Goal: Task Accomplishment & Management: Manage account settings

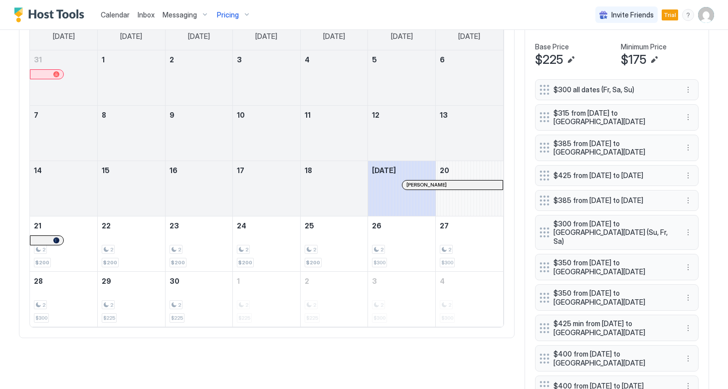
scroll to position [381, 0]
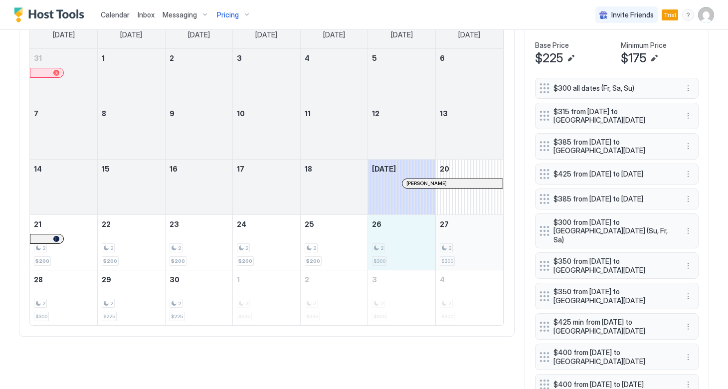
drag, startPoint x: 397, startPoint y: 240, endPoint x: 468, endPoint y: 238, distance: 71.8
click at [468, 238] on tr "21 2 $200 22 2 $200 23 2 $200 24 2 $200 25 2 $200 26 2 $300 27 2 $300" at bounding box center [266, 241] width 473 height 55
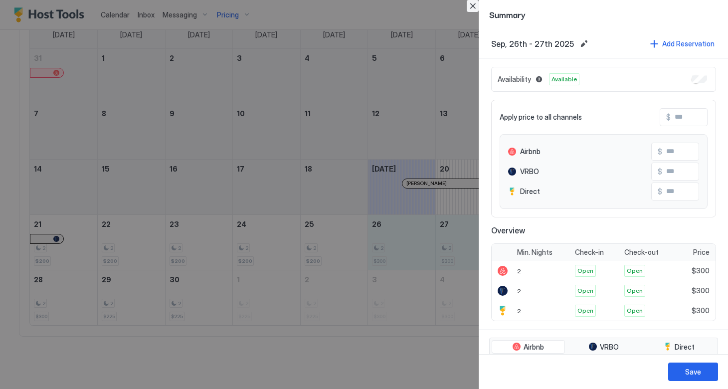
click at [470, 6] on button "Close" at bounding box center [472, 6] width 12 height 12
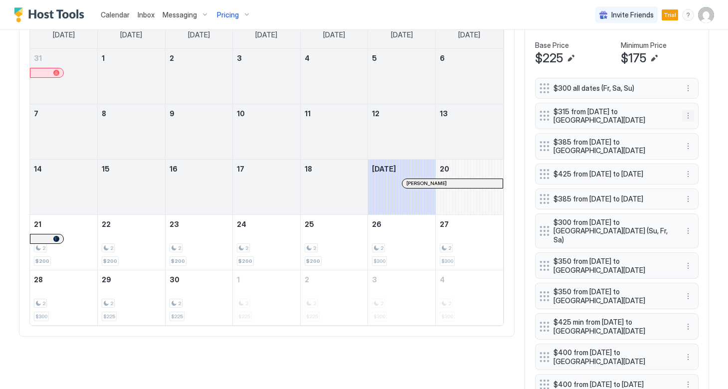
click at [684, 117] on button "More options" at bounding box center [688, 116] width 12 height 12
click at [702, 130] on span "Edit" at bounding box center [702, 129] width 11 height 7
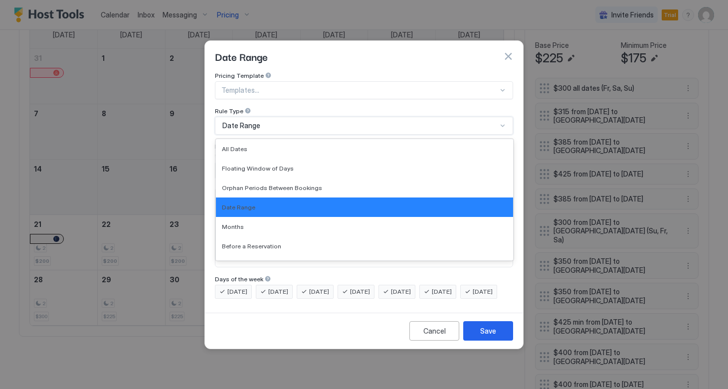
click at [437, 121] on div "Date Range" at bounding box center [359, 125] width 275 height 9
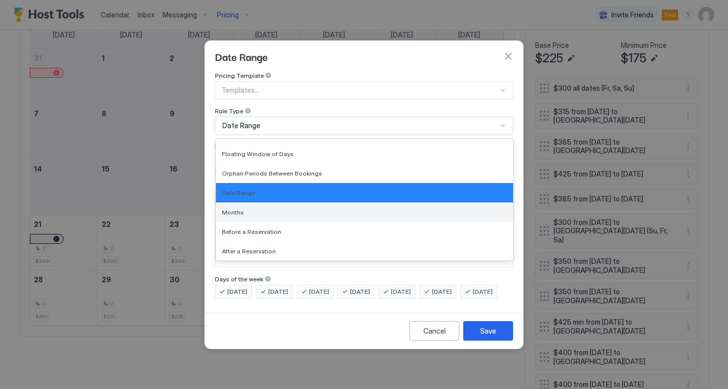
scroll to position [0, 0]
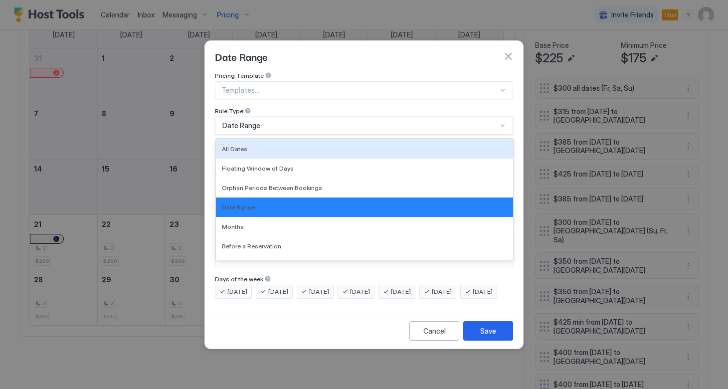
click at [383, 49] on div "Date Range" at bounding box center [364, 56] width 298 height 15
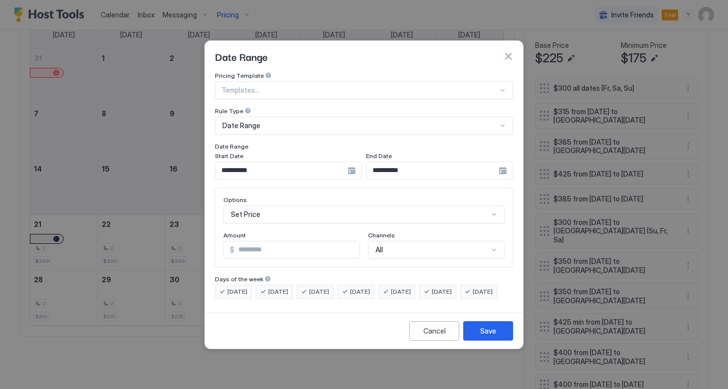
click at [505, 51] on button "button" at bounding box center [508, 56] width 10 height 10
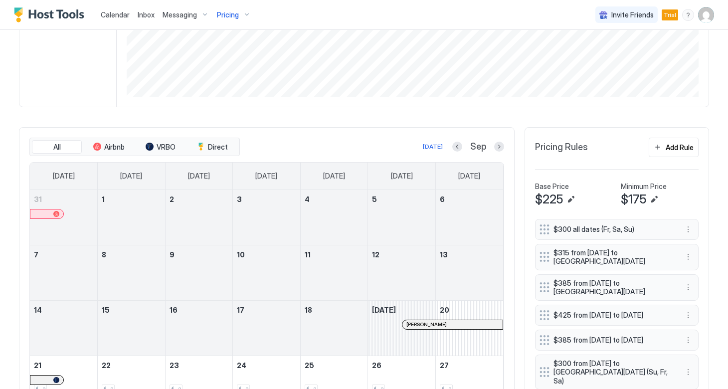
scroll to position [260, 0]
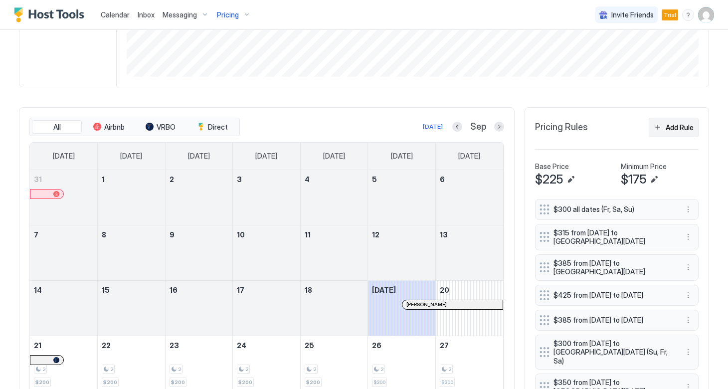
click at [664, 130] on button "Add Rule" at bounding box center [673, 127] width 50 height 19
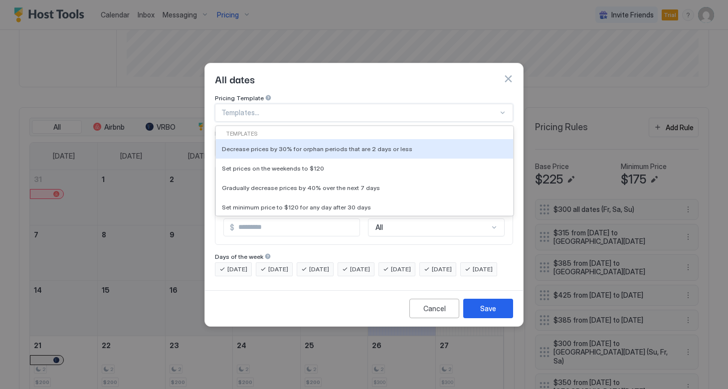
click at [303, 108] on div at bounding box center [359, 112] width 277 height 9
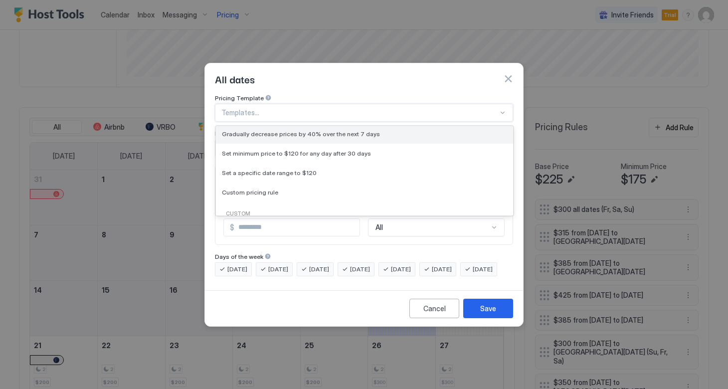
scroll to position [54, 0]
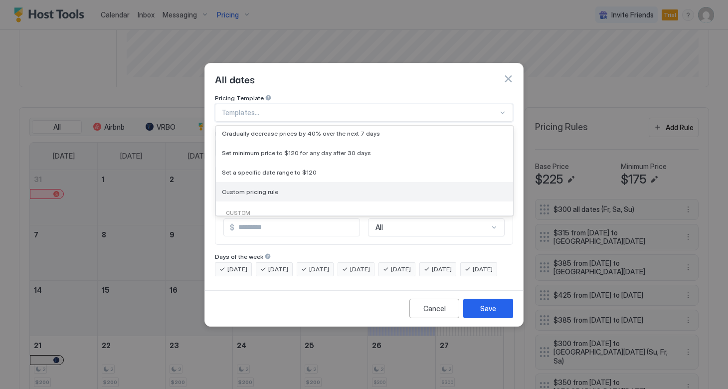
click at [282, 188] on div "Custom pricing rule" at bounding box center [364, 191] width 285 height 7
type input "***"
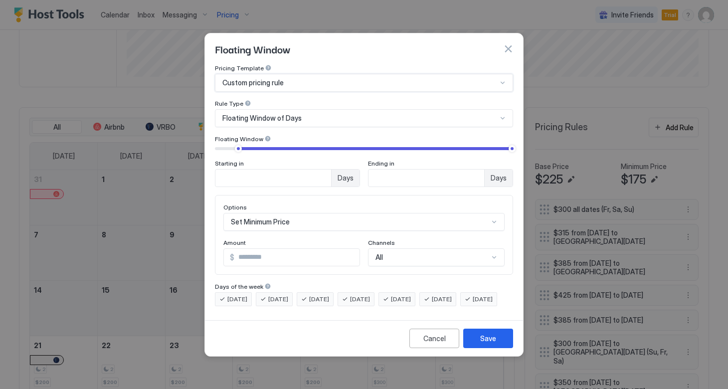
click at [309, 114] on div "Floating Window of Days" at bounding box center [359, 118] width 275 height 9
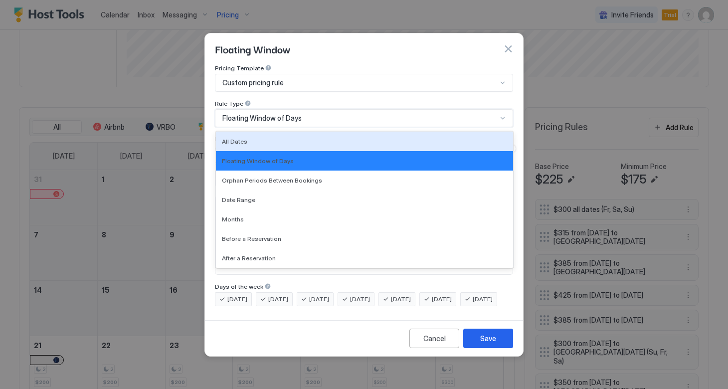
click at [343, 114] on div "Floating Window of Days" at bounding box center [359, 118] width 275 height 9
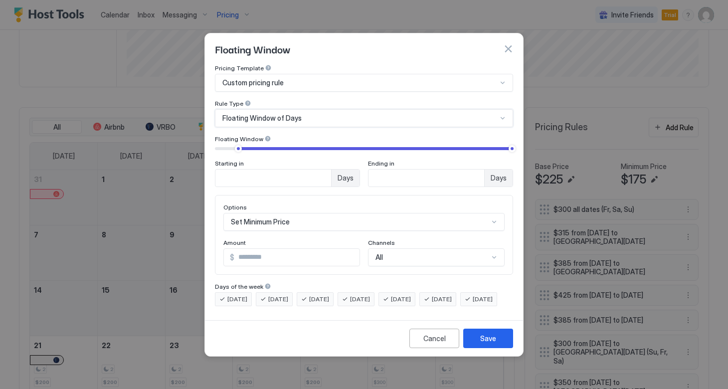
click at [343, 114] on div "Floating Window of Days" at bounding box center [359, 118] width 275 height 9
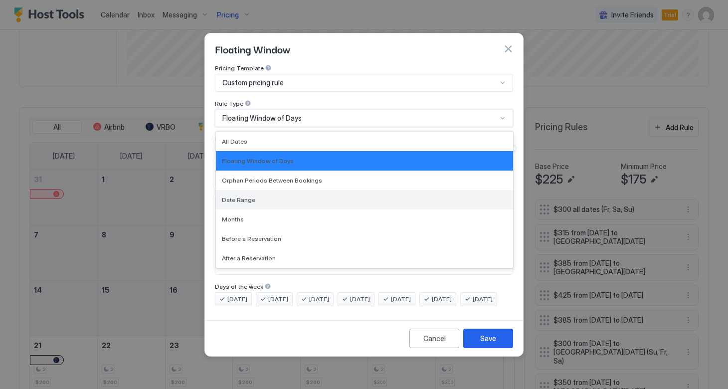
click at [276, 196] on div "Date Range" at bounding box center [364, 199] width 285 height 7
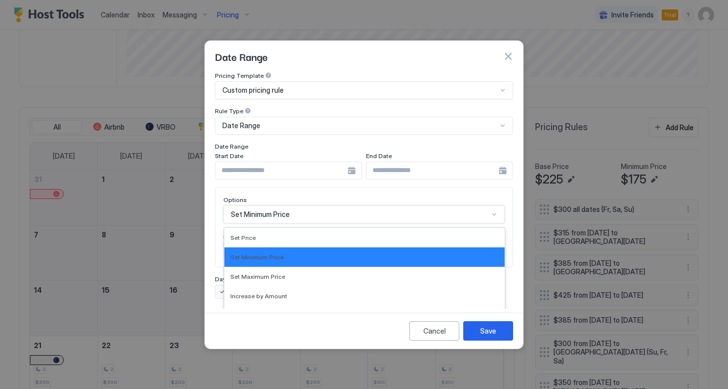
click at [305, 206] on div "Set Minimum Price selected, 2 of 17. 17 results available. Use Up and Down to c…" at bounding box center [363, 214] width 281 height 18
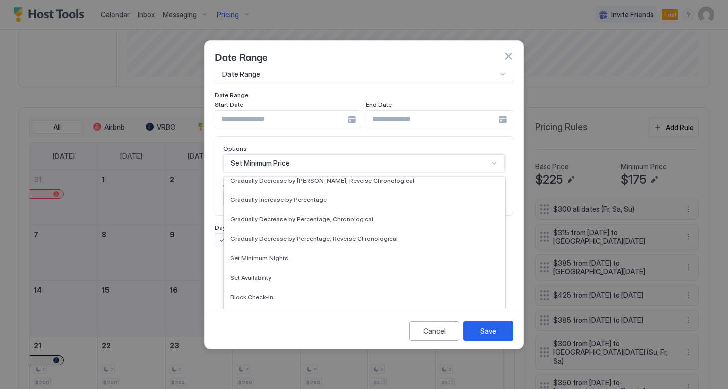
scroll to position [181, 0]
click at [305, 253] on div "Set Minimum Nights" at bounding box center [364, 257] width 280 height 19
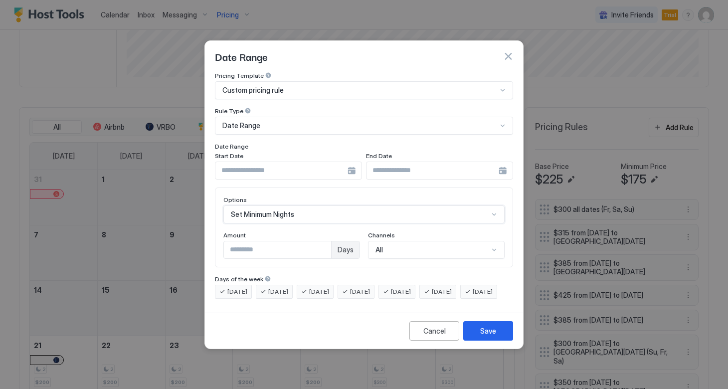
scroll to position [0, 0]
click at [295, 164] on input "Input Field" at bounding box center [281, 170] width 132 height 17
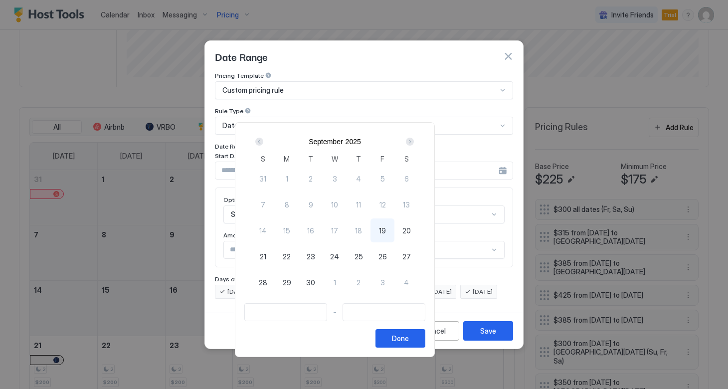
click at [507, 48] on div at bounding box center [364, 194] width 728 height 389
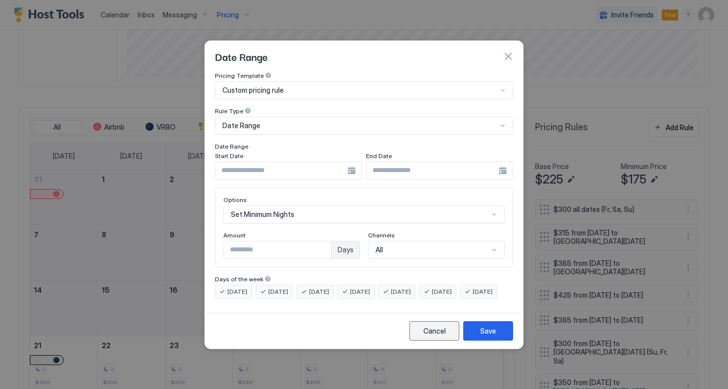
click at [425, 336] on div "Cancel" at bounding box center [434, 330] width 22 height 10
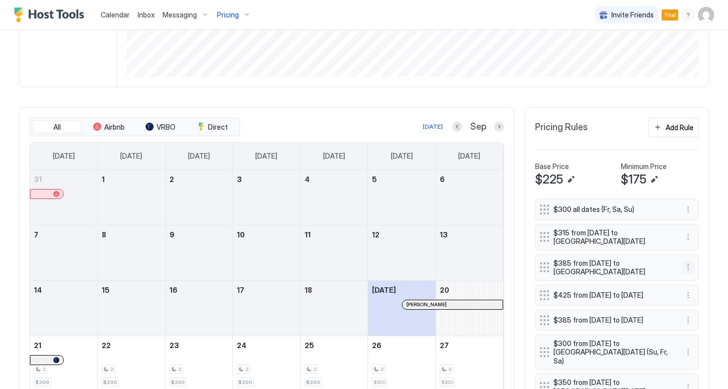
click at [684, 267] on button "More options" at bounding box center [688, 267] width 12 height 12
click at [693, 280] on div "Edit" at bounding box center [697, 280] width 22 height 7
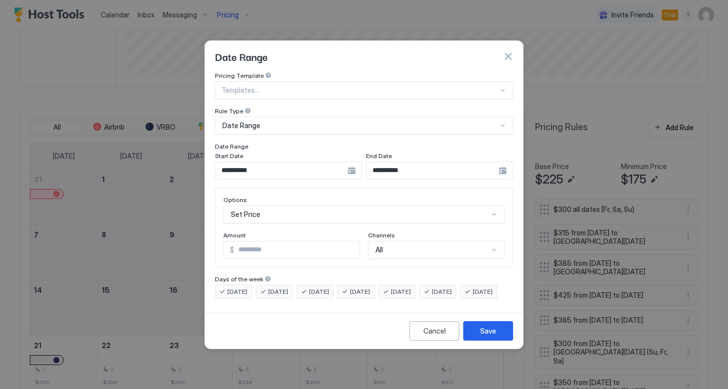
click at [399, 205] on div "Set Price" at bounding box center [363, 214] width 281 height 18
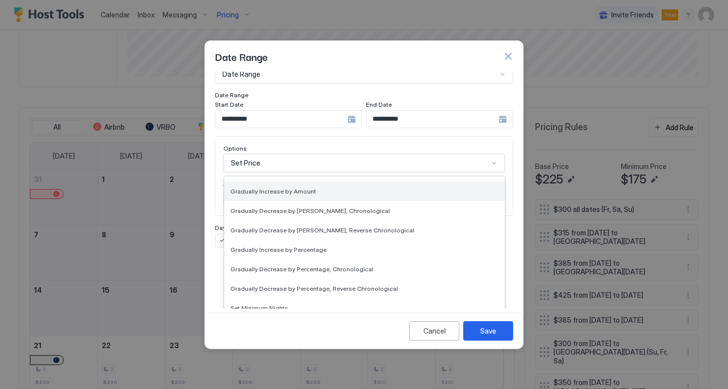
scroll to position [132, 0]
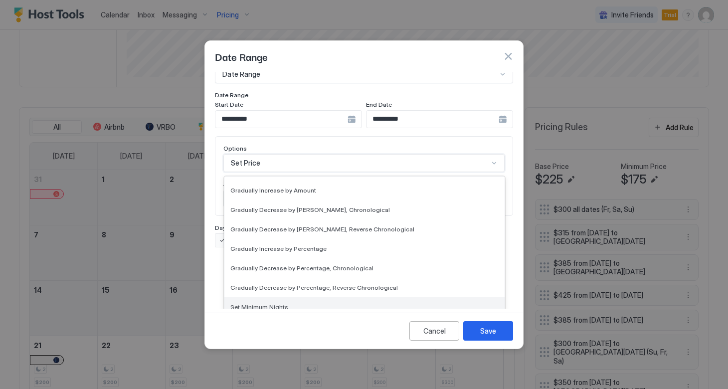
click at [273, 303] on span "Set Minimum Nights" at bounding box center [259, 306] width 58 height 7
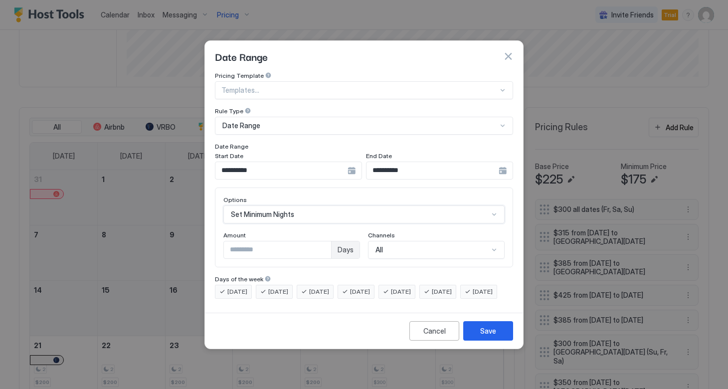
scroll to position [0, 0]
click at [424, 336] on div "Cancel" at bounding box center [434, 330] width 22 height 10
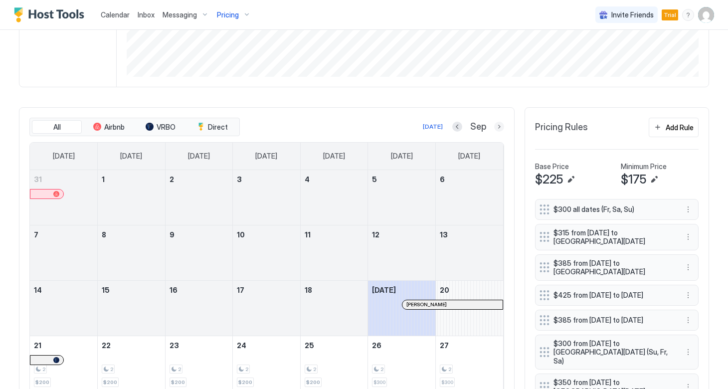
click at [495, 128] on button "Next month" at bounding box center [499, 127] width 10 height 10
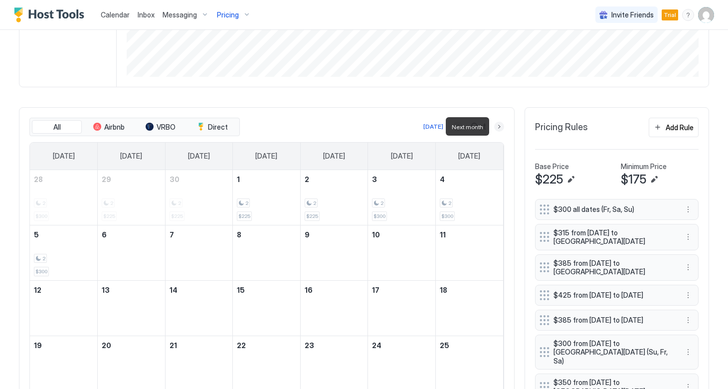
click at [495, 128] on button "Next month" at bounding box center [499, 127] width 10 height 10
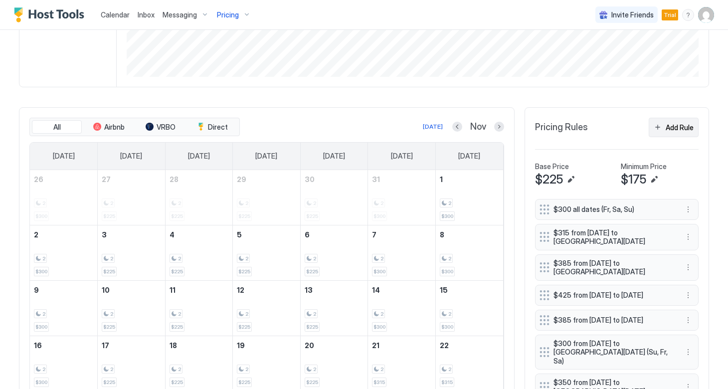
click at [665, 126] on div "Add Rule" at bounding box center [679, 127] width 28 height 10
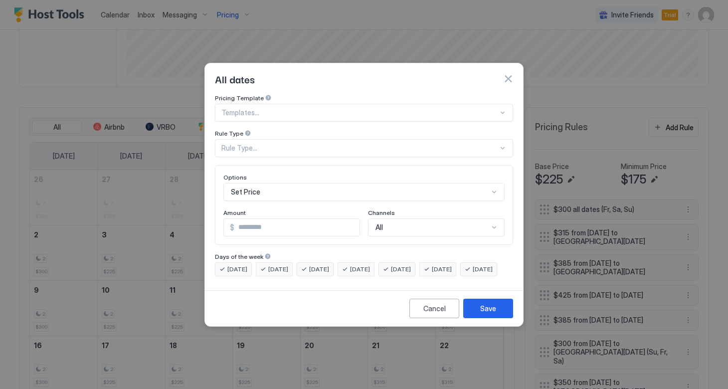
click at [308, 185] on div "Set Price" at bounding box center [363, 192] width 281 height 18
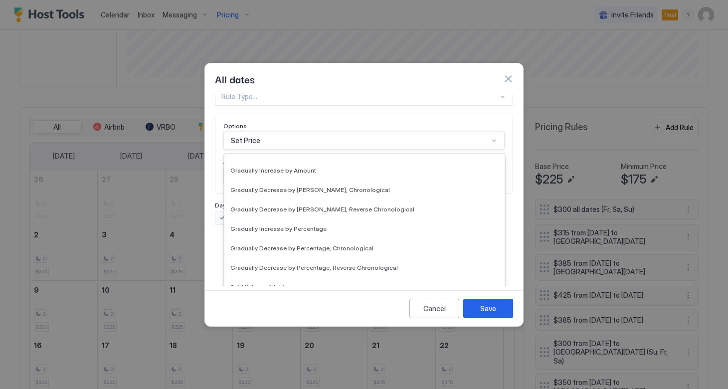
scroll to position [135, 0]
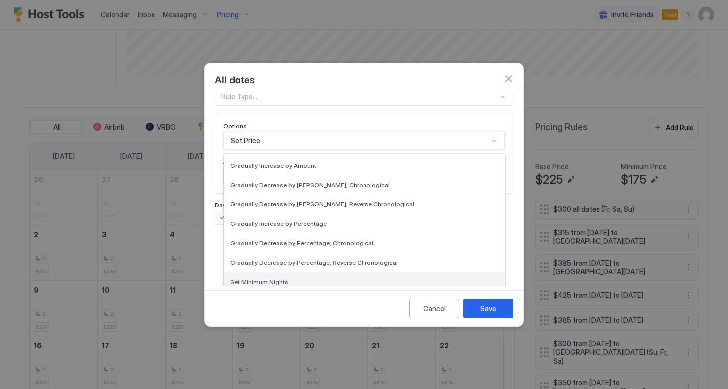
click at [275, 278] on span "Set Minimum Nights" at bounding box center [259, 281] width 58 height 7
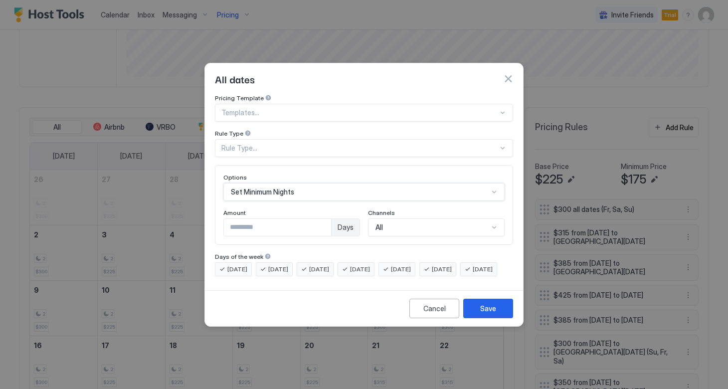
click at [280, 108] on div at bounding box center [359, 112] width 277 height 9
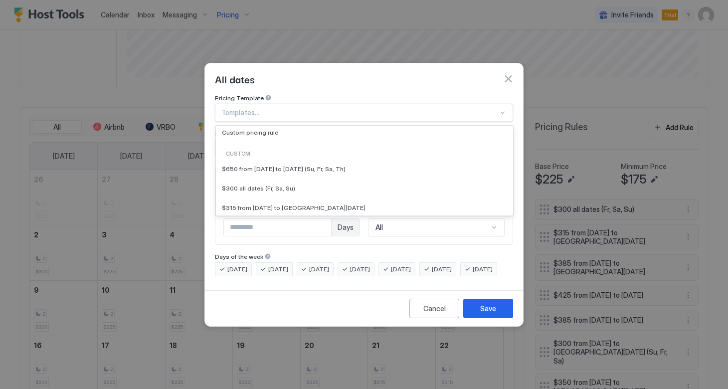
scroll to position [116, 0]
click at [259, 126] on span "Custom pricing rule" at bounding box center [250, 129] width 56 height 7
type input "***"
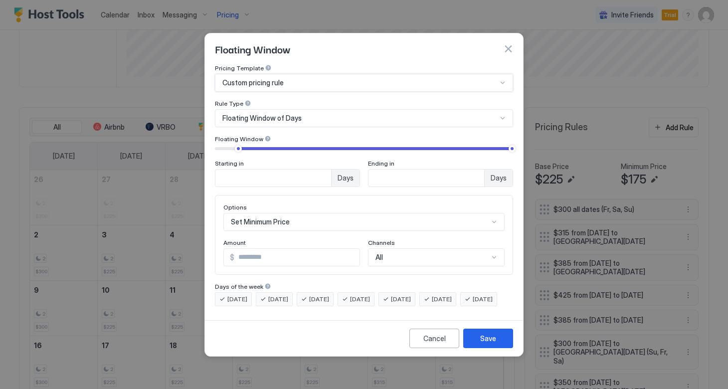
click at [286, 114] on span "Floating Window of Days" at bounding box center [261, 118] width 79 height 9
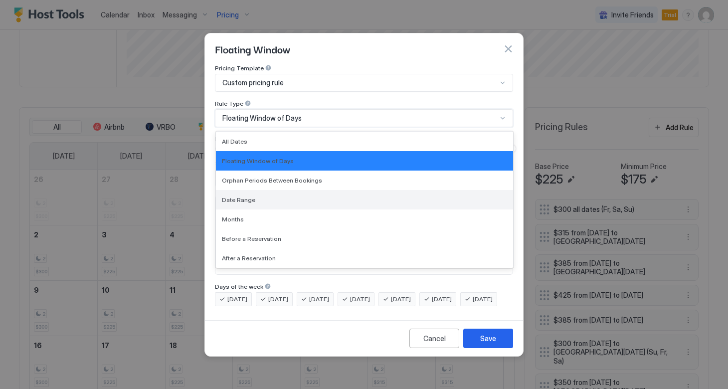
click at [267, 195] on div "Date Range" at bounding box center [364, 199] width 297 height 19
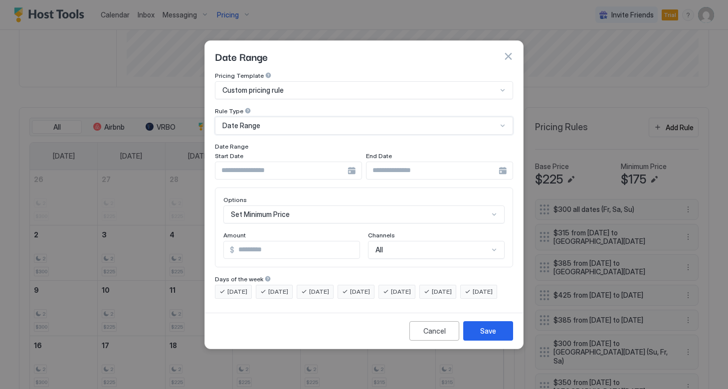
click at [349, 162] on div at bounding box center [288, 170] width 147 height 18
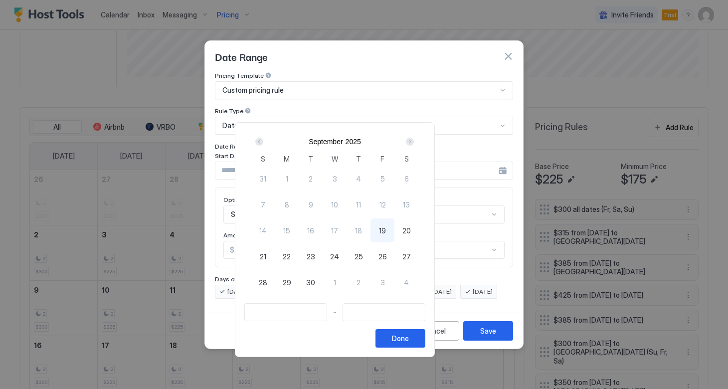
click at [414, 144] on div "Next" at bounding box center [410, 142] width 8 height 8
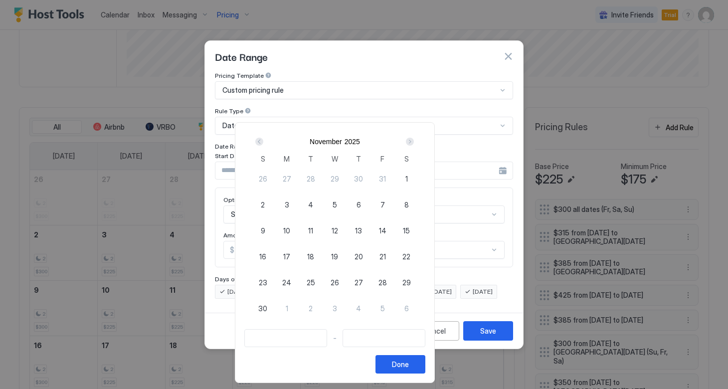
click at [339, 283] on span "26" at bounding box center [334, 282] width 8 height 10
type input "**********"
click at [387, 282] on span "28" at bounding box center [382, 282] width 8 height 10
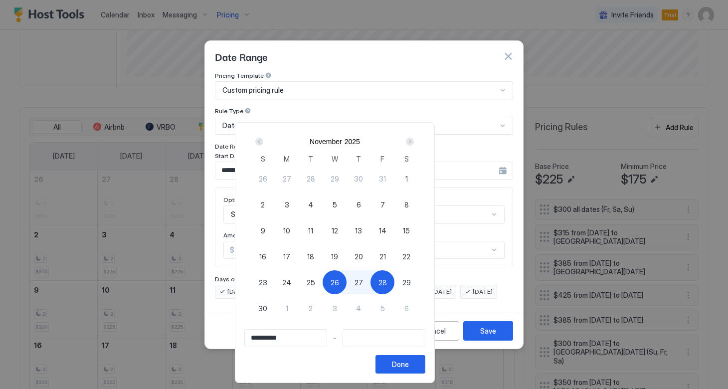
type input "**********"
click at [425, 357] on button "Done" at bounding box center [400, 364] width 50 height 18
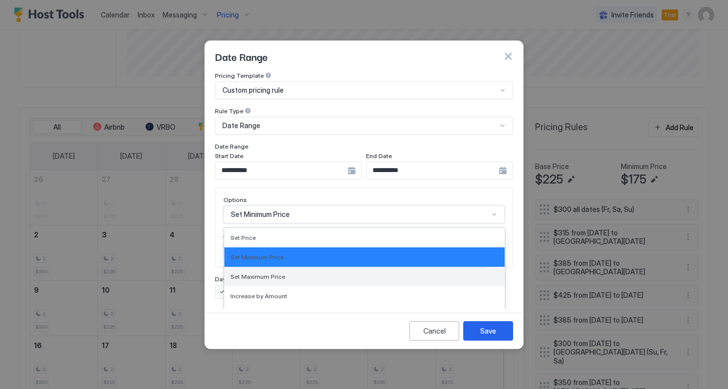
scroll to position [51, 0]
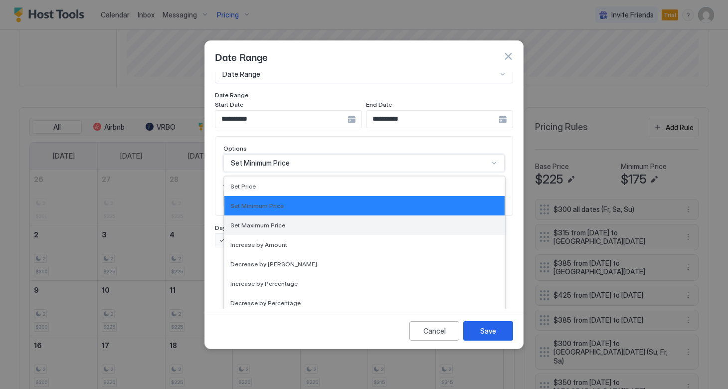
click at [334, 172] on div "Set Minimum Price selected, 2 of 17. 17 results available. Use Up and Down to c…" at bounding box center [363, 163] width 281 height 18
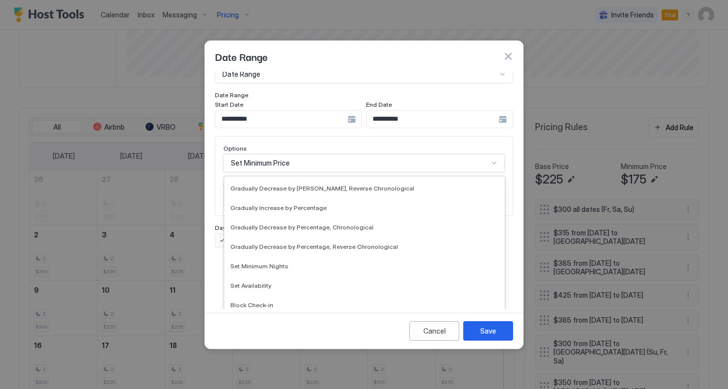
scroll to position [181, 0]
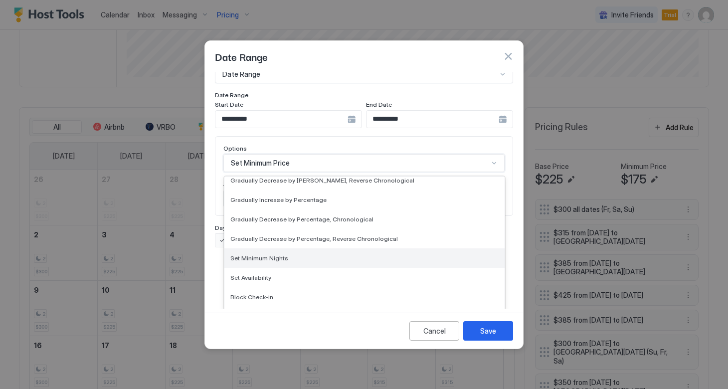
click at [307, 254] on div "Set Minimum Nights" at bounding box center [364, 257] width 268 height 7
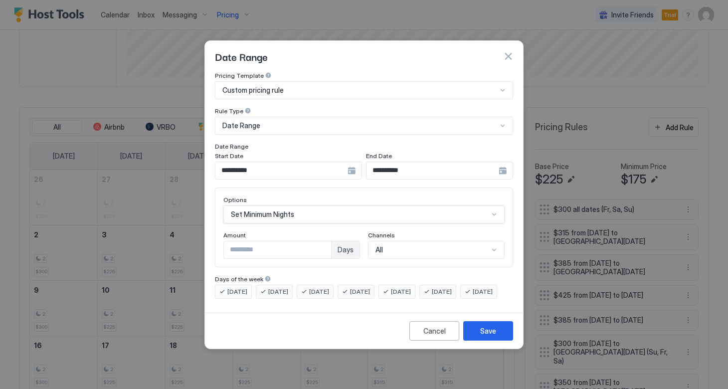
scroll to position [0, 0]
drag, startPoint x: 269, startPoint y: 242, endPoint x: 198, endPoint y: 239, distance: 70.9
click at [198, 239] on div "**********" at bounding box center [364, 194] width 728 height 389
type input "*"
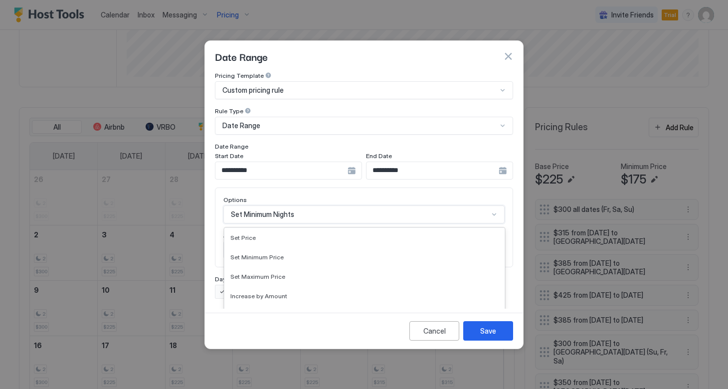
click at [380, 207] on div "Set Minimum Nights selected, 14 of 17. 17 results available. Use Up and Down to…" at bounding box center [363, 214] width 281 height 18
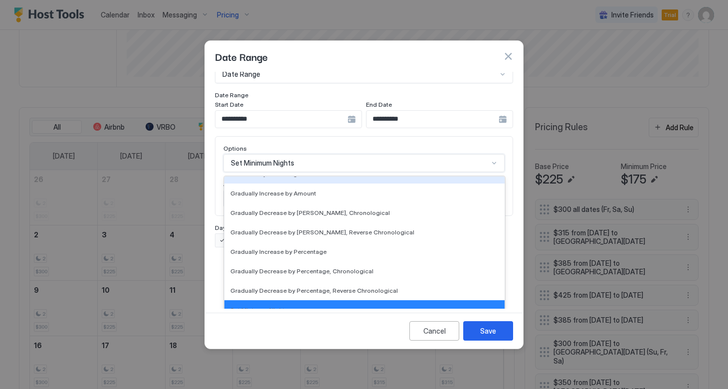
click at [448, 91] on div "**********" at bounding box center [364, 74] width 298 height 108
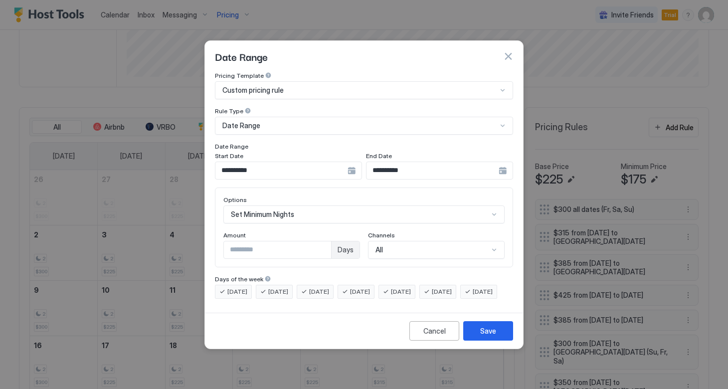
click at [399, 86] on div "Custom pricing rule" at bounding box center [359, 90] width 275 height 9
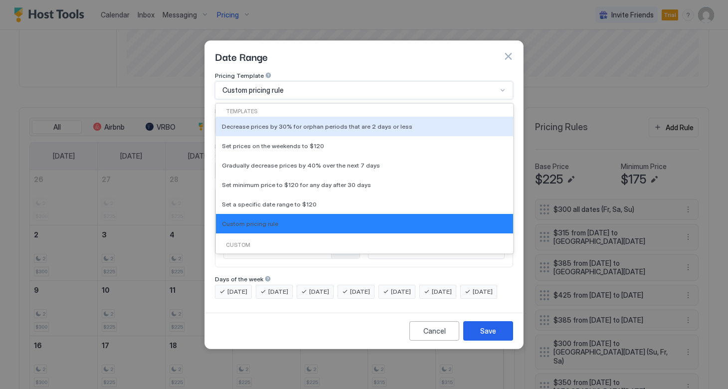
click at [407, 58] on div "Date Range" at bounding box center [364, 56] width 318 height 31
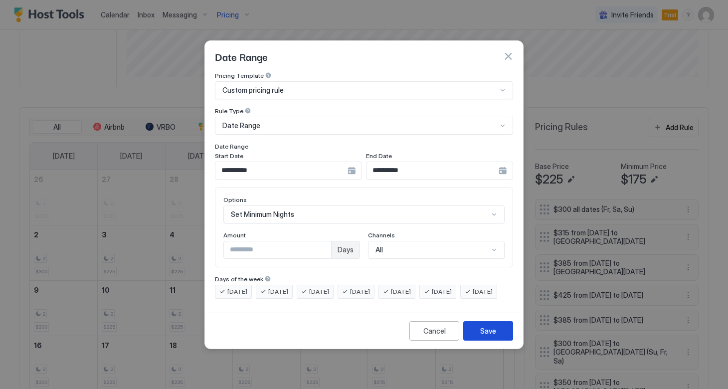
click at [491, 336] on div "Save" at bounding box center [488, 330] width 16 height 10
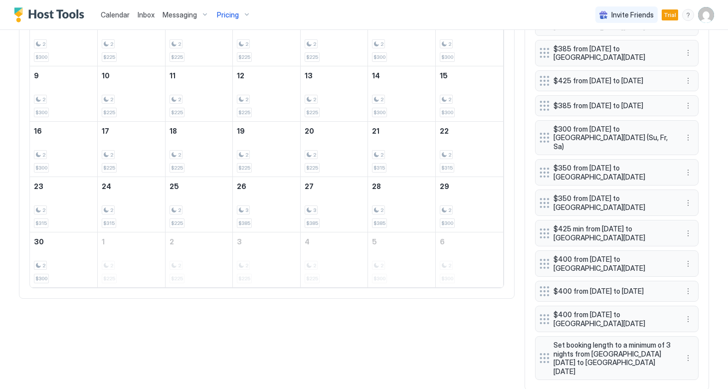
scroll to position [472, 0]
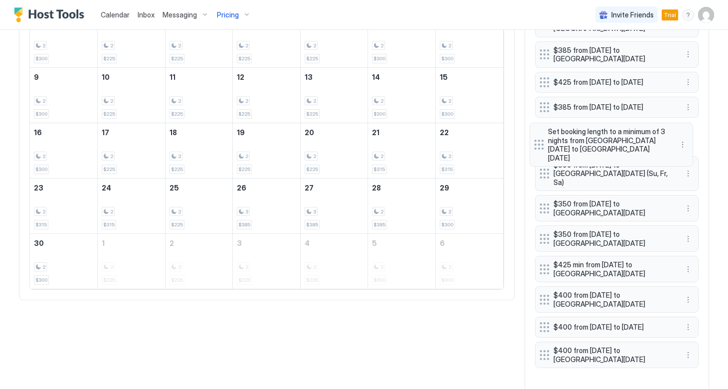
drag, startPoint x: 542, startPoint y: 356, endPoint x: 536, endPoint y: 140, distance: 216.9
click at [536, 140] on div "$300 all dates (Fr, Sa, Su) $315 from [DATE] to [GEOGRAPHIC_DATA][DATE] $385 fr…" at bounding box center [616, 184] width 163 height 396
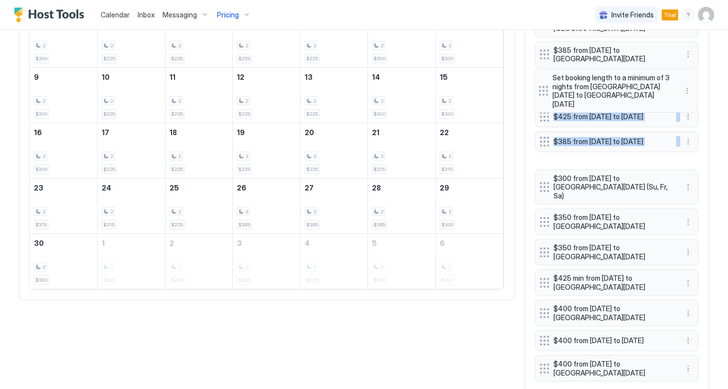
drag, startPoint x: 542, startPoint y: 149, endPoint x: 541, endPoint y: 87, distance: 61.3
click at [541, 87] on div "$300 all dates (Fr, Sa, [GEOGRAPHIC_DATA]) $315 from [DATE] to [GEOGRAPHIC_DATA…" at bounding box center [616, 184] width 163 height 396
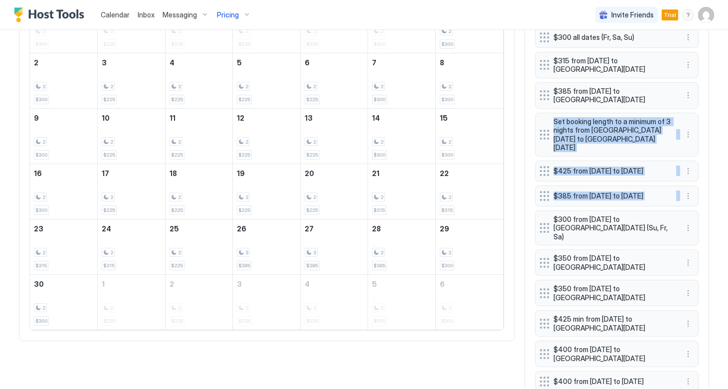
scroll to position [431, 0]
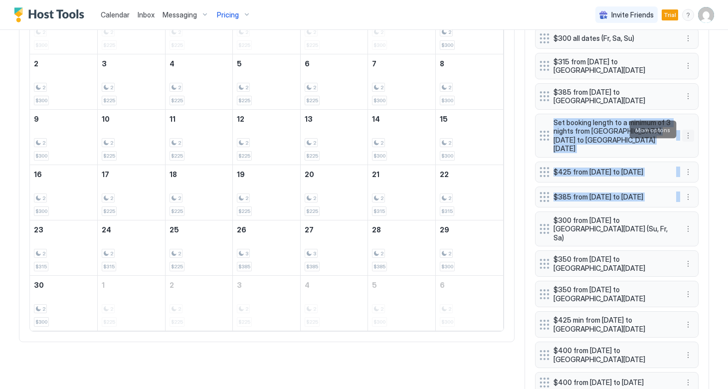
click at [684, 130] on button "More options" at bounding box center [688, 136] width 12 height 12
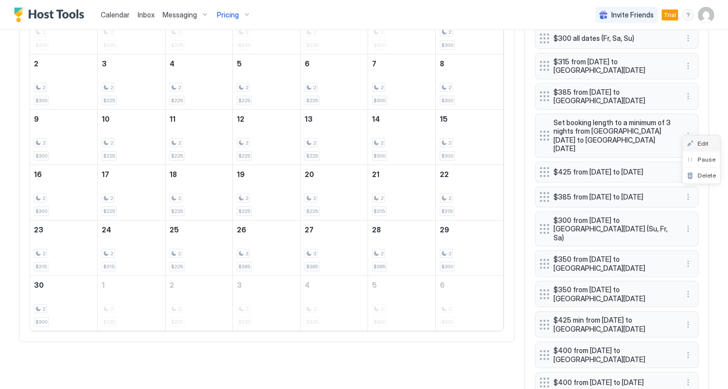
click at [695, 143] on div "Edit" at bounding box center [697, 143] width 22 height 7
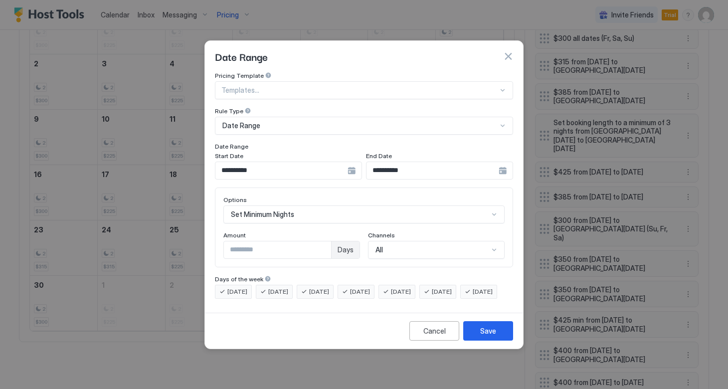
click at [499, 164] on div "**********" at bounding box center [439, 170] width 147 height 18
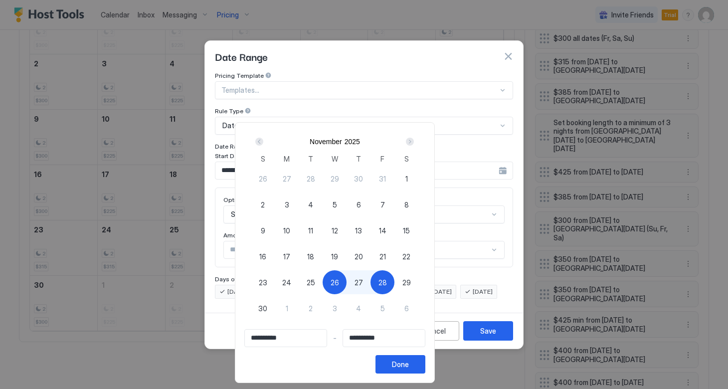
click at [339, 282] on span "26" at bounding box center [334, 282] width 8 height 10
click at [411, 280] on span "29" at bounding box center [406, 282] width 8 height 10
type input "**********"
click at [339, 282] on span "26" at bounding box center [334, 282] width 8 height 10
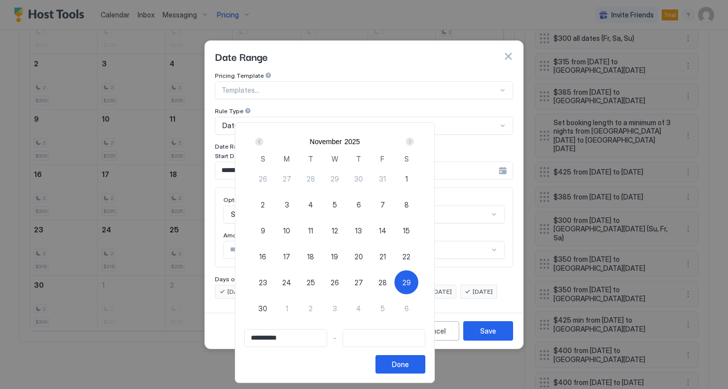
type input "**********"
click at [418, 288] on div "29" at bounding box center [406, 282] width 24 height 24
type input "**********"
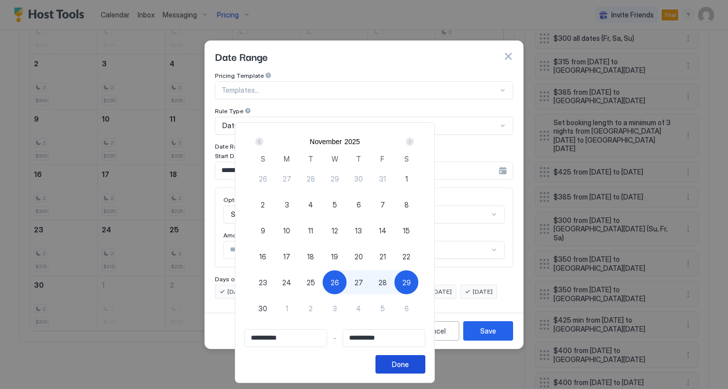
click at [409, 364] on div "Done" at bounding box center [400, 364] width 17 height 10
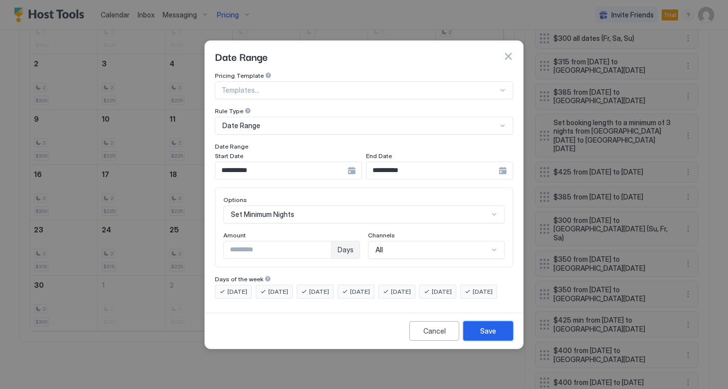
click at [488, 336] on div "Save" at bounding box center [488, 330] width 16 height 10
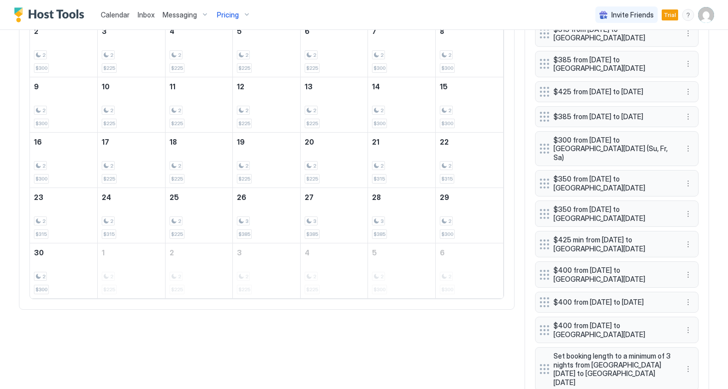
scroll to position [459, 0]
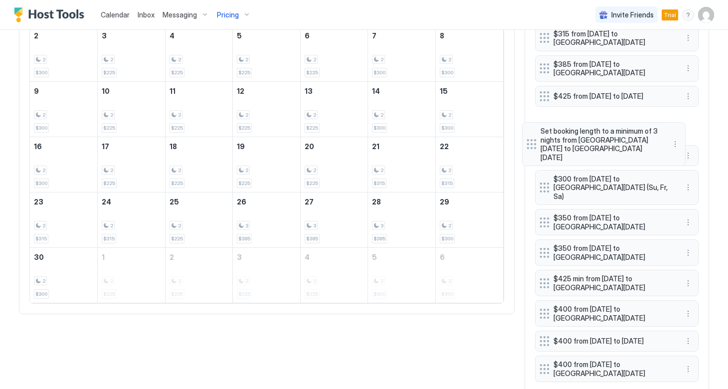
drag, startPoint x: 543, startPoint y: 369, endPoint x: 530, endPoint y: 138, distance: 231.6
click at [530, 138] on div "Pricing Rules Add Rule Base Price $225 Minimum Price $175 $300 all dates (Fr, S…" at bounding box center [616, 157] width 184 height 498
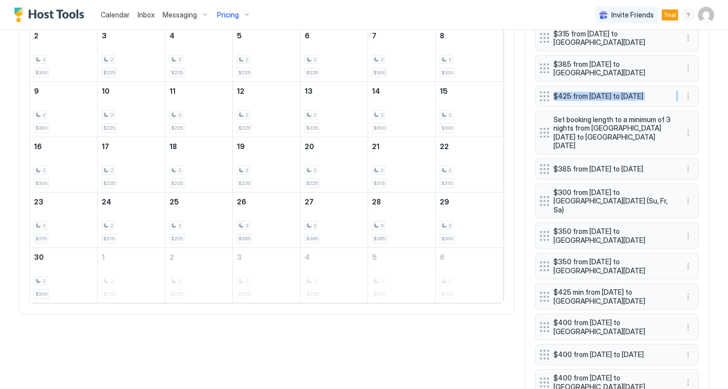
drag, startPoint x: 539, startPoint y: 137, endPoint x: 542, endPoint y: 99, distance: 38.5
click at [542, 99] on div "$300 all dates (Fr, Sa, [GEOGRAPHIC_DATA]) $315 from [DATE] to [GEOGRAPHIC_DATA…" at bounding box center [616, 198] width 163 height 396
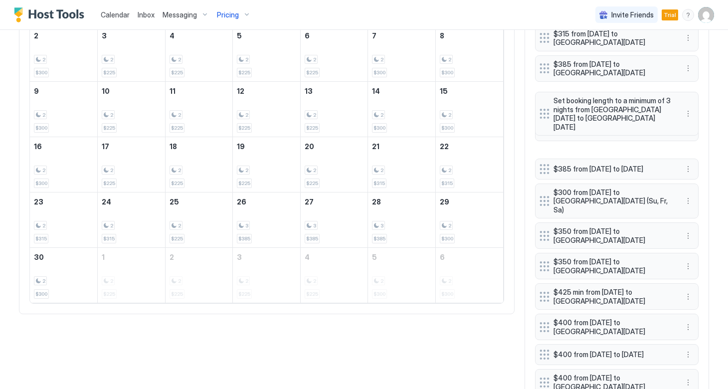
drag, startPoint x: 545, startPoint y: 132, endPoint x: 544, endPoint y: 99, distance: 32.9
click at [544, 99] on div "$300 all dates (Fr, Sa, [GEOGRAPHIC_DATA]) $315 from [DATE] to [GEOGRAPHIC_DATA…" at bounding box center [616, 198] width 163 height 396
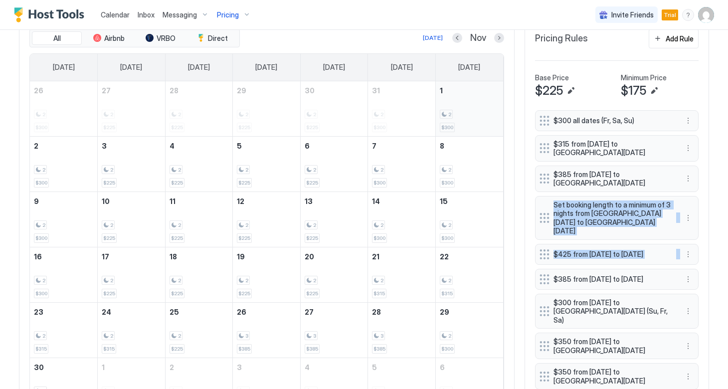
scroll to position [311, 0]
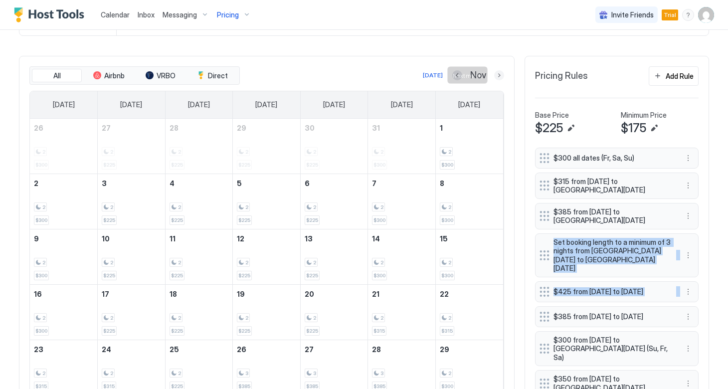
click at [497, 74] on button "Next month" at bounding box center [499, 75] width 10 height 10
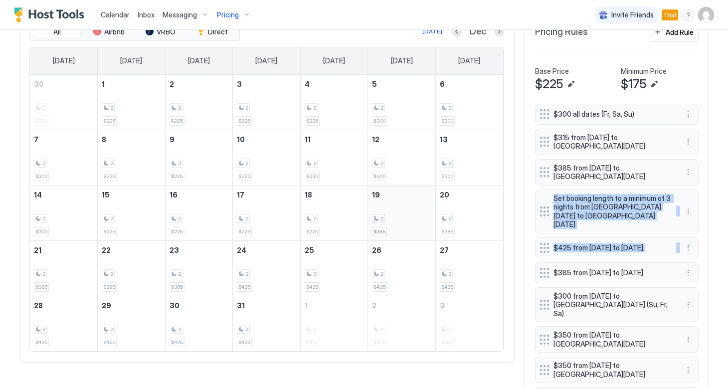
scroll to position [352, 0]
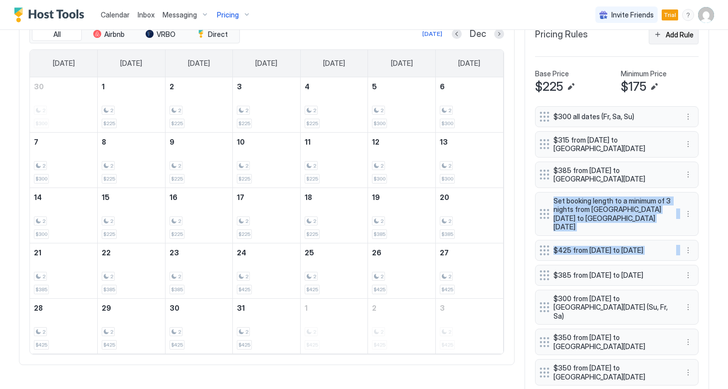
click at [665, 38] on div "Add Rule" at bounding box center [679, 34] width 28 height 10
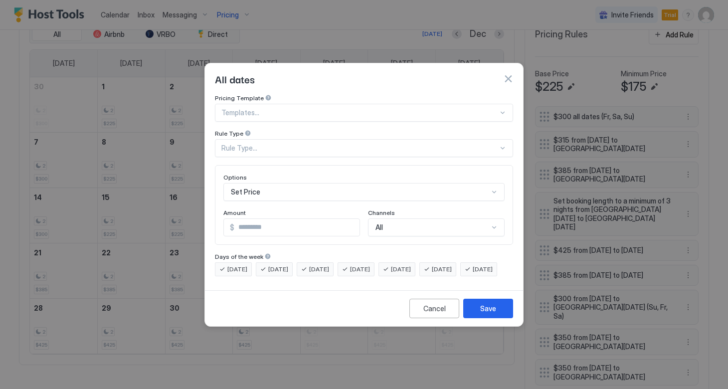
click at [302, 108] on div at bounding box center [359, 112] width 277 height 9
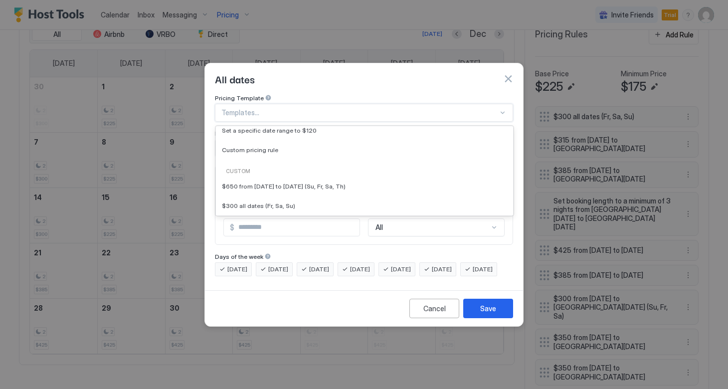
scroll to position [104, 0]
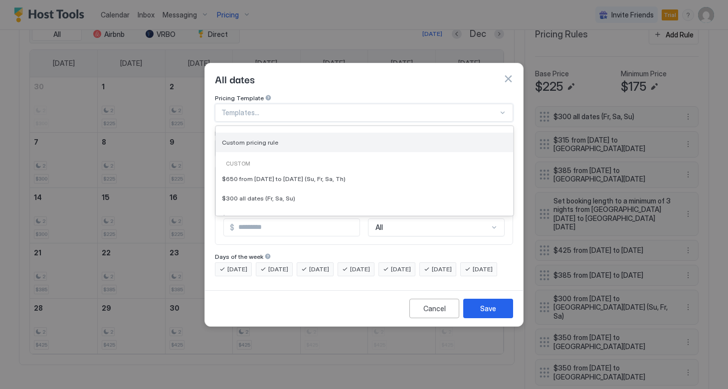
click at [268, 139] on span "Custom pricing rule" at bounding box center [250, 142] width 56 height 7
type input "***"
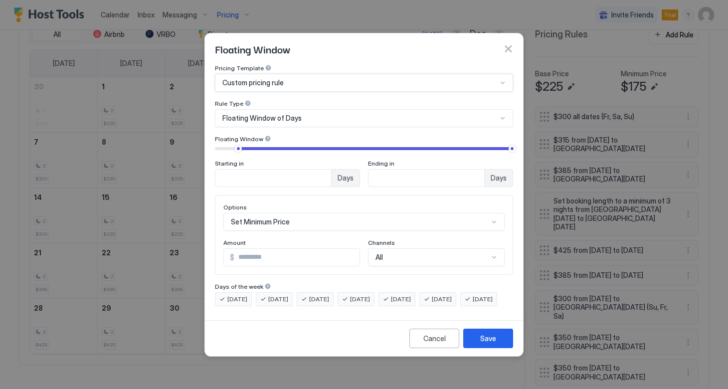
click at [301, 114] on div "Floating Window of Days" at bounding box center [359, 118] width 275 height 9
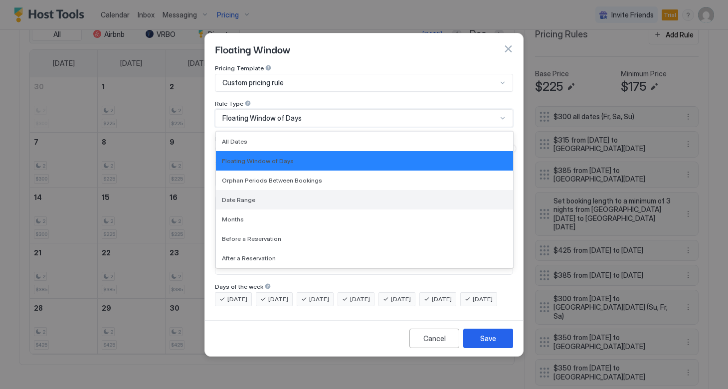
click at [259, 196] on div "Date Range" at bounding box center [364, 199] width 285 height 7
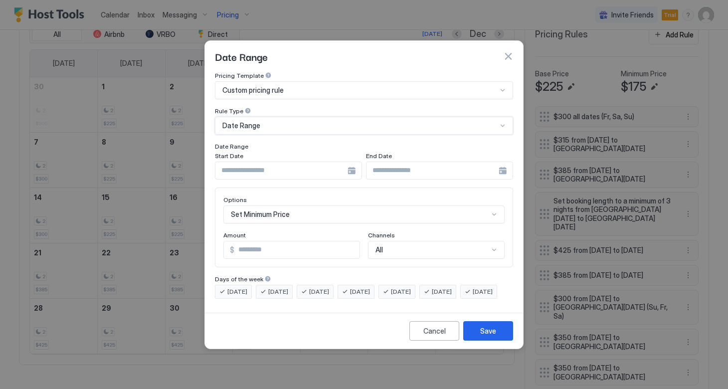
click at [349, 164] on div at bounding box center [288, 170] width 147 height 18
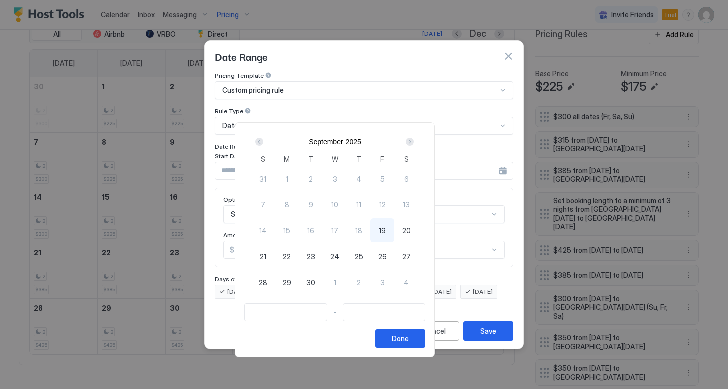
click at [416, 144] on div "Next" at bounding box center [410, 142] width 12 height 12
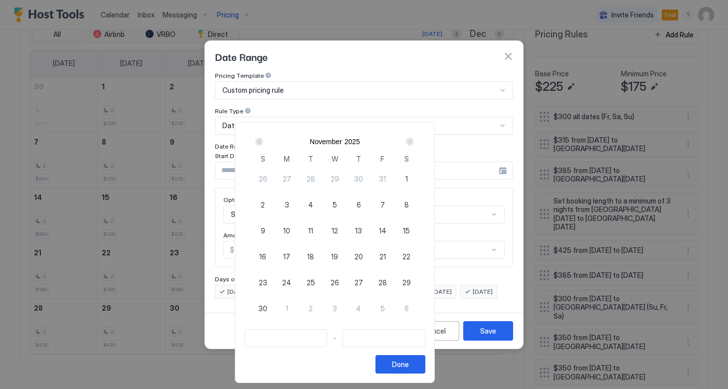
click at [416, 144] on div "Next" at bounding box center [410, 142] width 12 height 12
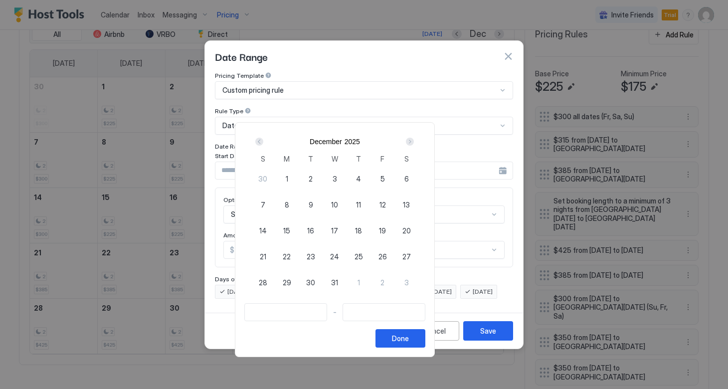
click at [386, 230] on span "19" at bounding box center [382, 230] width 7 height 10
type input "**********"
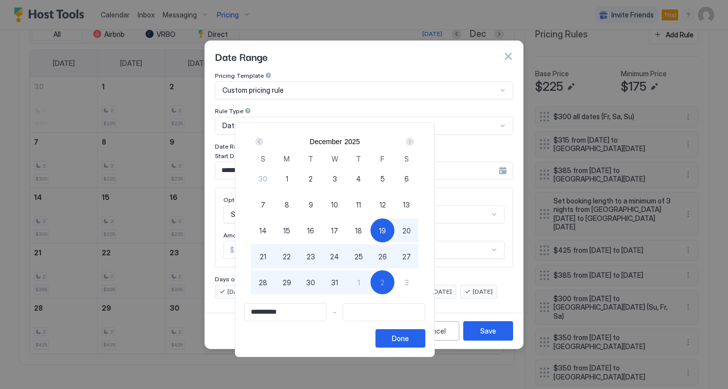
type input "**********"
click at [418, 281] on div "3" at bounding box center [406, 282] width 24 height 24
type input "**********"
click at [425, 344] on button "Done" at bounding box center [400, 338] width 50 height 18
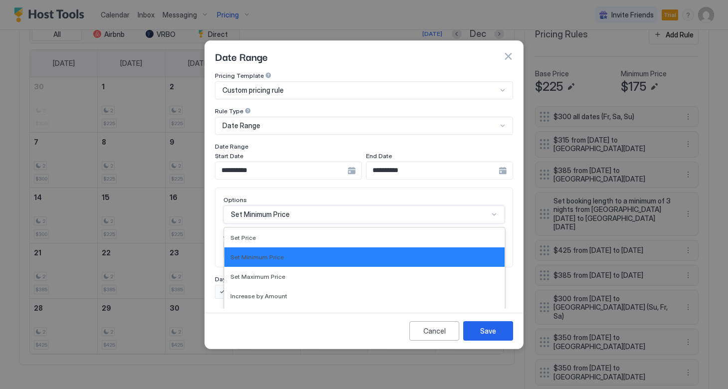
click at [299, 206] on div "Set Minimum Price selected, 2 of 17. 17 results available. Use Up and Down to c…" at bounding box center [363, 214] width 281 height 18
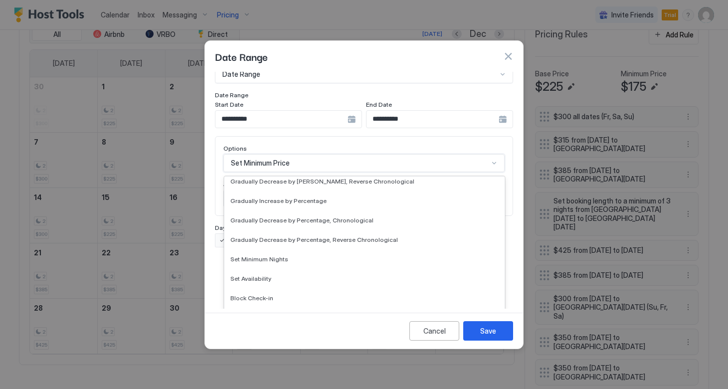
scroll to position [181, 0]
click at [284, 254] on div "Set Minimum Nights" at bounding box center [364, 257] width 268 height 7
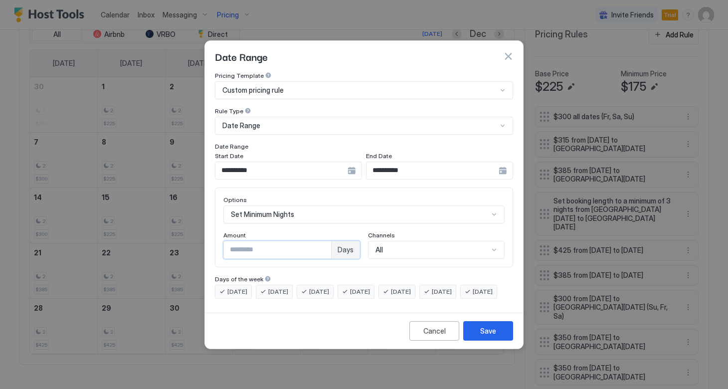
drag, startPoint x: 275, startPoint y: 242, endPoint x: 203, endPoint y: 240, distance: 72.3
click at [202, 240] on div "**********" at bounding box center [364, 194] width 728 height 389
type input "*"
click at [490, 340] on button "Save" at bounding box center [488, 330] width 50 height 19
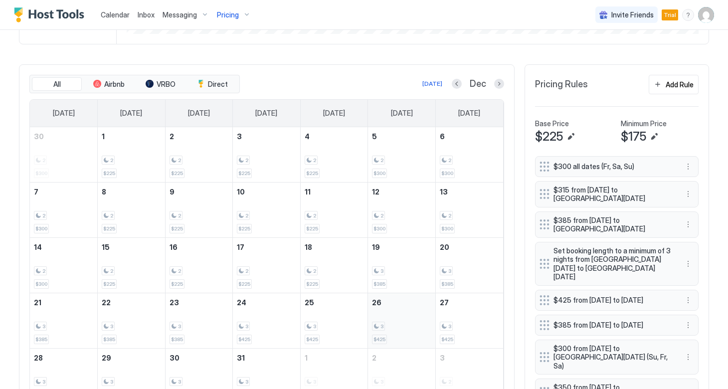
scroll to position [268, 0]
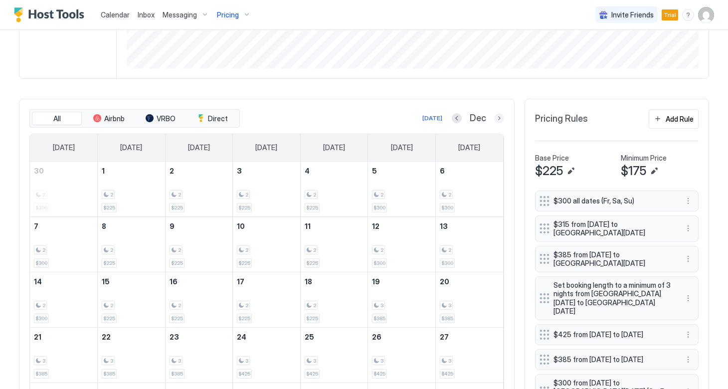
click at [495, 120] on button "Next month" at bounding box center [499, 118] width 10 height 10
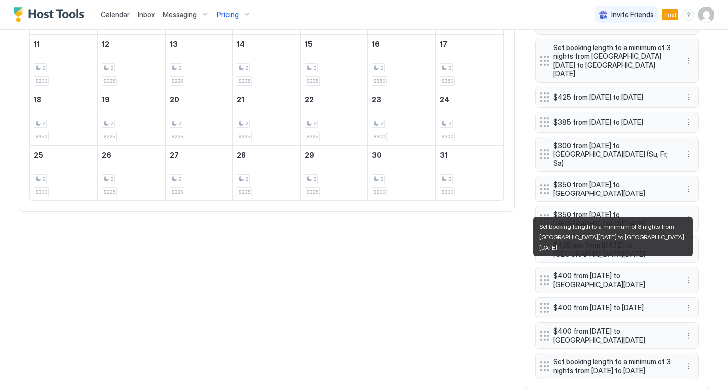
scroll to position [513, 0]
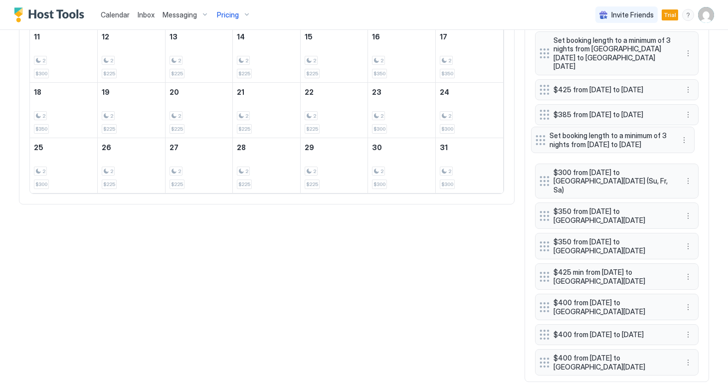
drag, startPoint x: 542, startPoint y: 355, endPoint x: 538, endPoint y: 143, distance: 212.3
click at [538, 143] on div "$300 all dates (Fr, Sa, [GEOGRAPHIC_DATA]) $315 from [DATE] to [DATE] $385 from…" at bounding box center [616, 159] width 163 height 426
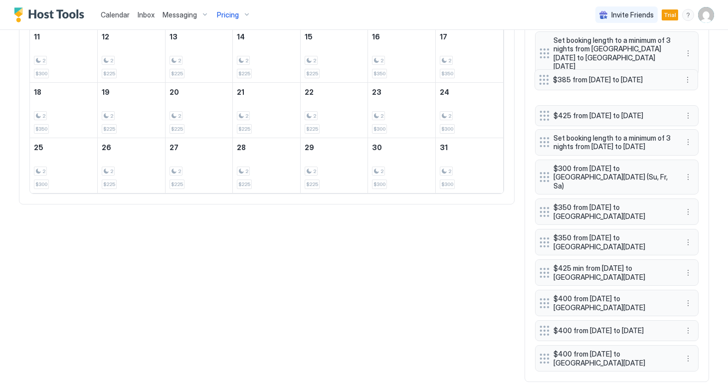
drag, startPoint x: 540, startPoint y: 110, endPoint x: 539, endPoint y: 80, distance: 29.4
click at [539, 80] on div "$300 all dates (Fr, Sa, [GEOGRAPHIC_DATA]) $315 from [DATE] to [GEOGRAPHIC_DATA…" at bounding box center [616, 159] width 163 height 426
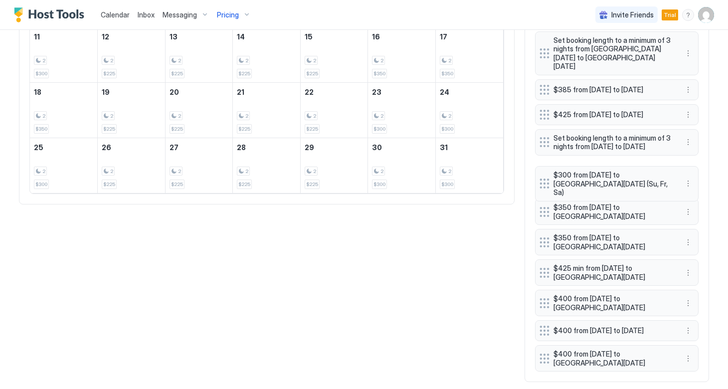
click at [541, 180] on div "$300 all dates (Fr, Sa, Su) $315 from [DATE] to [GEOGRAPHIC_DATA][DATE] $385 fr…" at bounding box center [616, 159] width 163 height 426
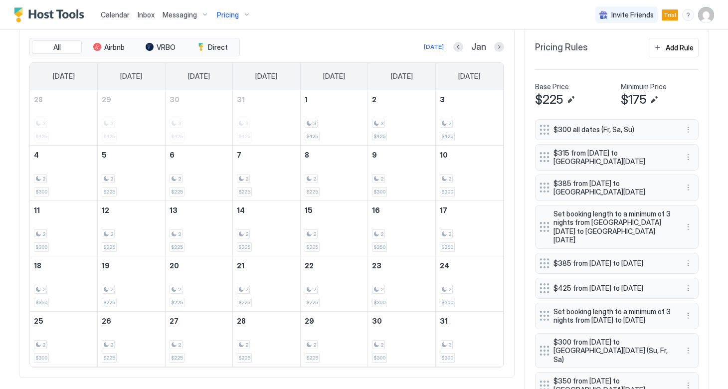
scroll to position [337, 0]
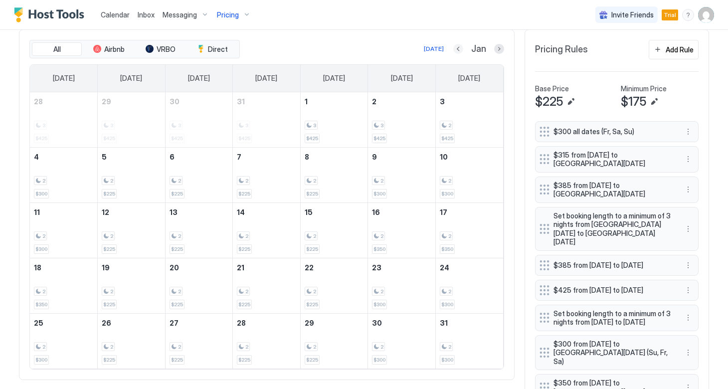
click at [457, 50] on button "Previous month" at bounding box center [458, 49] width 10 height 10
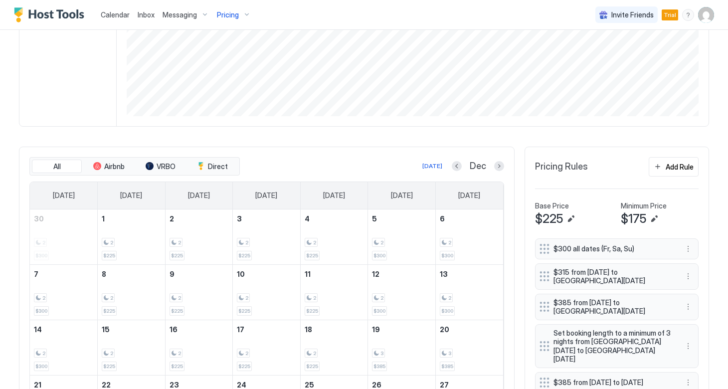
scroll to position [221, 0]
click at [457, 165] on button "Previous month" at bounding box center [457, 165] width 10 height 10
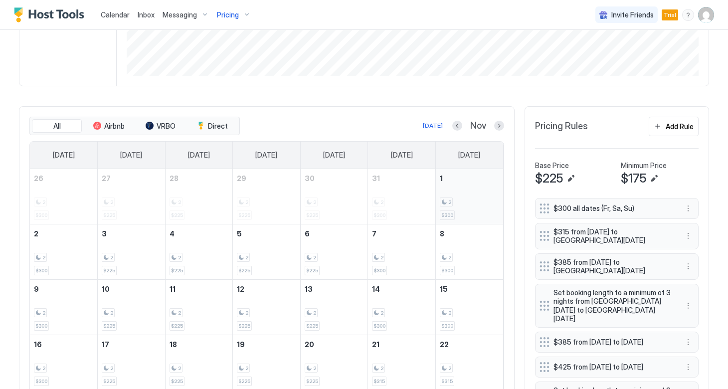
scroll to position [268, 0]
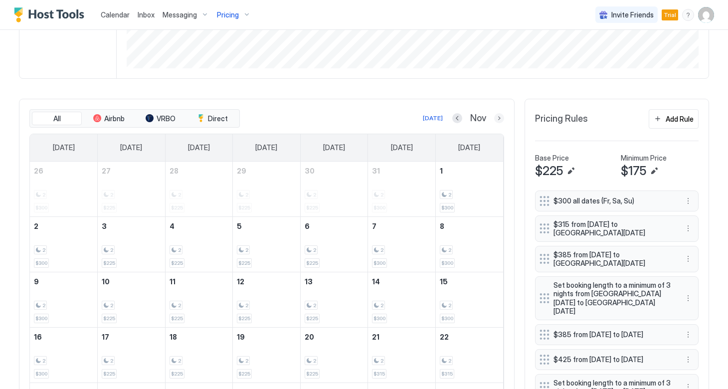
click at [496, 114] on button "Next month" at bounding box center [499, 118] width 10 height 10
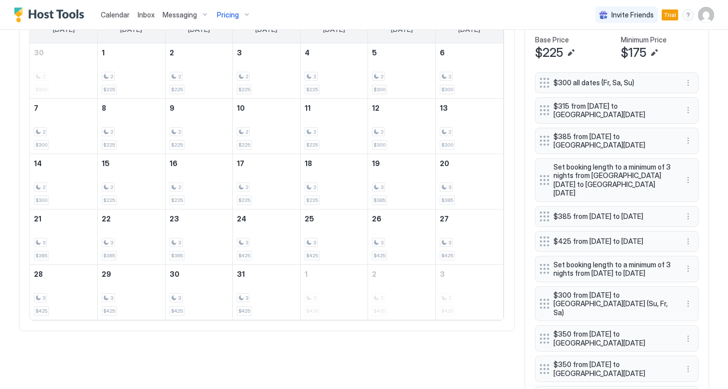
scroll to position [391, 0]
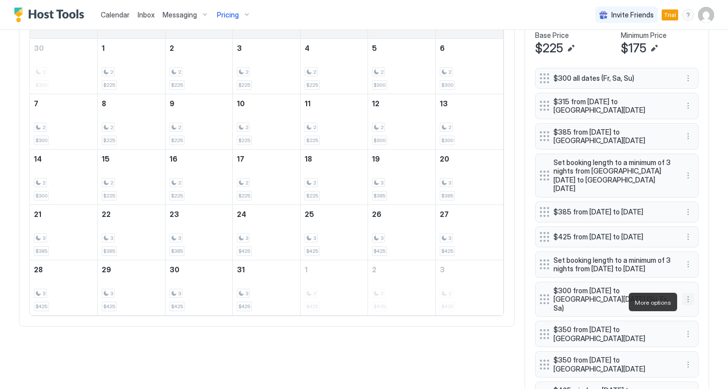
click at [687, 302] on button "More options" at bounding box center [688, 299] width 12 height 12
click at [699, 348] on span "Delete" at bounding box center [706, 347] width 18 height 7
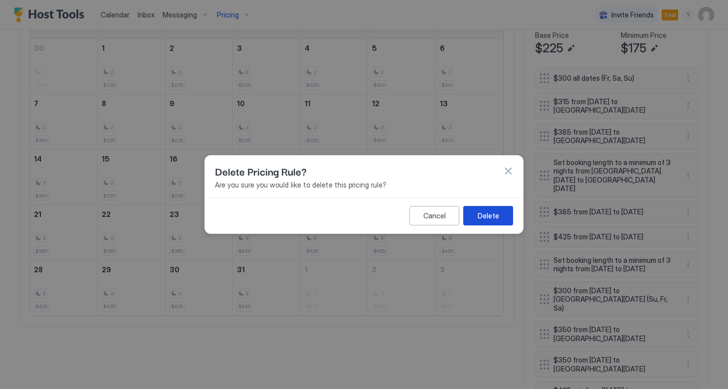
click at [492, 216] on div "Delete" at bounding box center [487, 215] width 21 height 10
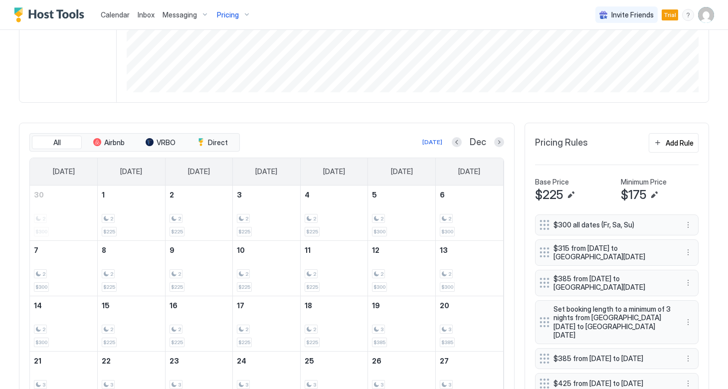
scroll to position [239, 0]
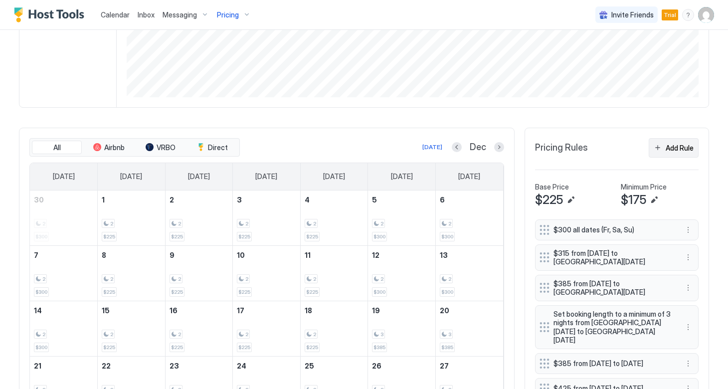
click at [673, 150] on div "Add Rule" at bounding box center [679, 148] width 28 height 10
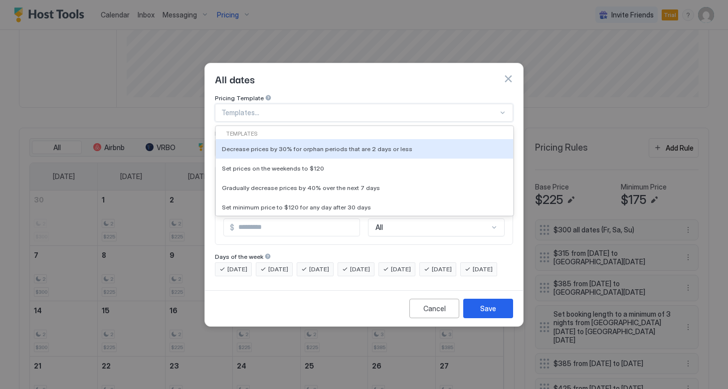
click at [316, 104] on div "Templates..." at bounding box center [364, 113] width 298 height 18
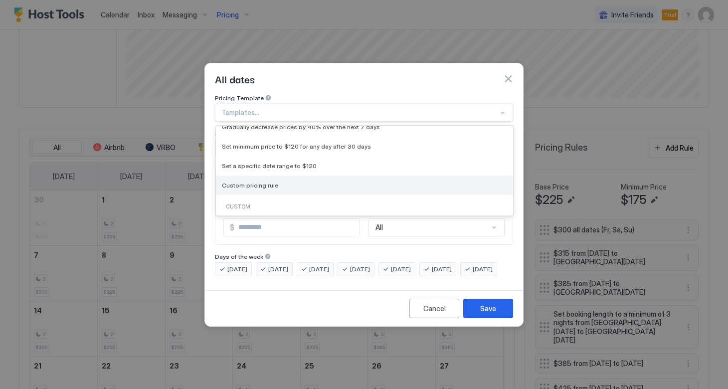
scroll to position [62, 0]
click at [274, 180] on div "Custom pricing rule" at bounding box center [364, 183] width 285 height 7
type input "***"
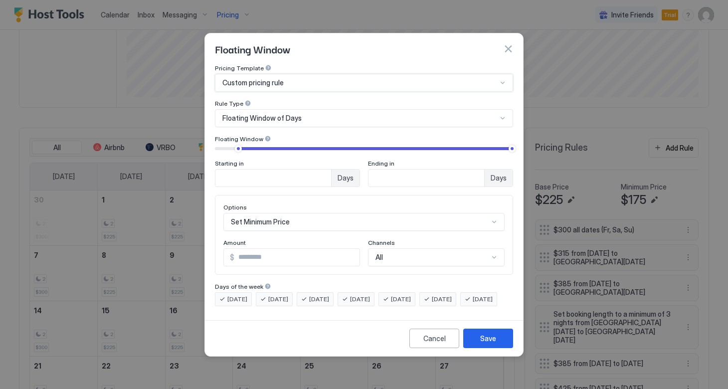
click at [288, 114] on span "Floating Window of Days" at bounding box center [261, 118] width 79 height 9
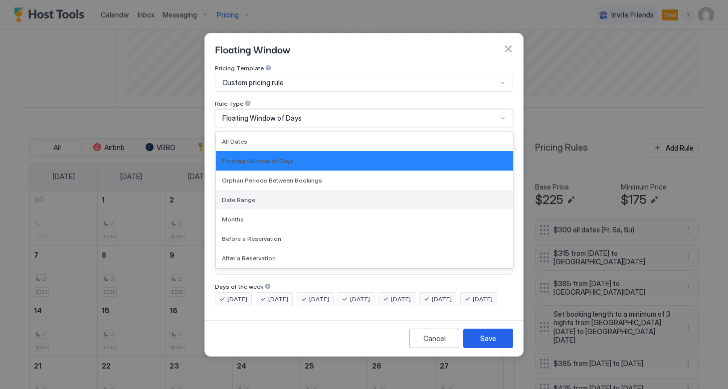
click at [253, 196] on div "Date Range" at bounding box center [364, 199] width 285 height 7
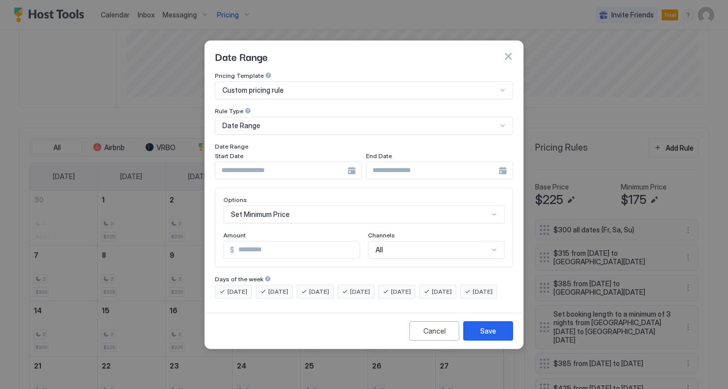
click at [347, 164] on div at bounding box center [288, 170] width 147 height 18
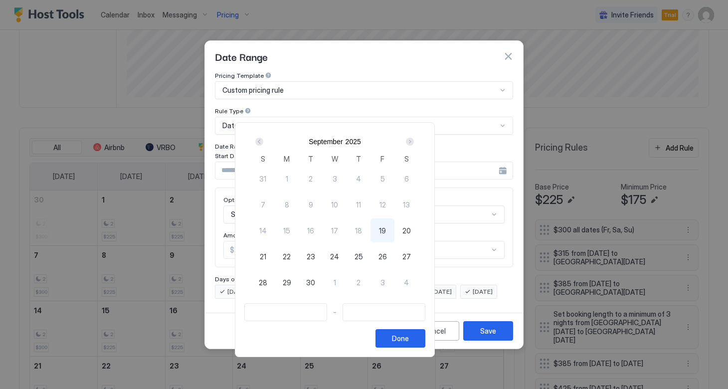
click at [414, 142] on div "Next" at bounding box center [410, 142] width 8 height 8
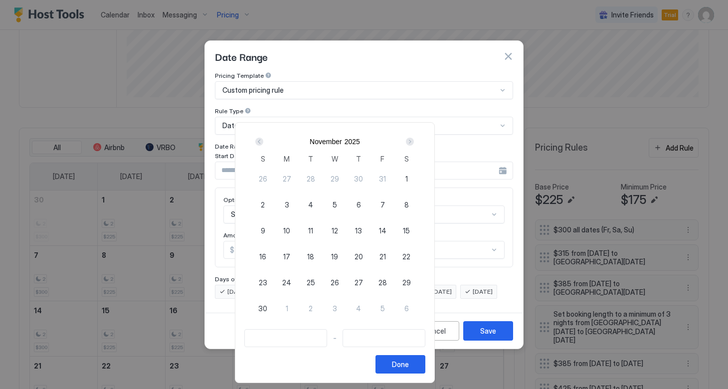
click at [414, 142] on div "Next" at bounding box center [410, 142] width 8 height 8
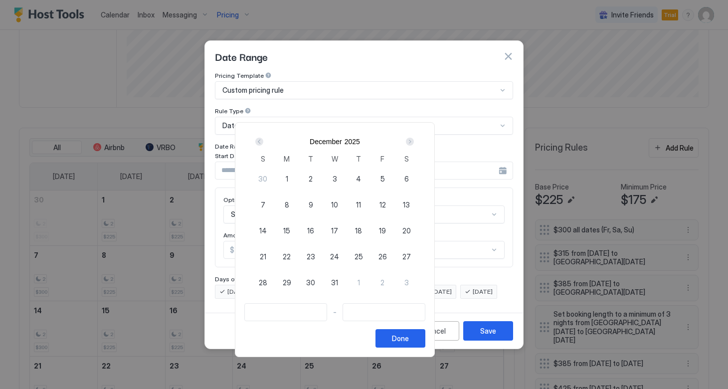
click at [414, 142] on div "Next" at bounding box center [410, 142] width 8 height 8
click at [386, 233] on span "16" at bounding box center [382, 230] width 7 height 10
type input "**********"
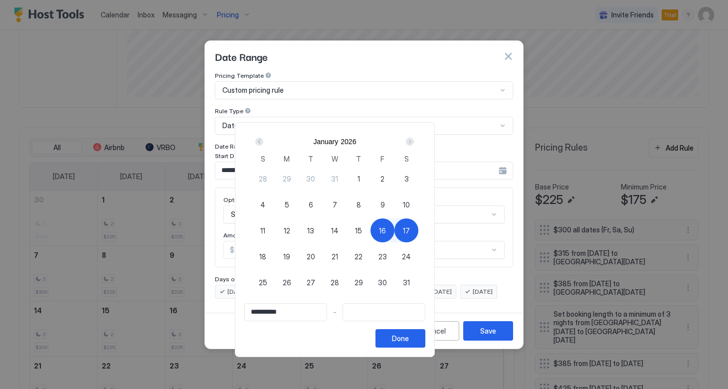
click at [410, 231] on span "17" at bounding box center [406, 230] width 7 height 10
type input "**********"
click at [362, 231] on span "15" at bounding box center [358, 230] width 7 height 10
type input "**********"
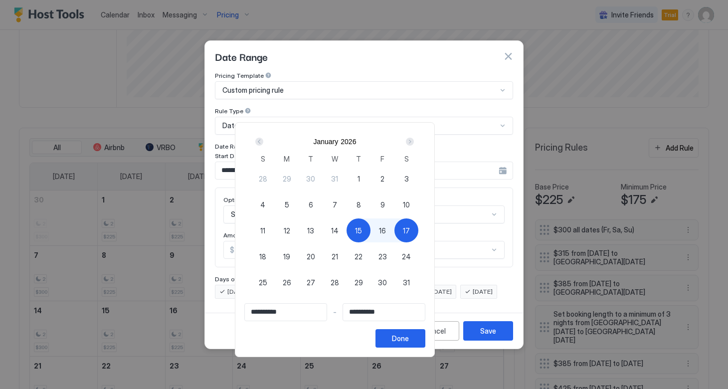
click at [266, 255] on span "18" at bounding box center [262, 256] width 7 height 10
type input "**********"
click at [409, 341] on div "Done" at bounding box center [400, 338] width 17 height 10
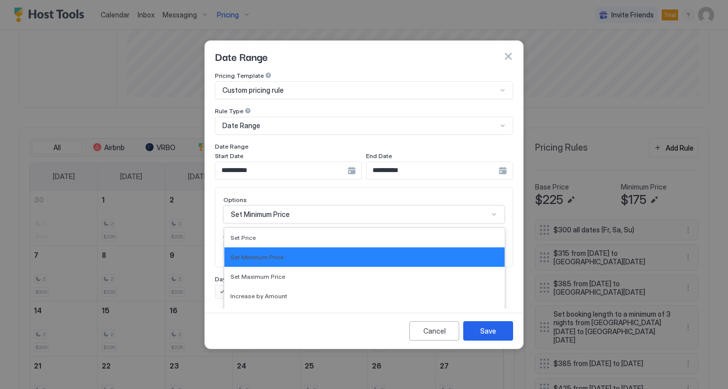
click at [306, 205] on div "Set Minimum Price selected, 2 of 17. 17 results available. Use Up and Down to c…" at bounding box center [363, 214] width 281 height 18
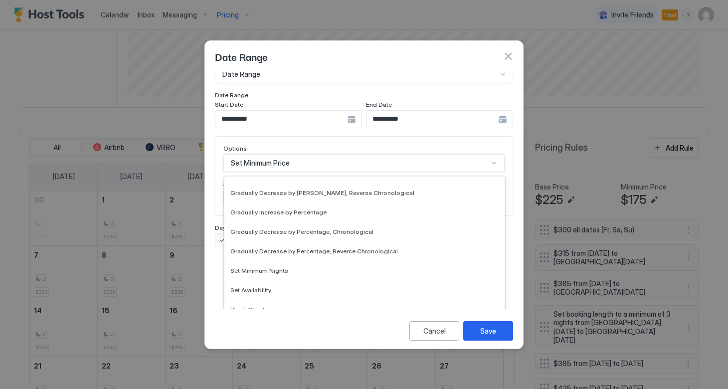
scroll to position [181, 0]
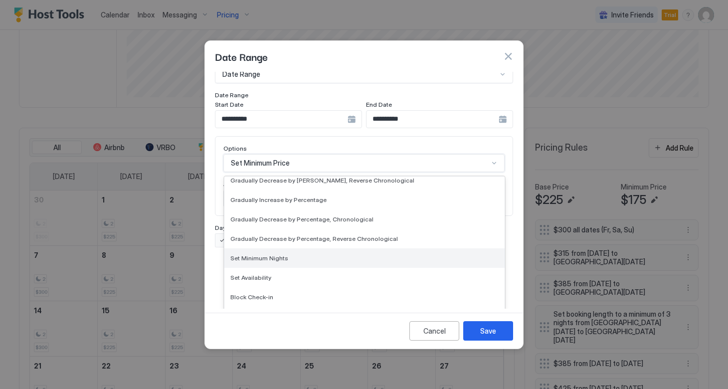
click at [288, 254] on div "Set Minimum Nights" at bounding box center [364, 257] width 268 height 7
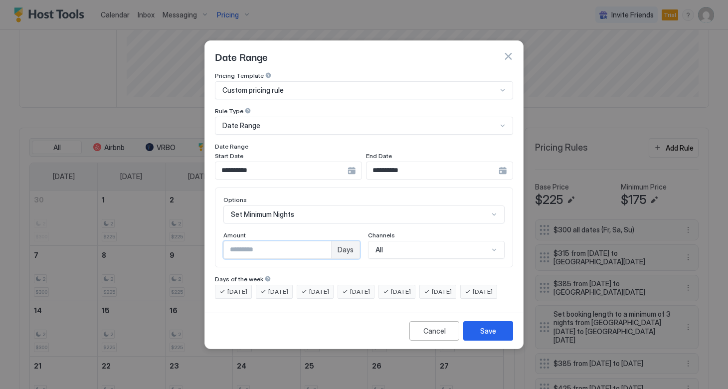
drag, startPoint x: 277, startPoint y: 238, endPoint x: 194, endPoint y: 237, distance: 82.7
click at [194, 237] on div "**********" at bounding box center [364, 194] width 728 height 389
type input "*"
click at [480, 336] on div "Save" at bounding box center [488, 330] width 16 height 10
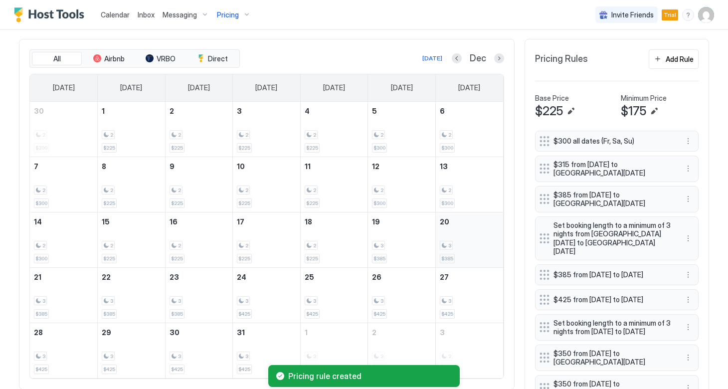
scroll to position [336, 0]
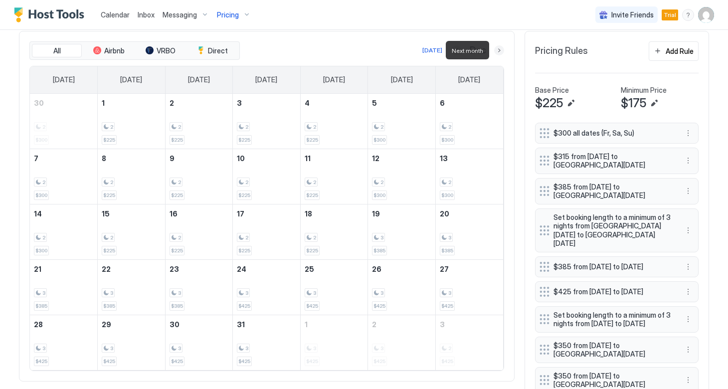
click at [496, 49] on button "Next month" at bounding box center [499, 50] width 10 height 10
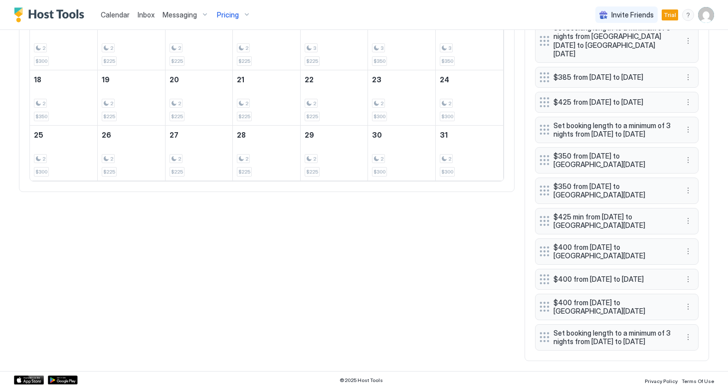
scroll to position [538, 0]
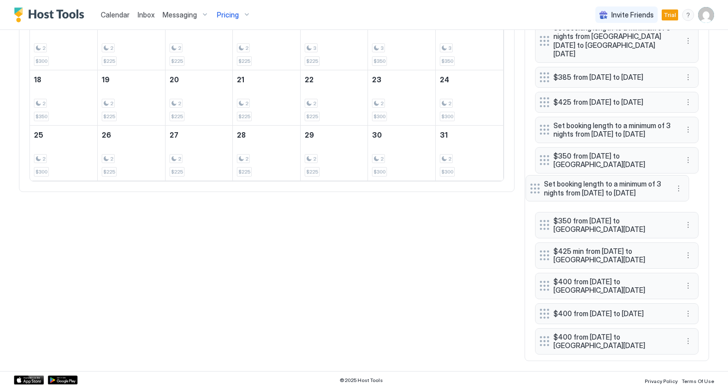
drag, startPoint x: 542, startPoint y: 339, endPoint x: 532, endPoint y: 189, distance: 149.8
click at [532, 189] on div "Pricing Rules Add Rule Base Price $225 Minimum Price $175 $300 all dates (Fr, S…" at bounding box center [616, 101] width 184 height 519
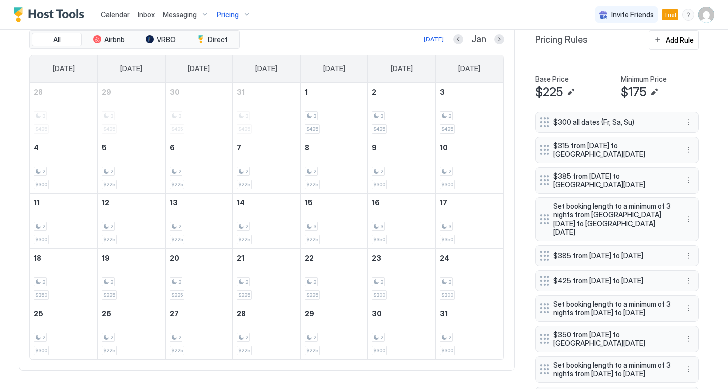
scroll to position [338, 0]
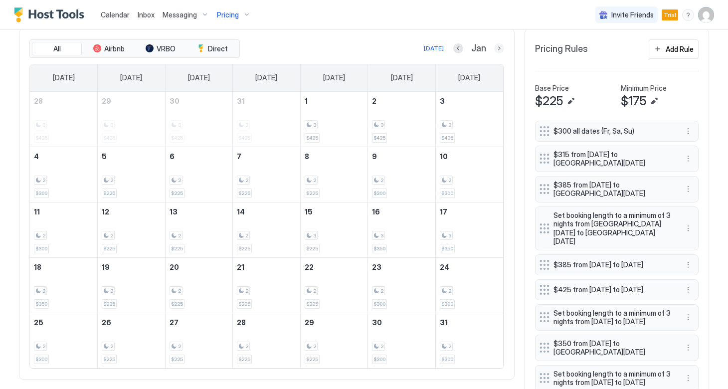
click at [496, 47] on button "Next month" at bounding box center [499, 48] width 10 height 10
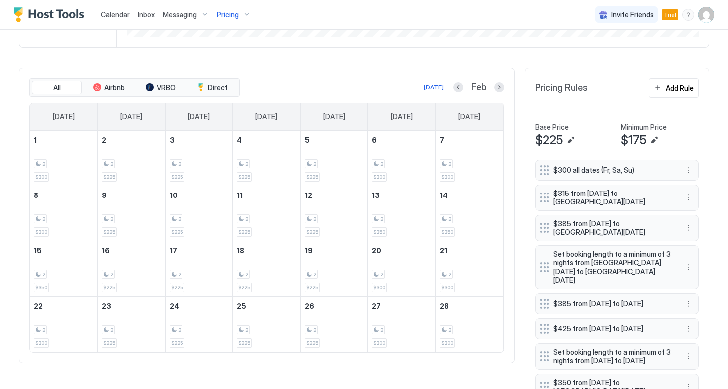
scroll to position [292, 0]
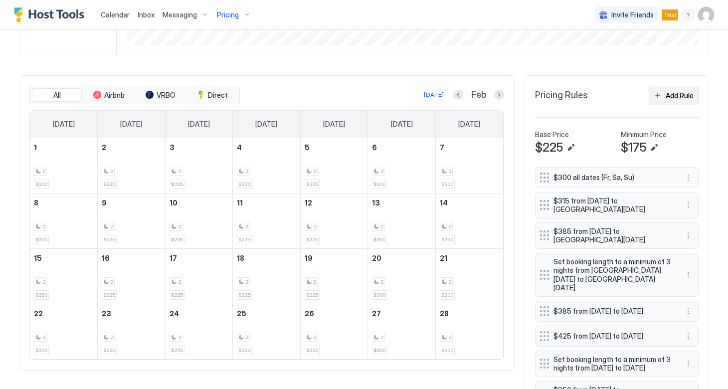
click at [670, 94] on div "Add Rule" at bounding box center [679, 95] width 28 height 10
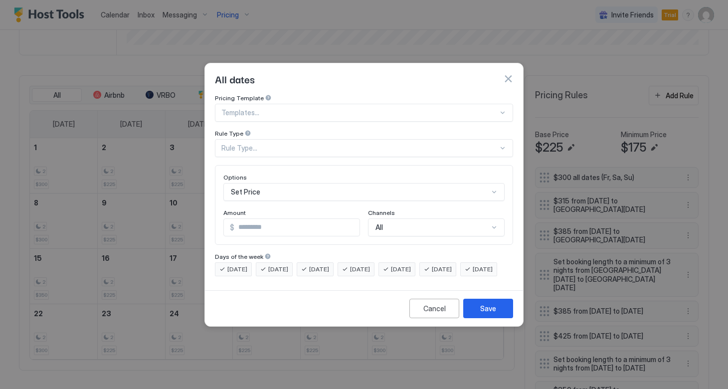
click at [322, 108] on div at bounding box center [359, 112] width 277 height 9
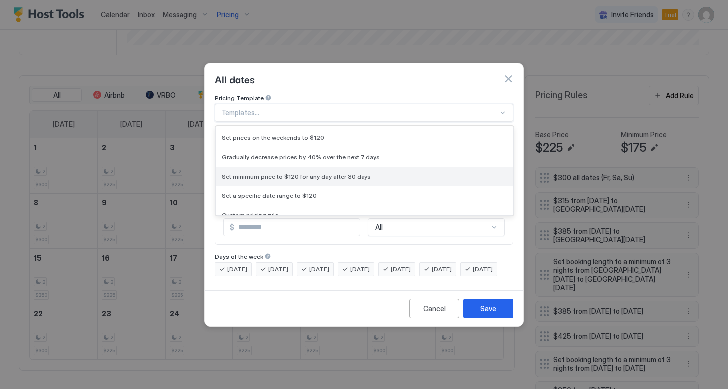
scroll to position [48, 0]
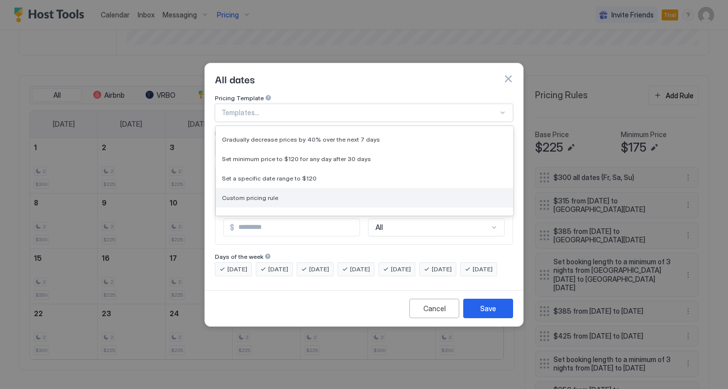
click at [278, 194] on div "Custom pricing rule" at bounding box center [364, 197] width 285 height 7
type input "***"
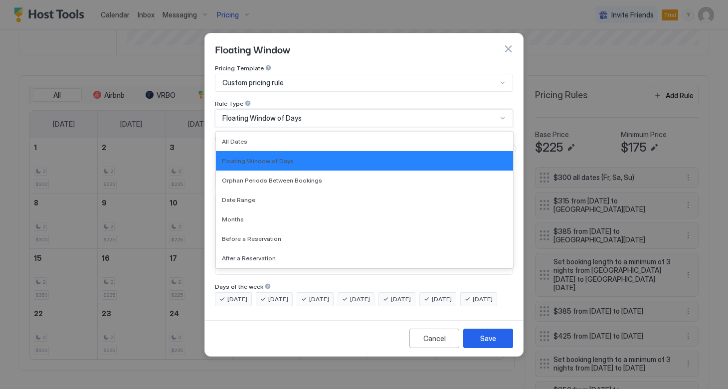
click at [288, 114] on span "Floating Window of Days" at bounding box center [261, 118] width 79 height 9
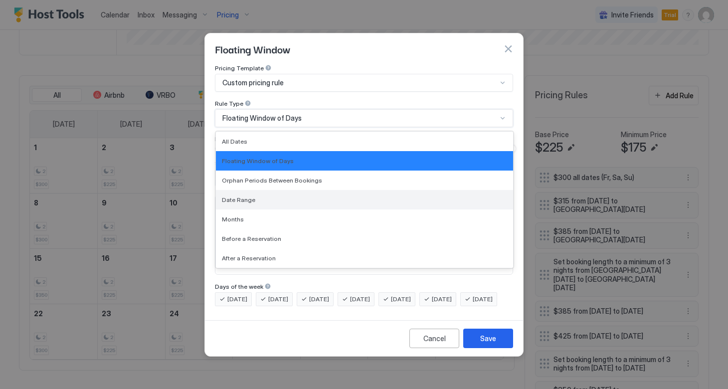
click at [277, 196] on div "Date Range" at bounding box center [364, 199] width 285 height 7
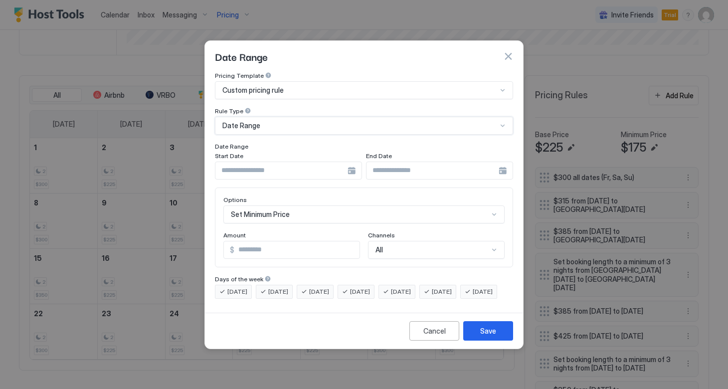
click at [344, 163] on input "Input Field" at bounding box center [281, 170] width 132 height 17
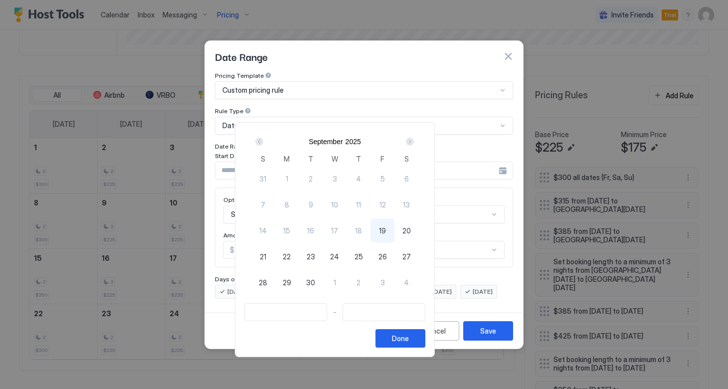
click at [414, 142] on div "Next" at bounding box center [410, 142] width 8 height 8
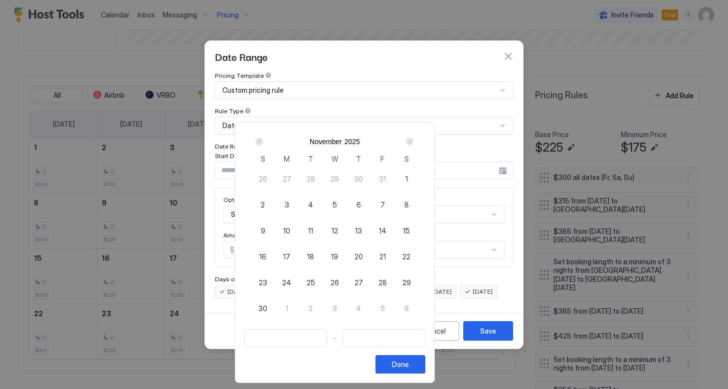
click at [414, 142] on div "Next" at bounding box center [410, 142] width 8 height 8
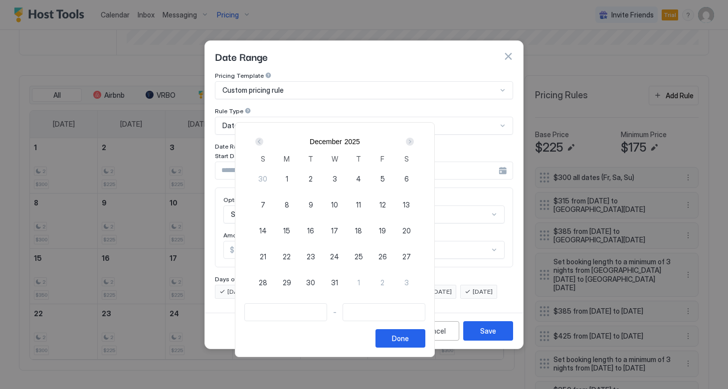
click at [414, 142] on div "Next" at bounding box center [410, 142] width 8 height 8
click at [386, 206] on span "13" at bounding box center [382, 204] width 7 height 10
type input "**********"
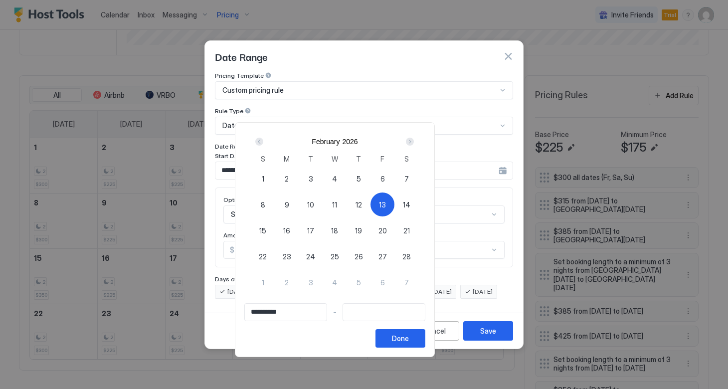
click at [362, 205] on span "12" at bounding box center [358, 204] width 6 height 10
type input "**********"
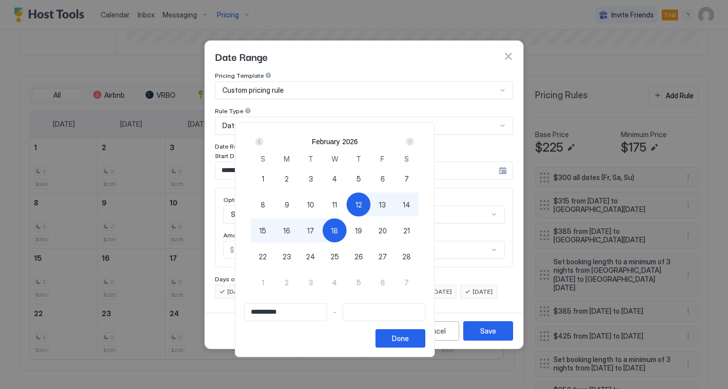
type input "**********"
click at [266, 231] on span "15" at bounding box center [262, 230] width 7 height 10
type input "**********"
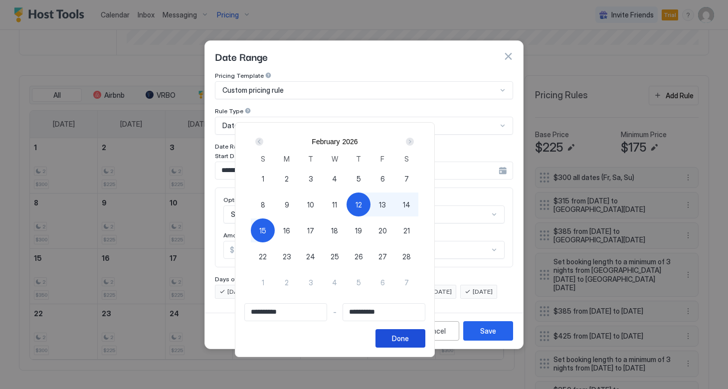
click at [425, 338] on button "Done" at bounding box center [400, 338] width 50 height 18
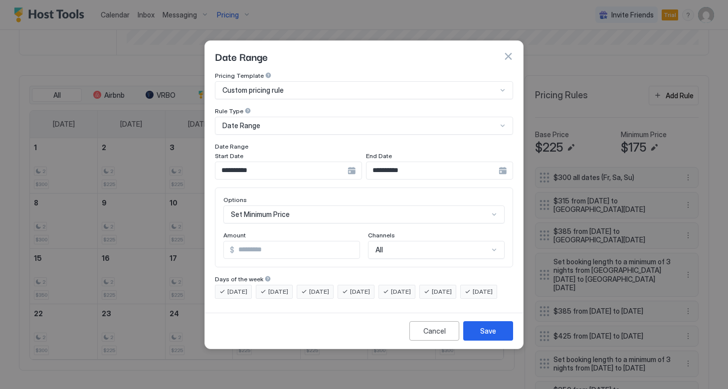
click at [312, 206] on div "Set Minimum Price" at bounding box center [363, 214] width 281 height 18
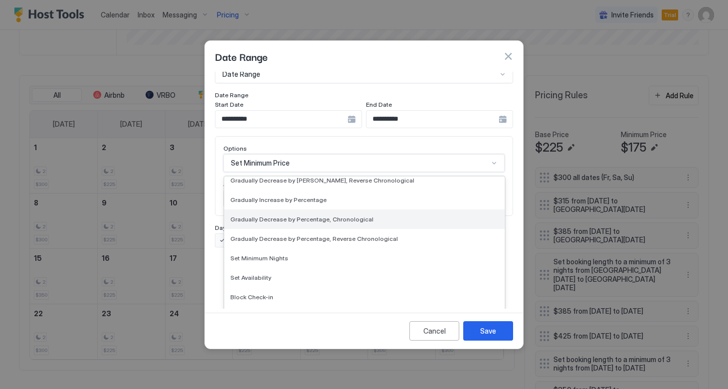
scroll to position [181, 0]
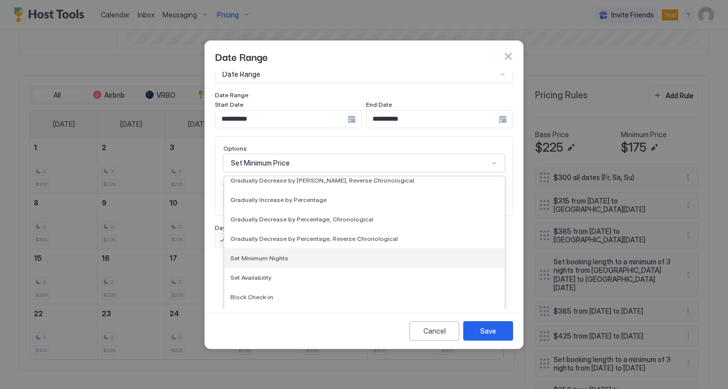
click at [301, 254] on div "Set Minimum Nights" at bounding box center [364, 257] width 268 height 7
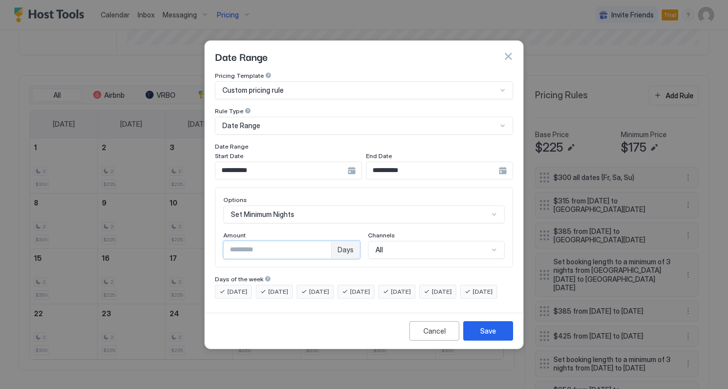
drag, startPoint x: 303, startPoint y: 243, endPoint x: 201, endPoint y: 234, distance: 102.5
click at [201, 234] on div "**********" at bounding box center [364, 194] width 728 height 389
type input "*"
click at [486, 335] on div "Save" at bounding box center [488, 330] width 16 height 10
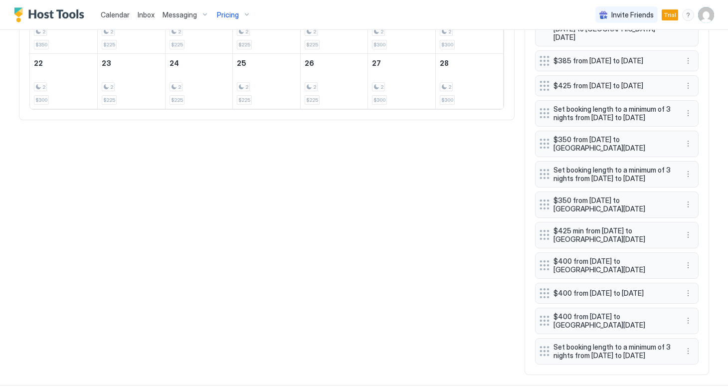
scroll to position [542, 0]
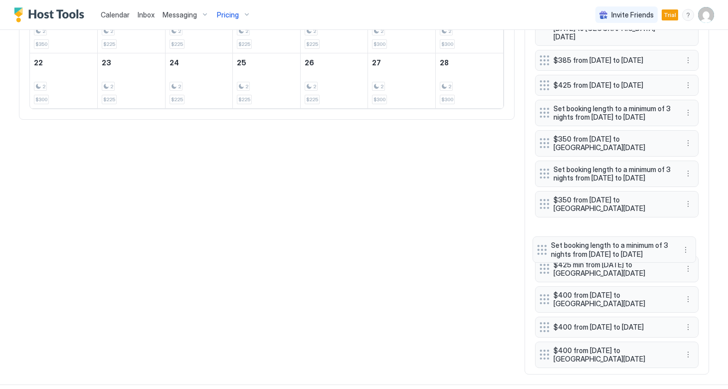
drag, startPoint x: 545, startPoint y: 369, endPoint x: 543, endPoint y: 250, distance: 118.6
click at [543, 250] on div "$300 all dates (Fr, Sa, Su) $315 from [DATE] to [GEOGRAPHIC_DATA][DATE] $385 fr…" at bounding box center [616, 140] width 163 height 448
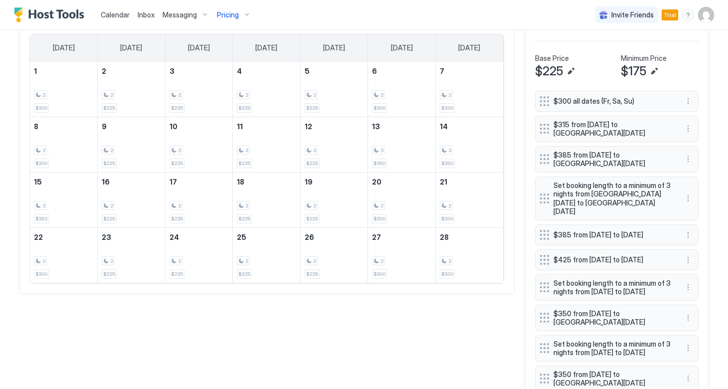
scroll to position [211, 0]
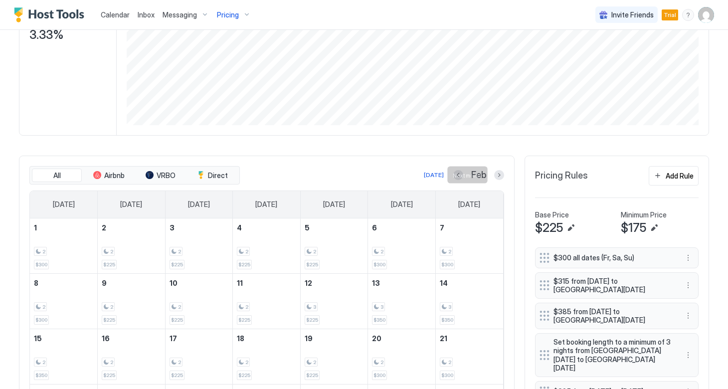
click at [494, 178] on div at bounding box center [499, 175] width 10 height 10
click at [496, 177] on button "Next month" at bounding box center [499, 175] width 10 height 10
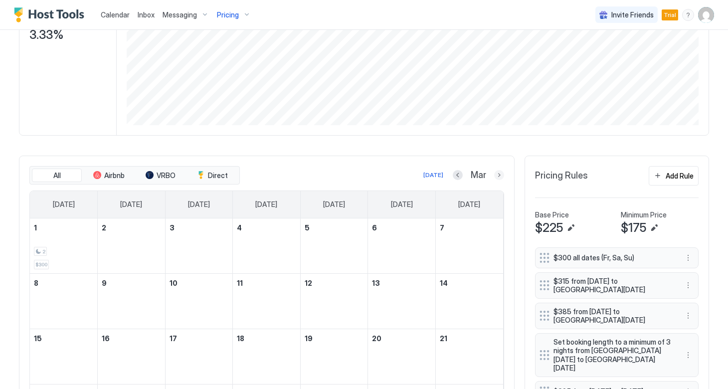
click at [496, 177] on button "Next month" at bounding box center [499, 175] width 10 height 10
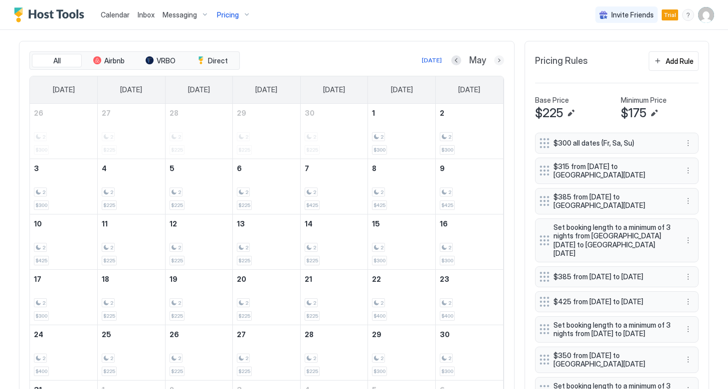
scroll to position [327, 0]
click at [664, 55] on button "Add Rule" at bounding box center [673, 59] width 50 height 19
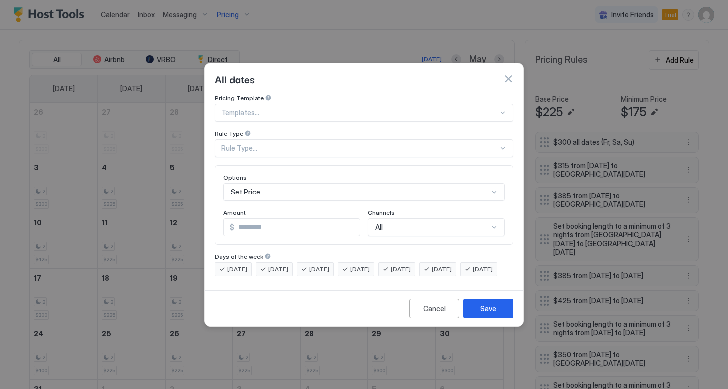
click at [288, 144] on div "Rule Type..." at bounding box center [359, 148] width 277 height 9
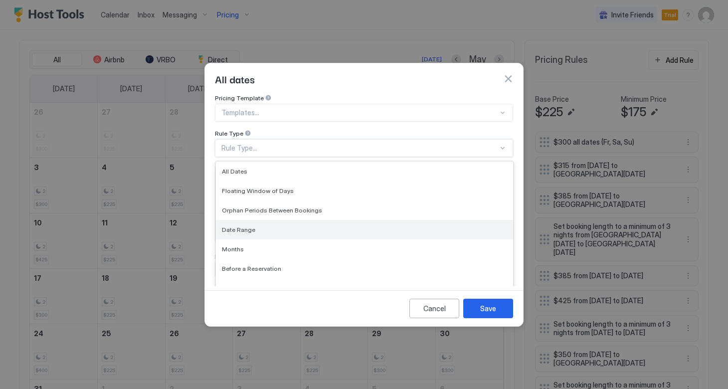
click at [295, 226] on div "Date Range" at bounding box center [364, 229] width 285 height 7
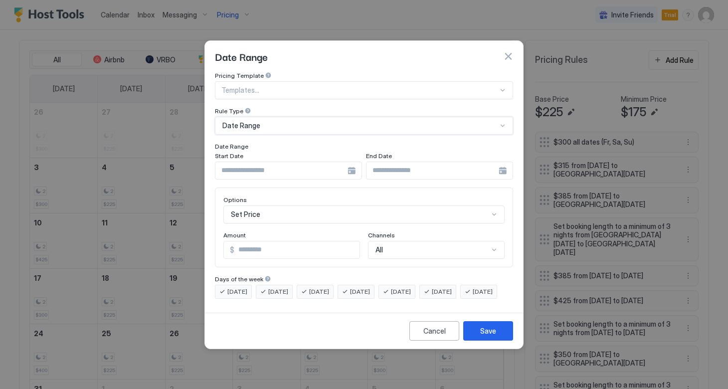
click at [309, 86] on div at bounding box center [359, 90] width 277 height 9
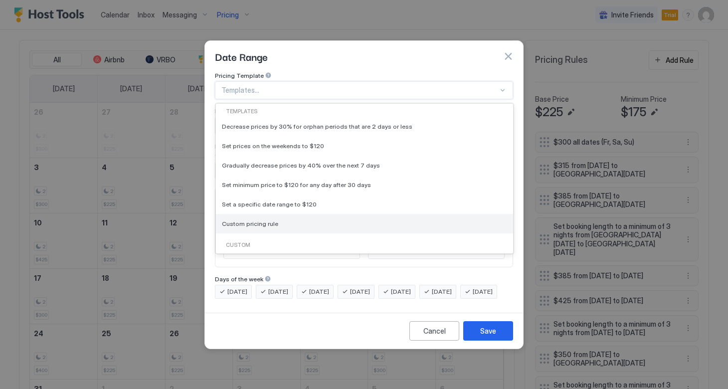
click at [266, 220] on span "Custom pricing rule" at bounding box center [250, 223] width 56 height 7
type input "***"
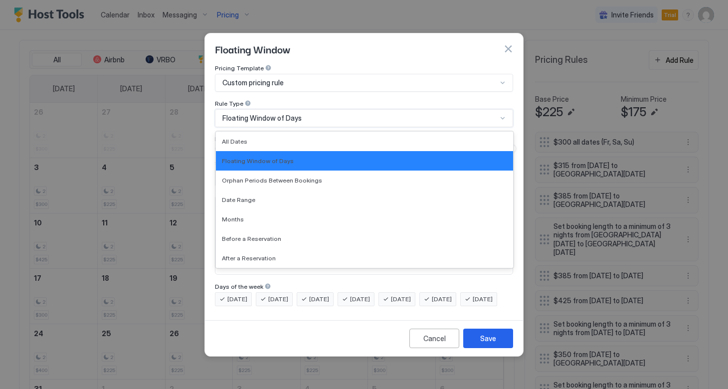
click at [318, 114] on div "Floating Window of Days" at bounding box center [359, 118] width 275 height 9
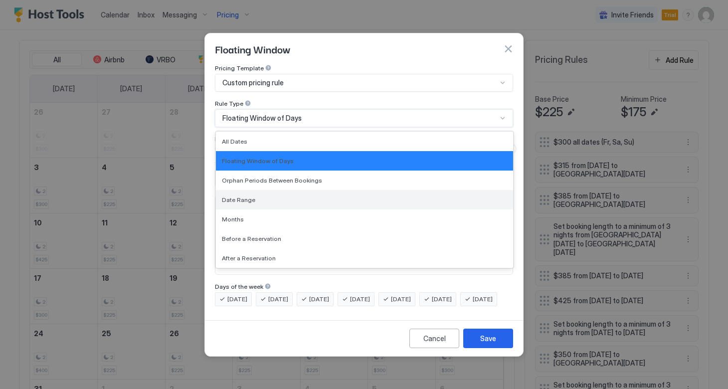
click at [281, 196] on div "Date Range" at bounding box center [364, 199] width 285 height 7
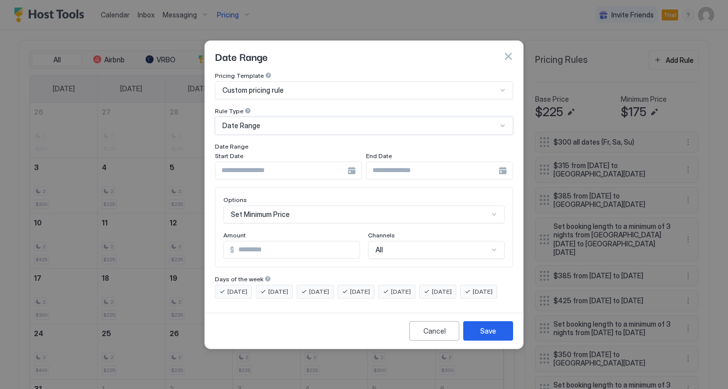
click at [352, 164] on div at bounding box center [288, 170] width 147 height 18
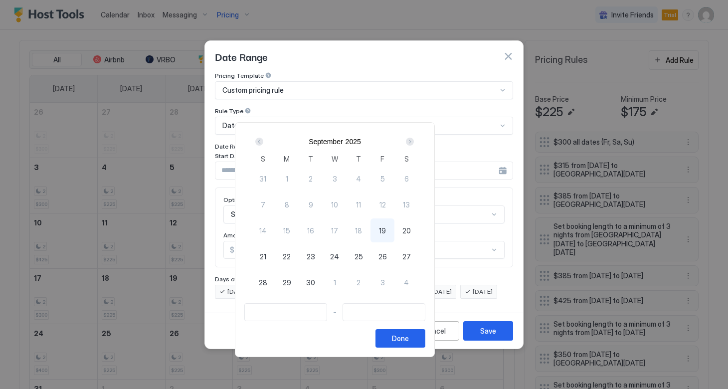
click at [414, 143] on div "Next" at bounding box center [410, 142] width 8 height 8
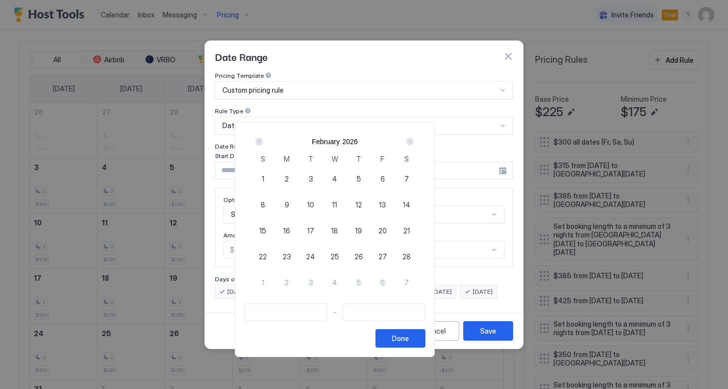
click at [414, 143] on div "Next" at bounding box center [410, 142] width 8 height 8
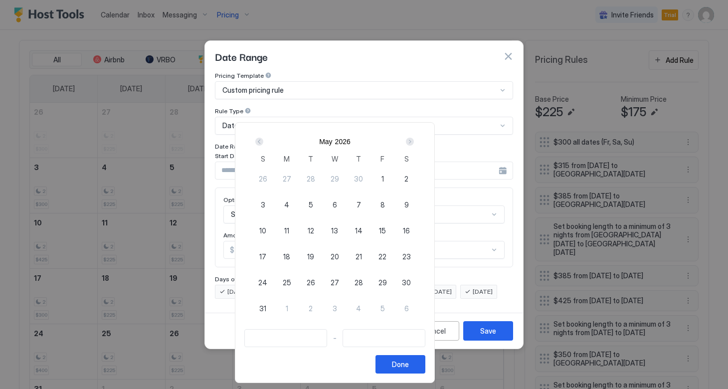
click at [370, 204] on div "7" at bounding box center [358, 204] width 24 height 24
type input "**********"
click at [275, 229] on div "10" at bounding box center [263, 230] width 24 height 24
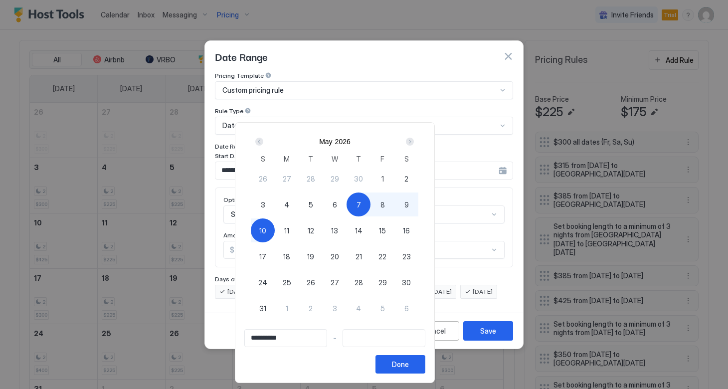
type input "**********"
click at [425, 371] on button "Done" at bounding box center [400, 364] width 50 height 18
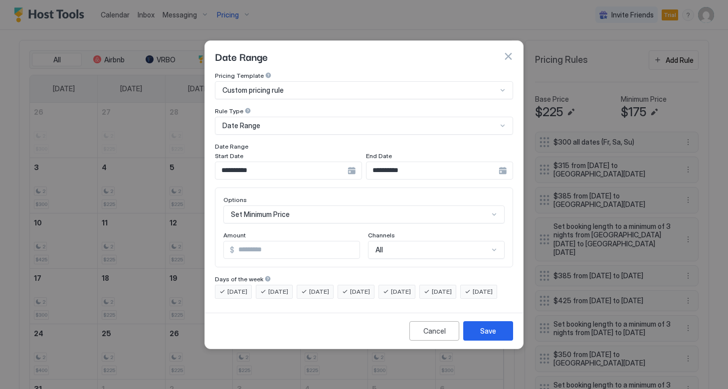
click at [304, 205] on div "Set Minimum Price" at bounding box center [363, 214] width 281 height 18
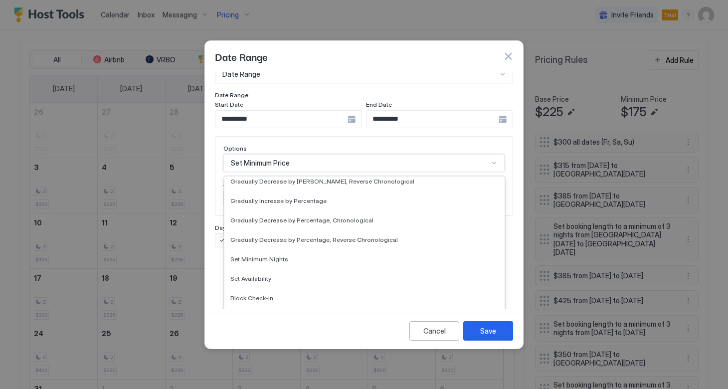
scroll to position [181, 0]
click at [287, 254] on div "Set Minimum Nights" at bounding box center [364, 257] width 268 height 7
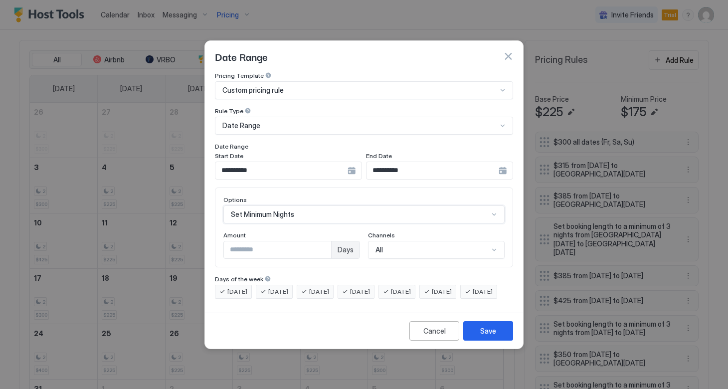
scroll to position [0, 0]
drag, startPoint x: 289, startPoint y: 239, endPoint x: 179, endPoint y: 236, distance: 109.2
click at [179, 236] on div "**********" at bounding box center [364, 194] width 728 height 389
type input "*"
click at [488, 336] on div "Save" at bounding box center [488, 330] width 16 height 10
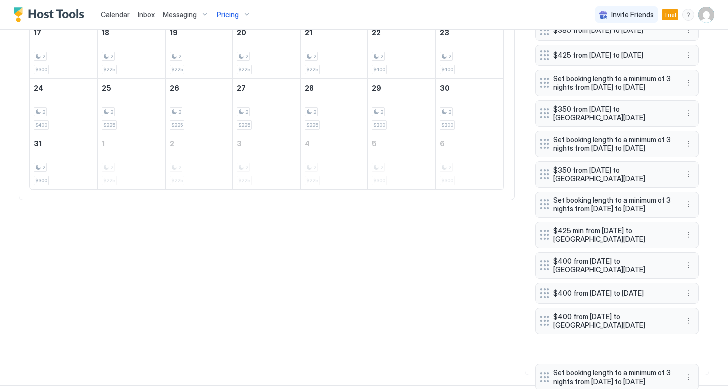
scroll to position [574, 0]
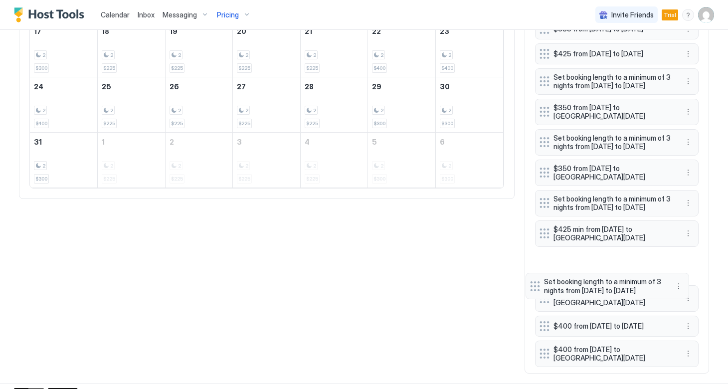
drag, startPoint x: 546, startPoint y: 375, endPoint x: 536, endPoint y: 284, distance: 91.7
click at [536, 284] on div "$300 all dates (Fr, Sa, Su) $315 from [DATE] to [GEOGRAPHIC_DATA][DATE] $385 fr…" at bounding box center [616, 124] width 163 height 478
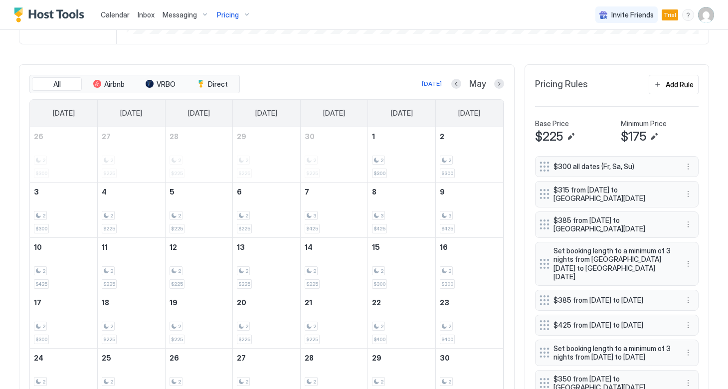
scroll to position [285, 0]
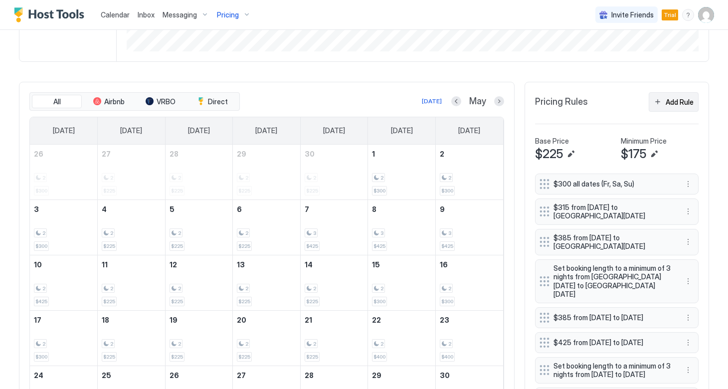
click at [670, 102] on div "Add Rule" at bounding box center [679, 102] width 28 height 10
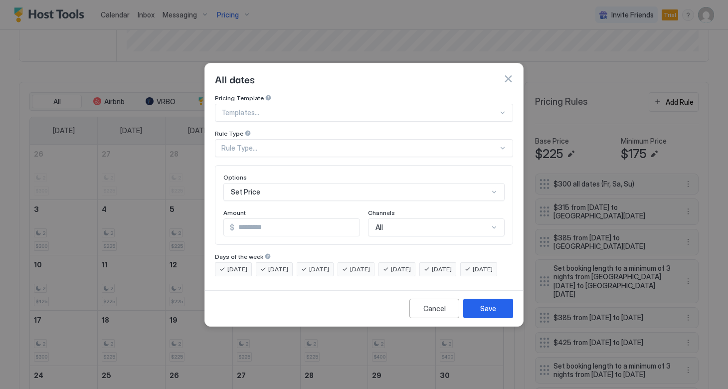
click at [336, 108] on div at bounding box center [359, 112] width 277 height 9
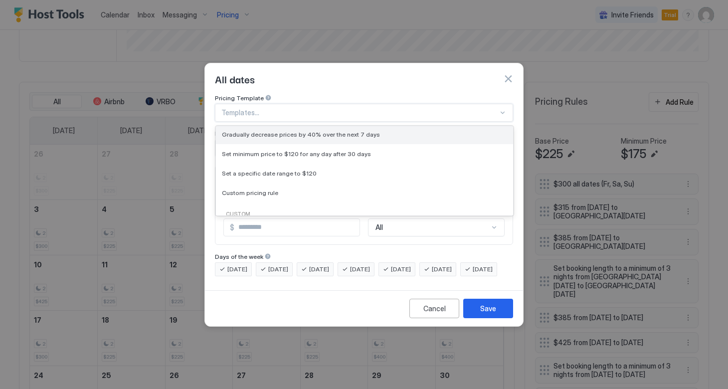
scroll to position [56, 0]
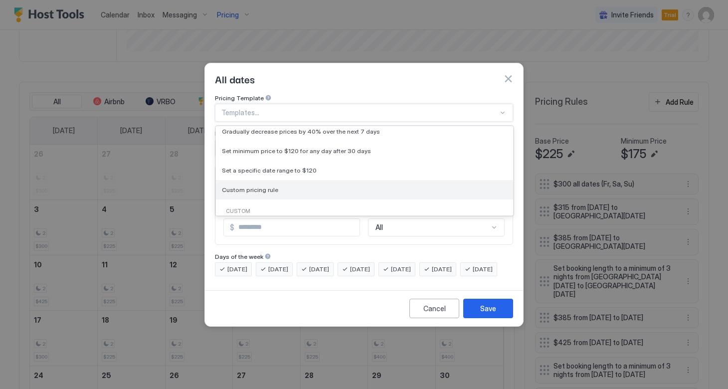
click at [300, 186] on div "Custom pricing rule" at bounding box center [364, 189] width 285 height 7
type input "***"
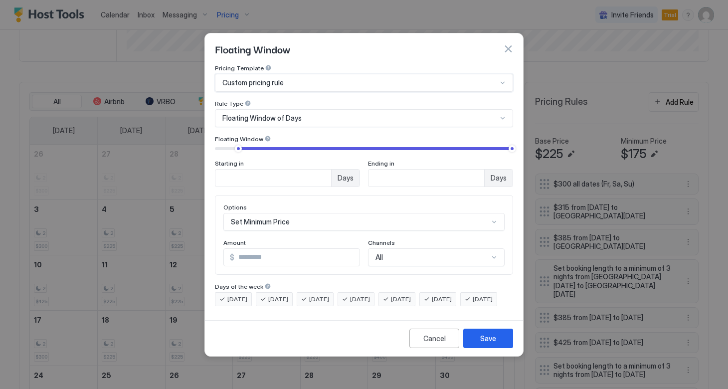
click at [295, 114] on span "Floating Window of Days" at bounding box center [261, 118] width 79 height 9
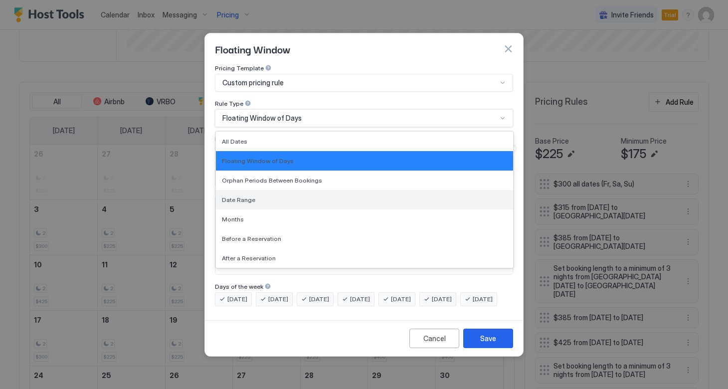
click at [278, 196] on div "Date Range" at bounding box center [364, 199] width 297 height 19
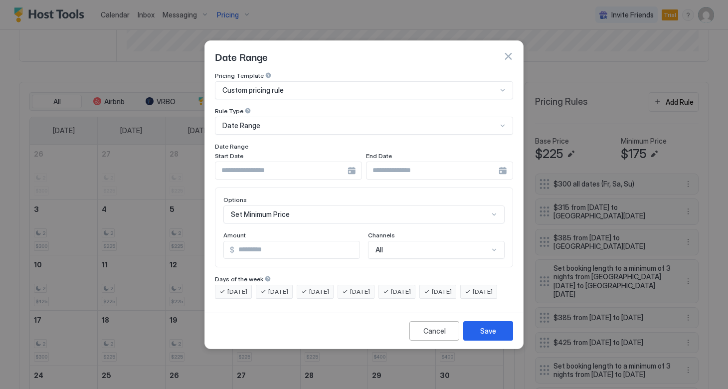
click at [348, 161] on div at bounding box center [288, 170] width 147 height 18
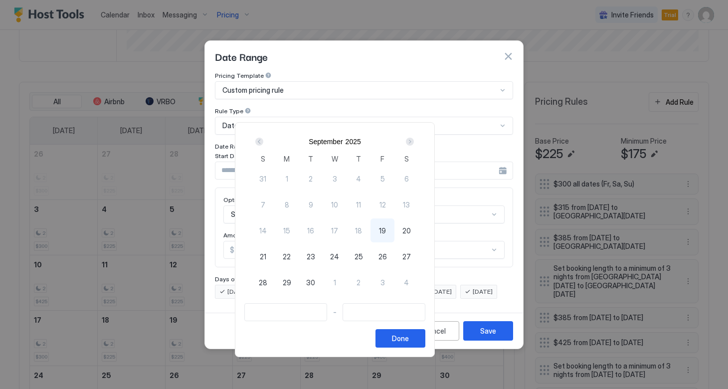
click at [414, 141] on div "Next" at bounding box center [410, 142] width 8 height 8
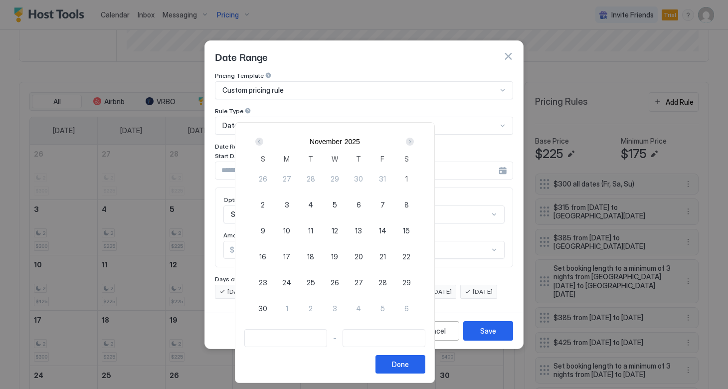
click at [414, 141] on div "Next" at bounding box center [410, 142] width 8 height 8
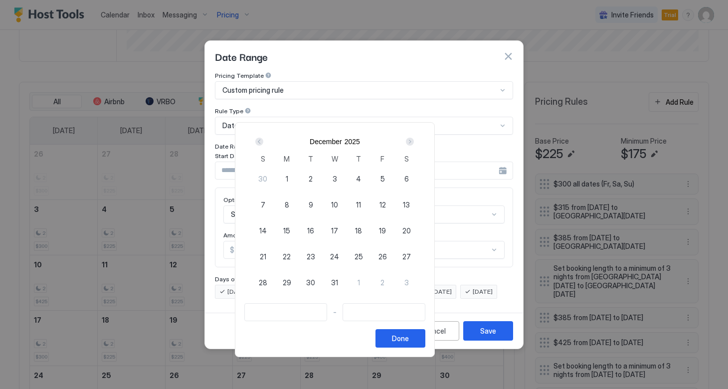
click at [414, 141] on div "Next" at bounding box center [410, 142] width 8 height 8
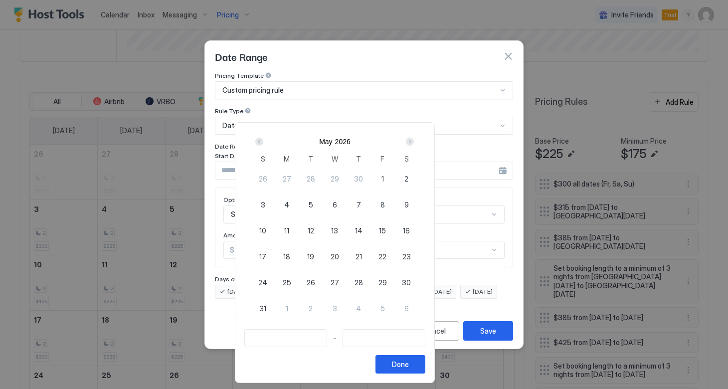
click at [362, 256] on span "21" at bounding box center [358, 256] width 6 height 10
type input "**********"
click at [267, 284] on span "24" at bounding box center [262, 282] width 9 height 10
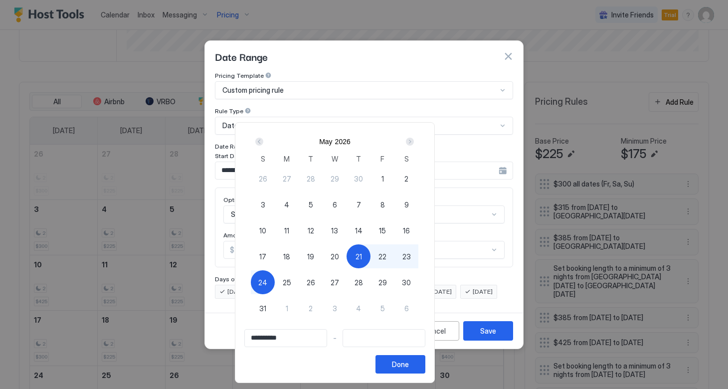
type input "**********"
click at [409, 364] on div "Done" at bounding box center [400, 364] width 17 height 10
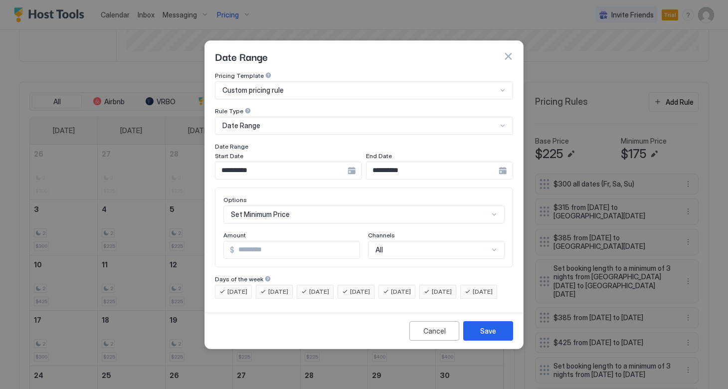
click at [334, 207] on div "Set Minimum Price" at bounding box center [363, 214] width 281 height 18
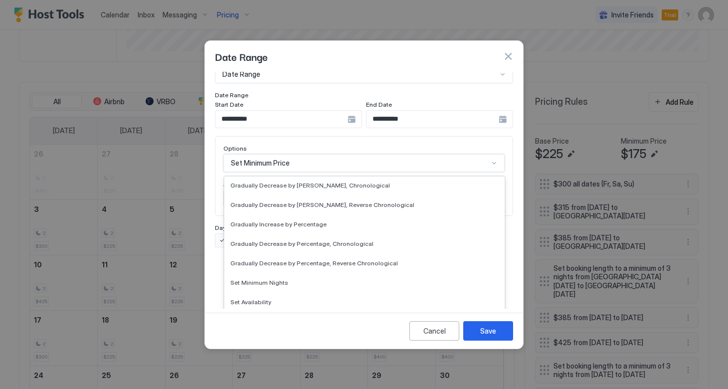
scroll to position [181, 0]
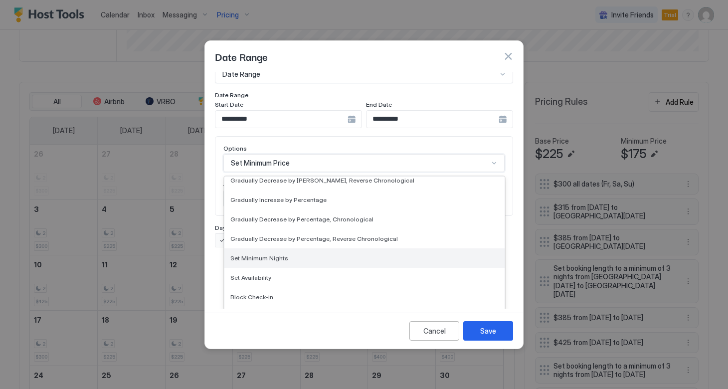
click at [303, 254] on div "Set Minimum Nights" at bounding box center [364, 257] width 268 height 7
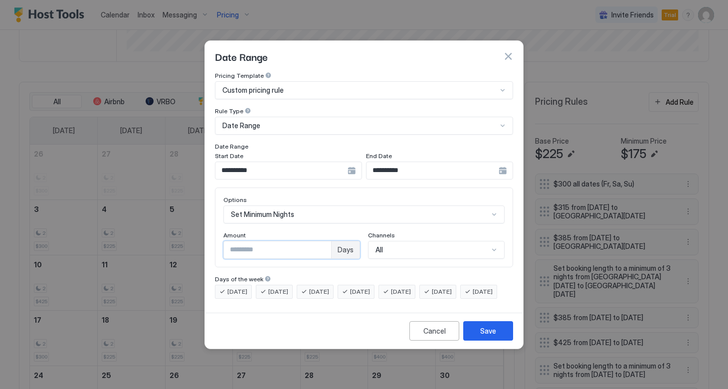
drag, startPoint x: 275, startPoint y: 240, endPoint x: 169, endPoint y: 237, distance: 106.2
click at [169, 237] on div "**********" at bounding box center [364, 194] width 728 height 389
type input "*"
click at [488, 336] on div "Save" at bounding box center [488, 330] width 16 height 10
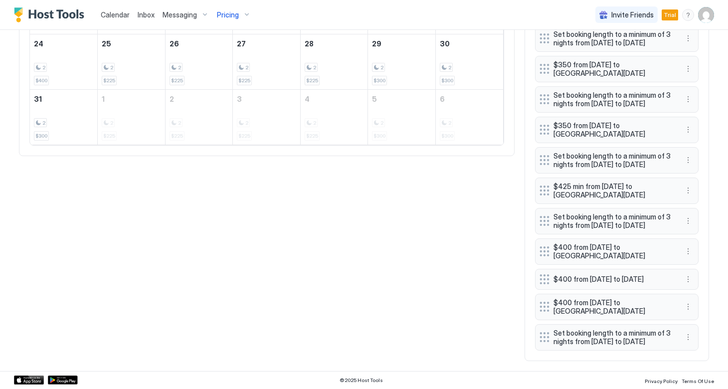
scroll to position [658, 0]
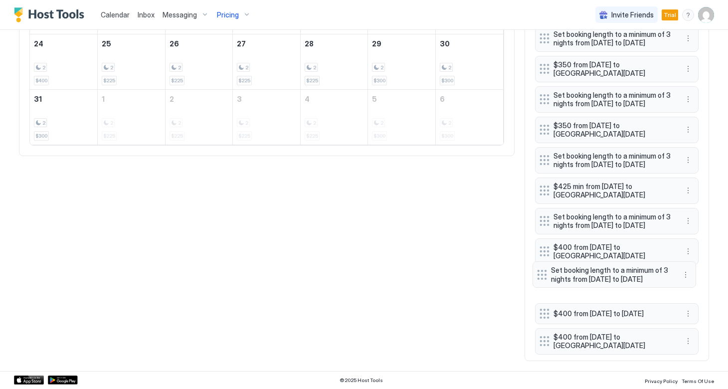
drag, startPoint x: 545, startPoint y: 333, endPoint x: 542, endPoint y: 277, distance: 55.9
click at [542, 277] on div "$300 all dates (Fr, Sa, Su) $315 from [DATE] to [GEOGRAPHIC_DATA][DATE] $385 fr…" at bounding box center [616, 96] width 163 height 508
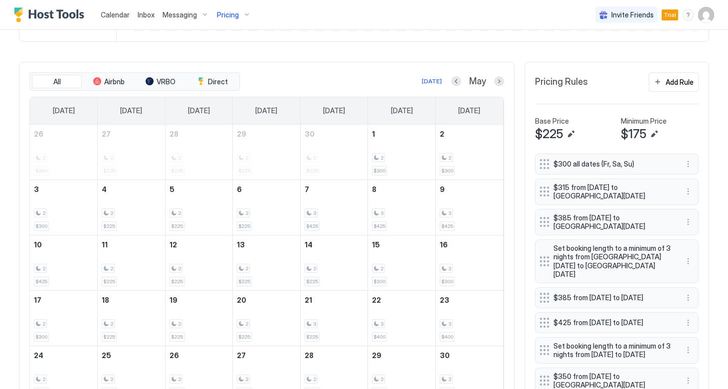
scroll to position [280, 0]
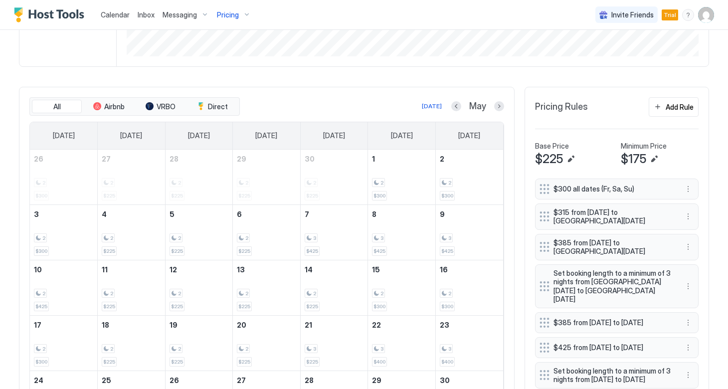
click at [505, 107] on div "All Airbnb VRBO Direct [DATE] May [DATE] [DATE] [DATE] [DATE] [DATE] [DATE] [DA…" at bounding box center [266, 290] width 495 height 406
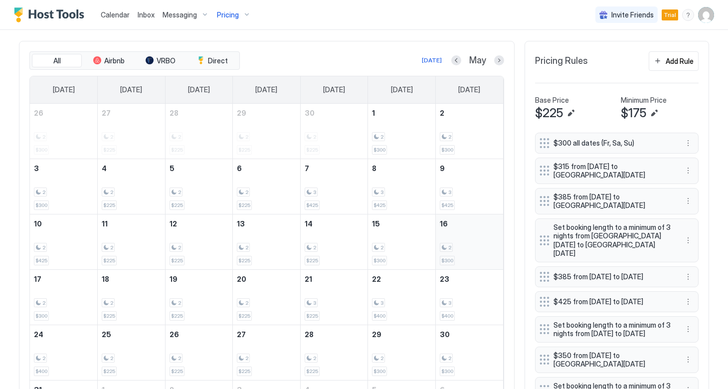
scroll to position [321, 0]
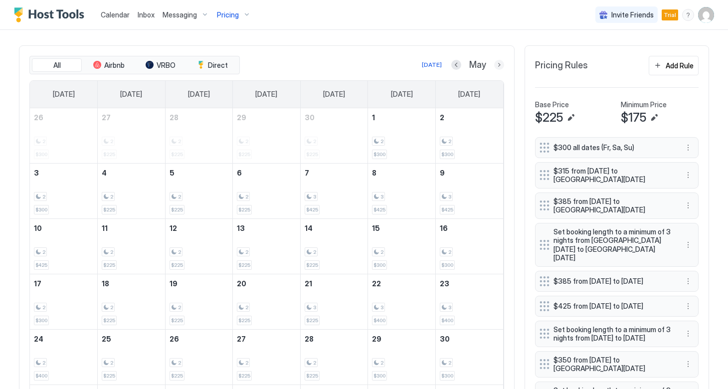
click at [496, 64] on button "Next month" at bounding box center [499, 65] width 10 height 10
click at [499, 65] on button "Next month" at bounding box center [499, 65] width 10 height 10
click at [451, 64] on button "Previous month" at bounding box center [446, 65] width 10 height 10
click at [500, 63] on button "Next month" at bounding box center [499, 65] width 10 height 10
click at [683, 65] on div "Add Rule" at bounding box center [679, 65] width 28 height 10
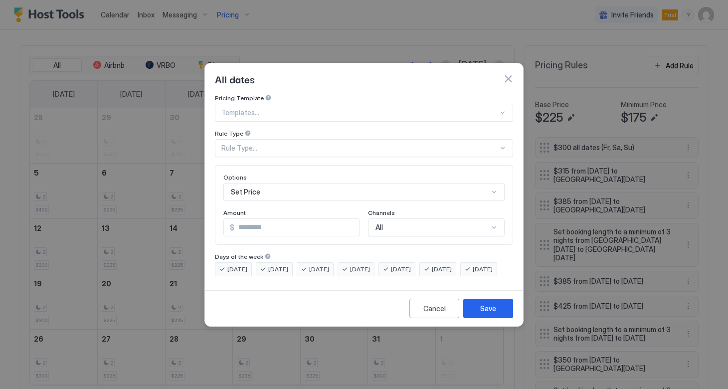
click at [282, 108] on div at bounding box center [359, 112] width 277 height 9
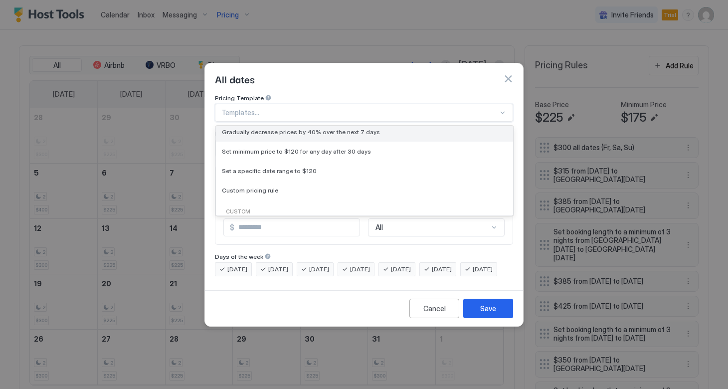
scroll to position [71, 0]
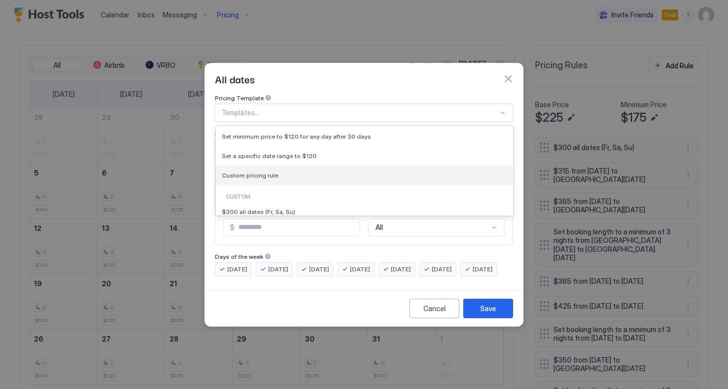
click at [260, 171] on span "Custom pricing rule" at bounding box center [250, 174] width 56 height 7
type input "***"
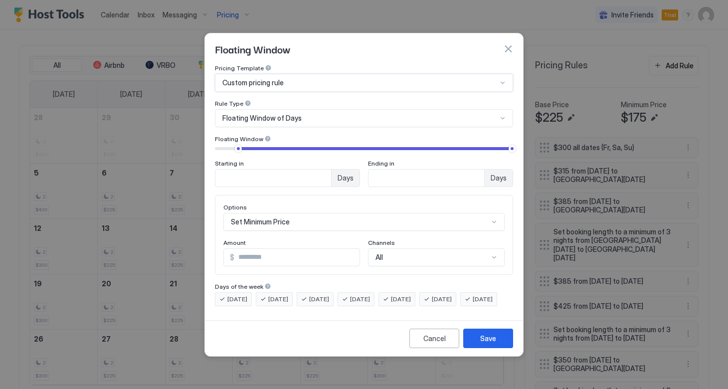
click at [280, 114] on span "Floating Window of Days" at bounding box center [261, 118] width 79 height 9
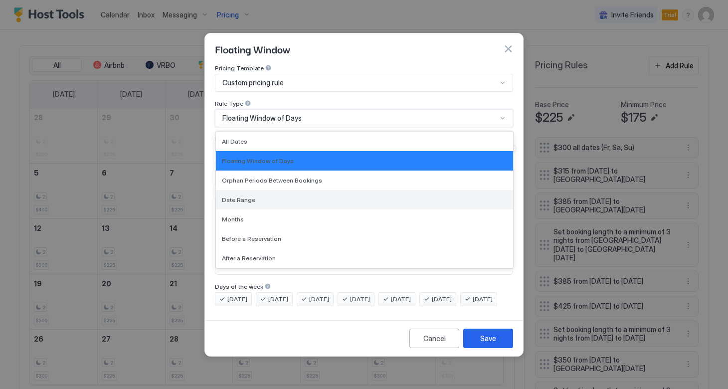
click at [247, 196] on span "Date Range" at bounding box center [238, 199] width 33 height 7
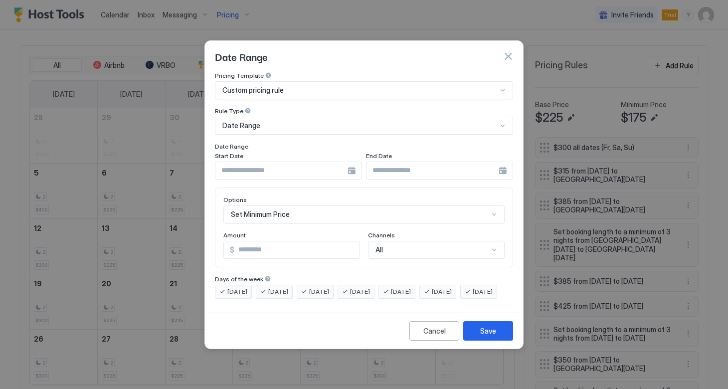
click at [351, 162] on div at bounding box center [288, 170] width 147 height 18
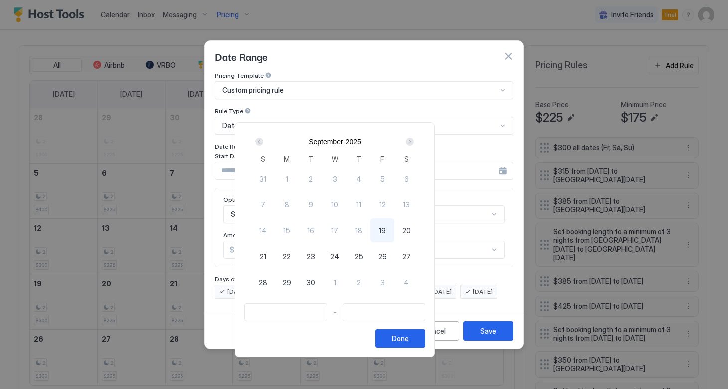
click at [414, 140] on div "Next" at bounding box center [410, 142] width 8 height 8
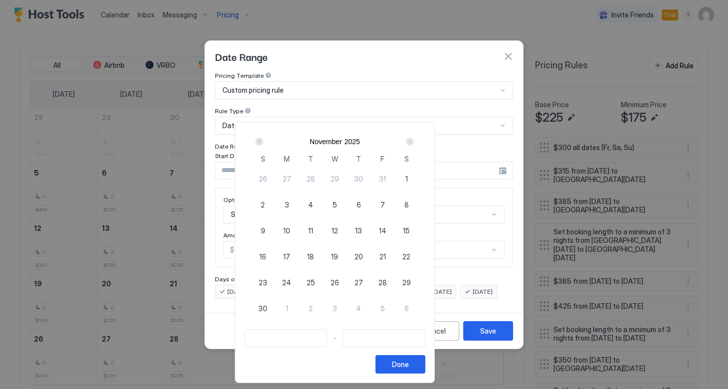
click at [414, 140] on div "Next" at bounding box center [410, 142] width 8 height 8
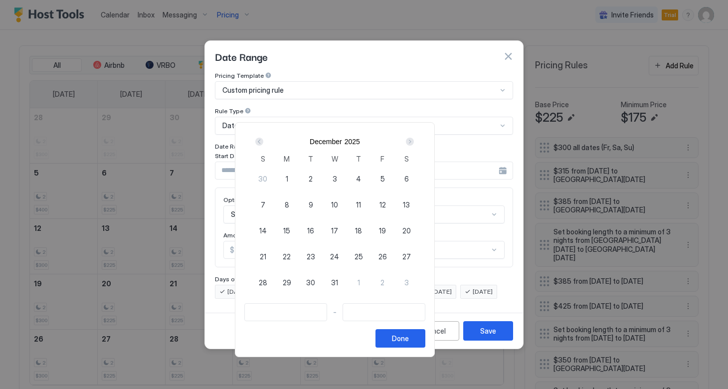
click at [414, 140] on div "Next" at bounding box center [410, 142] width 8 height 8
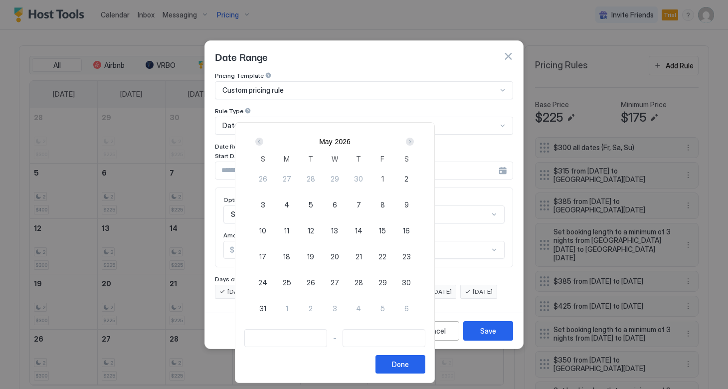
click at [414, 140] on div "Next" at bounding box center [410, 142] width 8 height 8
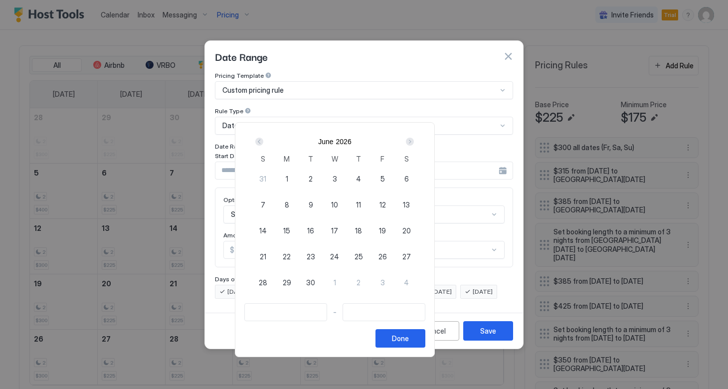
click at [414, 140] on div "Next" at bounding box center [410, 142] width 8 height 8
click at [360, 174] on span "2" at bounding box center [358, 178] width 4 height 10
type input "**********"
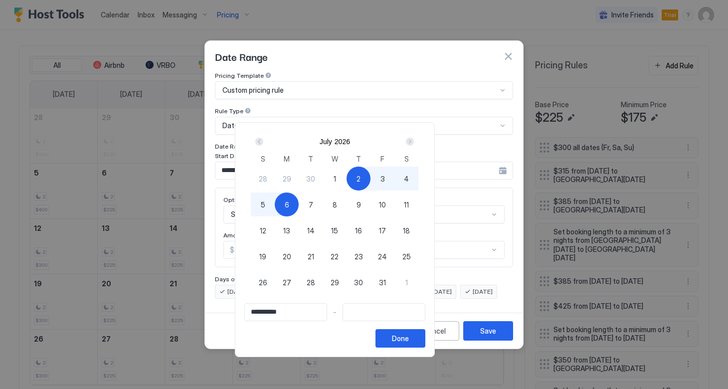
type input "**********"
click at [275, 201] on div "5" at bounding box center [263, 204] width 24 height 24
type input "**********"
click at [425, 337] on button "Done" at bounding box center [400, 338] width 50 height 18
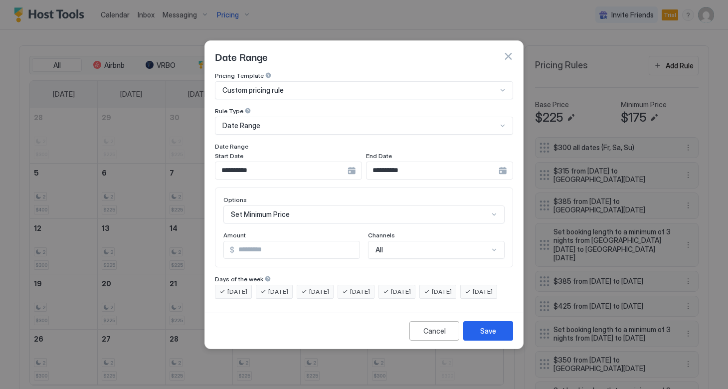
click at [351, 205] on div "Set Minimum Price" at bounding box center [363, 214] width 281 height 18
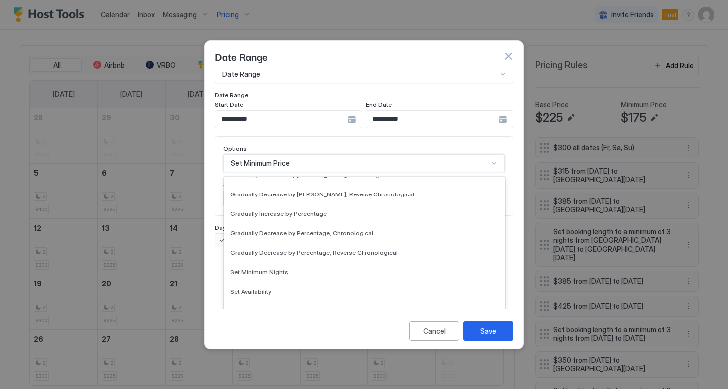
scroll to position [176, 0]
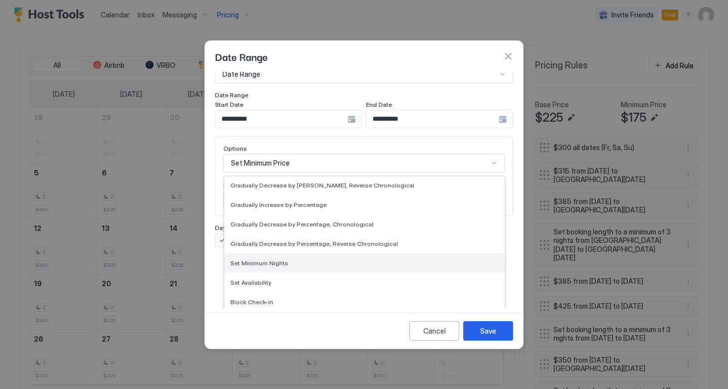
click at [302, 259] on div "Set Minimum Nights" at bounding box center [364, 262] width 268 height 7
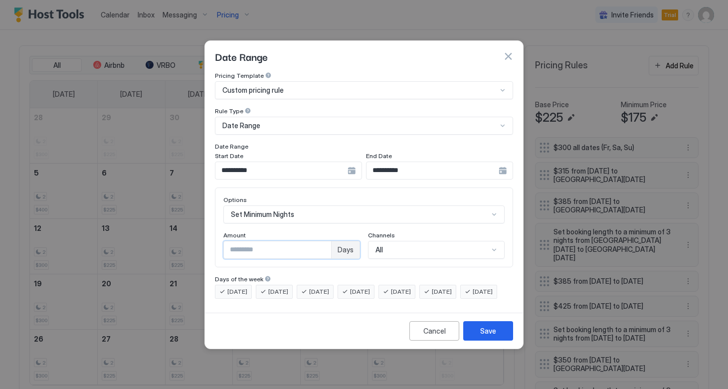
drag, startPoint x: 290, startPoint y: 246, endPoint x: 190, endPoint y: 241, distance: 99.3
click at [190, 241] on div "**********" at bounding box center [364, 194] width 728 height 389
type input "*"
click at [489, 336] on div "Save" at bounding box center [488, 330] width 16 height 10
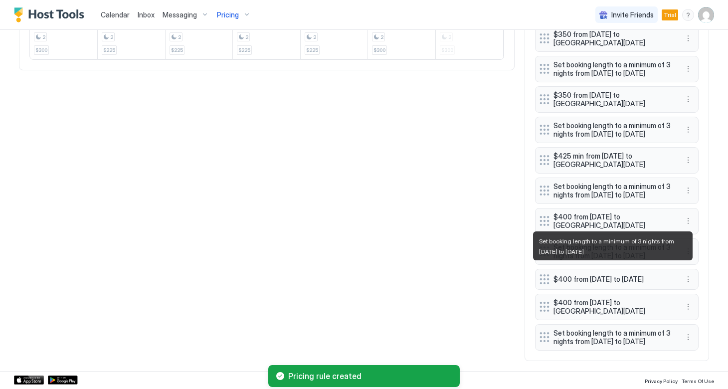
scroll to position [696, 0]
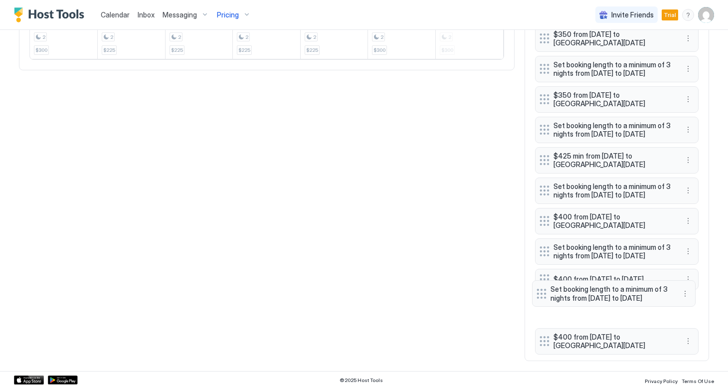
drag, startPoint x: 545, startPoint y: 332, endPoint x: 542, endPoint y: 295, distance: 37.5
click at [542, 295] on div "$300 all dates (Fr, Sa, Su) $315 from [DATE] to [GEOGRAPHIC_DATA][DATE] $385 fr…" at bounding box center [616, 81] width 163 height 539
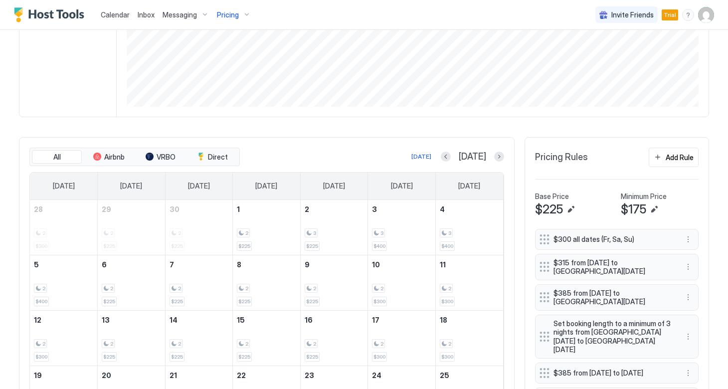
scroll to position [191, 0]
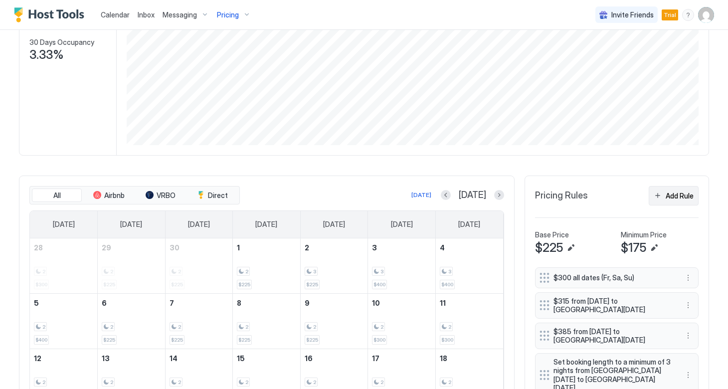
click at [672, 191] on div "Add Rule" at bounding box center [679, 195] width 28 height 10
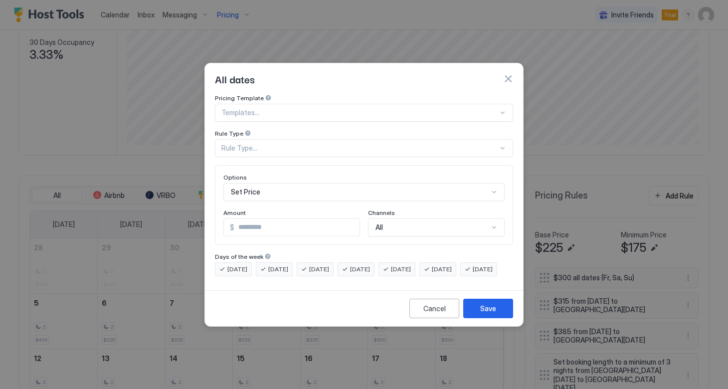
click at [319, 104] on div "Templates..." at bounding box center [364, 113] width 298 height 18
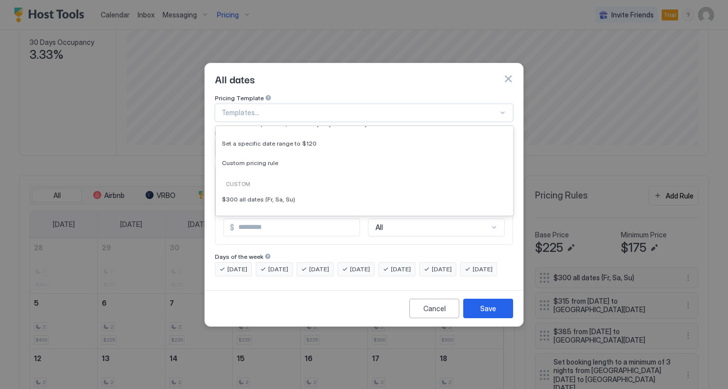
scroll to position [90, 0]
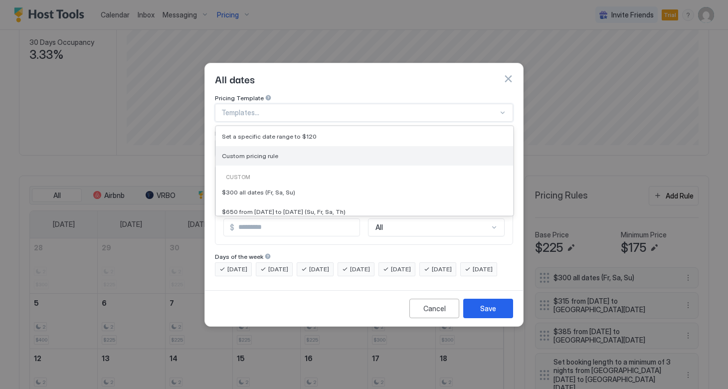
click at [260, 152] on span "Custom pricing rule" at bounding box center [250, 155] width 56 height 7
type input "***"
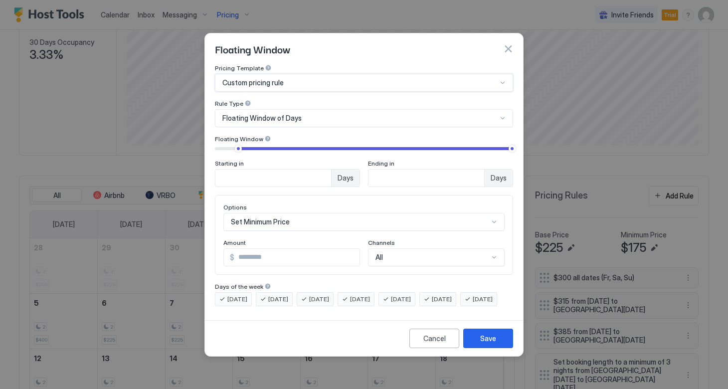
click at [277, 114] on span "Floating Window of Days" at bounding box center [261, 118] width 79 height 9
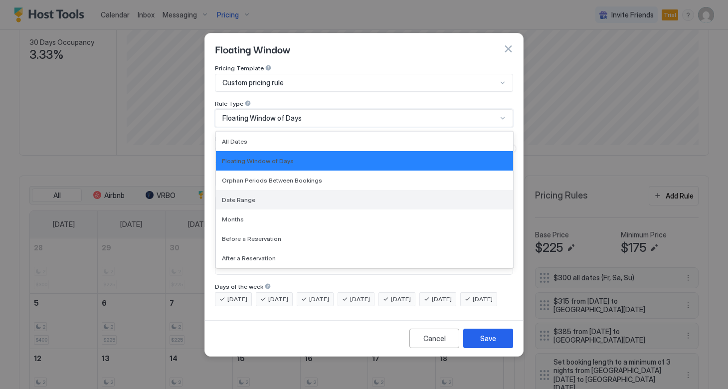
click at [268, 197] on div "Date Range" at bounding box center [364, 199] width 297 height 19
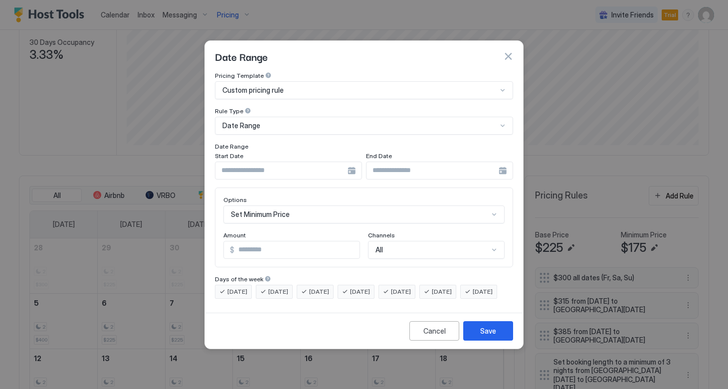
click at [350, 161] on div at bounding box center [288, 170] width 147 height 18
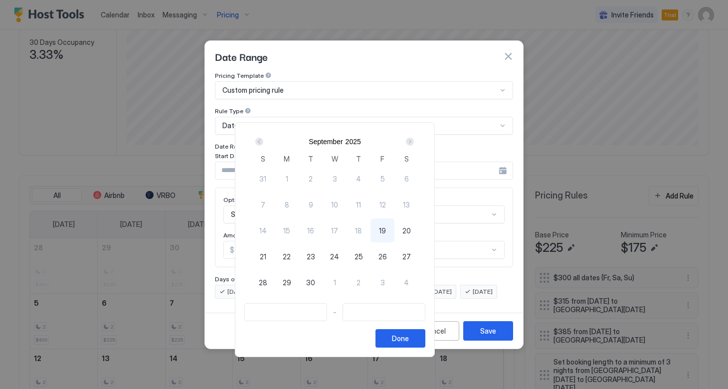
click at [414, 138] on div "Next" at bounding box center [410, 142] width 8 height 8
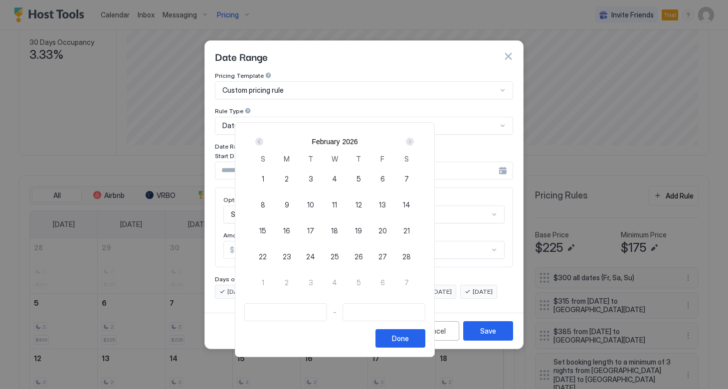
click at [414, 138] on div "Next" at bounding box center [410, 142] width 8 height 8
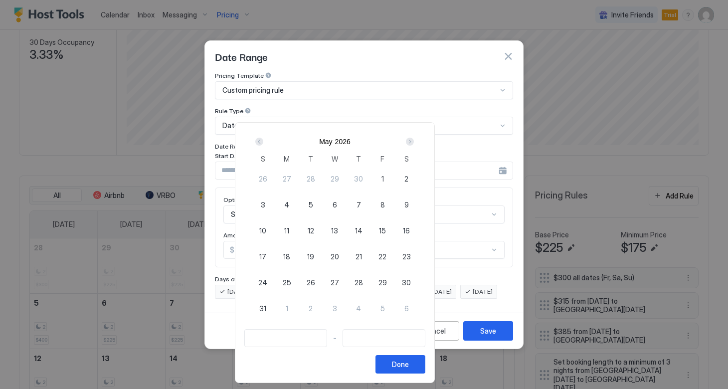
click at [414, 138] on div "Next" at bounding box center [410, 142] width 8 height 8
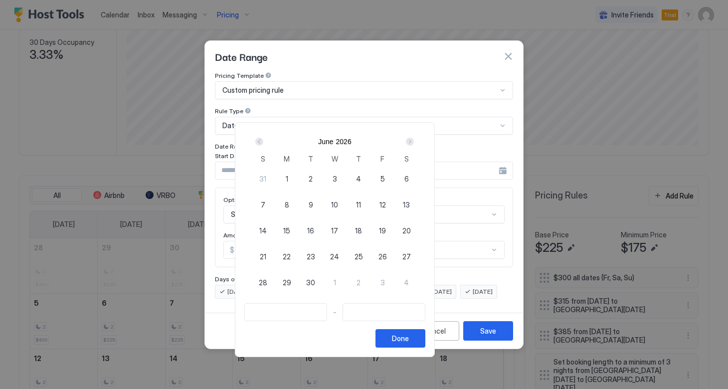
click at [414, 138] on div "Next" at bounding box center [410, 142] width 8 height 8
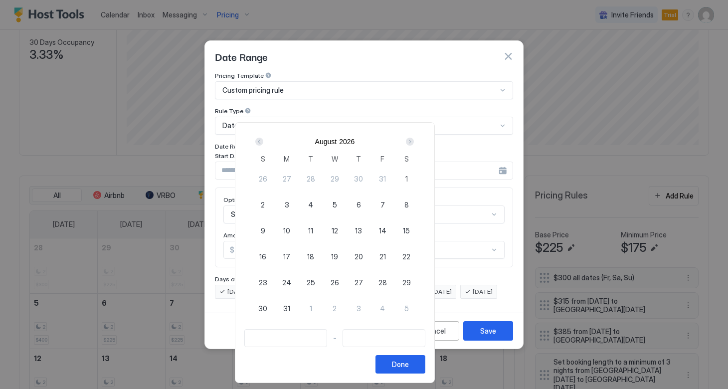
click at [414, 138] on div "Next" at bounding box center [410, 142] width 8 height 8
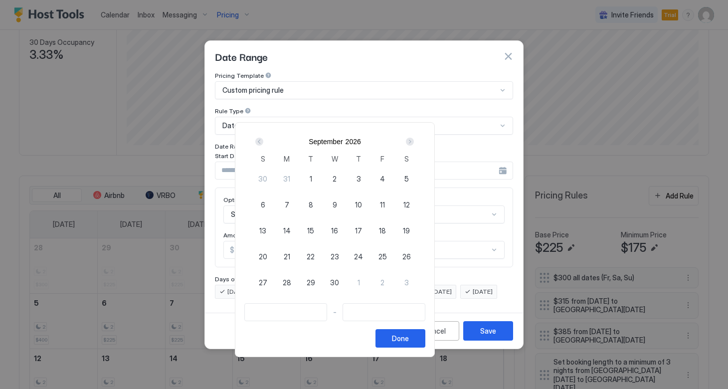
click at [370, 177] on div "3" at bounding box center [358, 178] width 24 height 24
type input "**********"
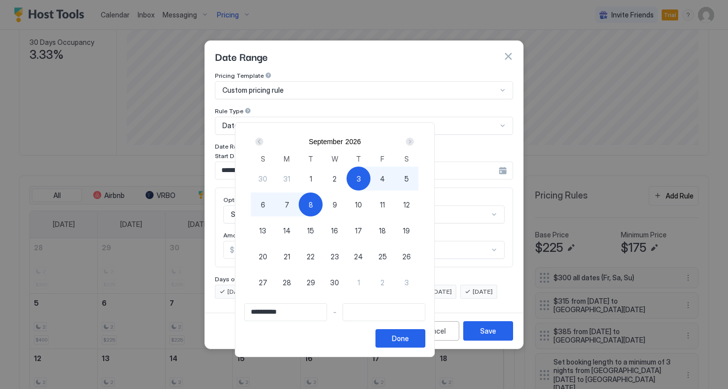
type input "**********"
click at [275, 202] on div "6" at bounding box center [263, 204] width 24 height 24
type input "**********"
click at [425, 331] on button "Done" at bounding box center [400, 338] width 50 height 18
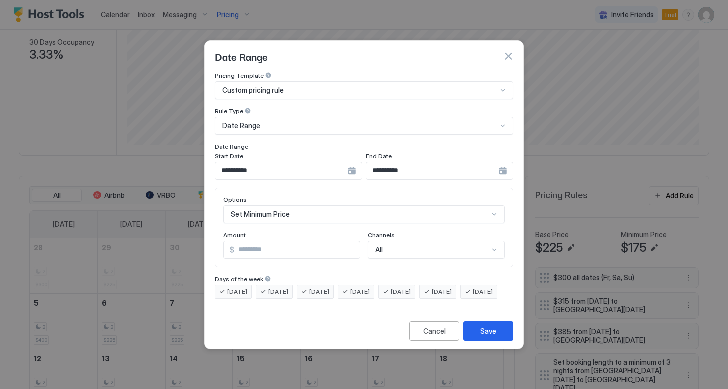
click at [305, 210] on div "Set Minimum Price" at bounding box center [363, 214] width 281 height 18
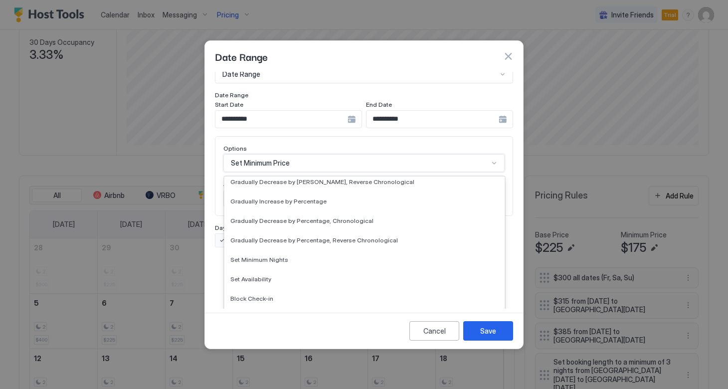
scroll to position [181, 0]
click at [294, 254] on div "Set Minimum Nights" at bounding box center [364, 257] width 268 height 7
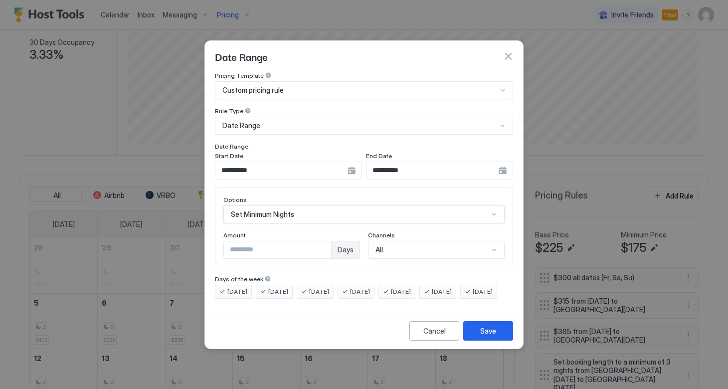
scroll to position [0, 0]
drag, startPoint x: 296, startPoint y: 247, endPoint x: 214, endPoint y: 237, distance: 82.3
click at [214, 237] on div "**********" at bounding box center [364, 190] width 318 height 237
type input "*"
click at [486, 336] on div "Save" at bounding box center [488, 330] width 16 height 10
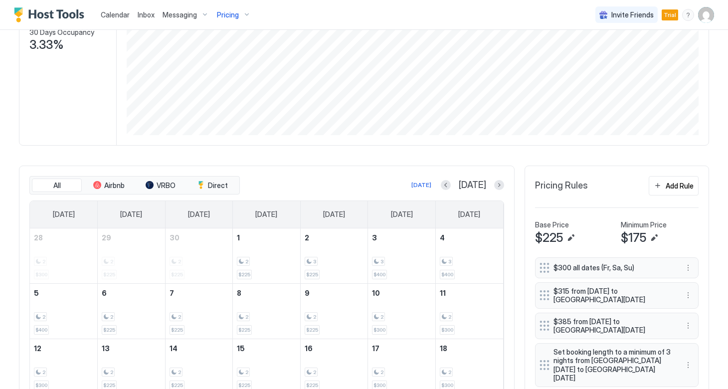
scroll to position [200, 0]
click at [451, 189] on button "Previous month" at bounding box center [446, 186] width 10 height 10
click at [459, 189] on button "Previous month" at bounding box center [458, 186] width 10 height 10
click at [459, 189] on button "Previous month" at bounding box center [456, 186] width 10 height 10
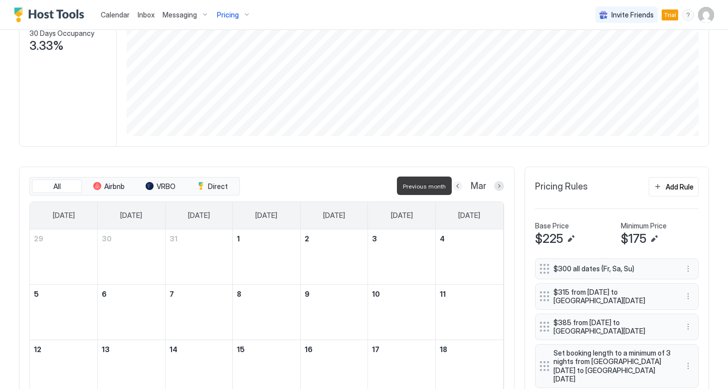
click at [459, 189] on button "Previous month" at bounding box center [458, 186] width 10 height 10
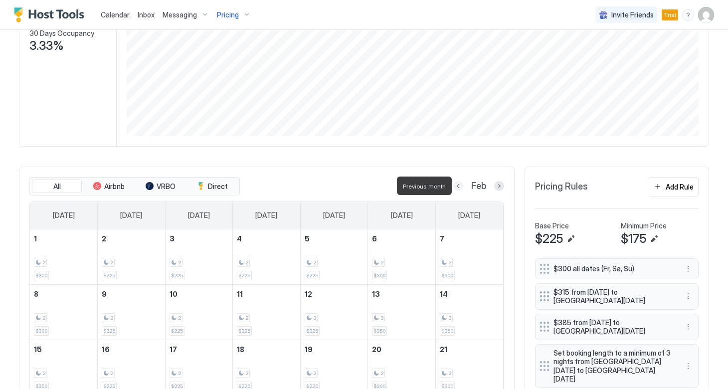
click at [459, 189] on button "Previous month" at bounding box center [458, 186] width 10 height 10
click at [459, 189] on button "Previous month" at bounding box center [457, 186] width 10 height 10
click at [459, 189] on button "Previous month" at bounding box center [458, 186] width 10 height 10
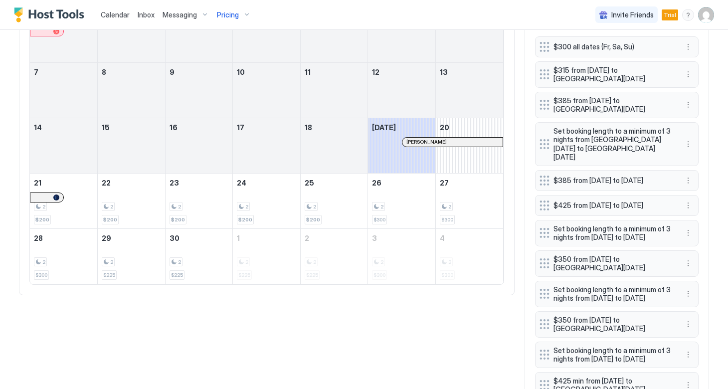
scroll to position [436, 0]
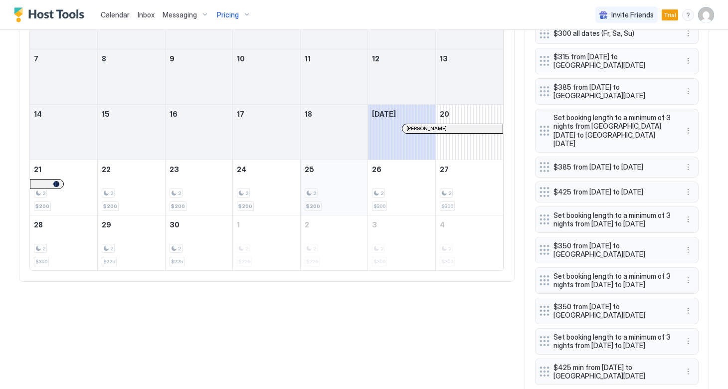
click at [331, 196] on div "2" at bounding box center [334, 192] width 59 height 9
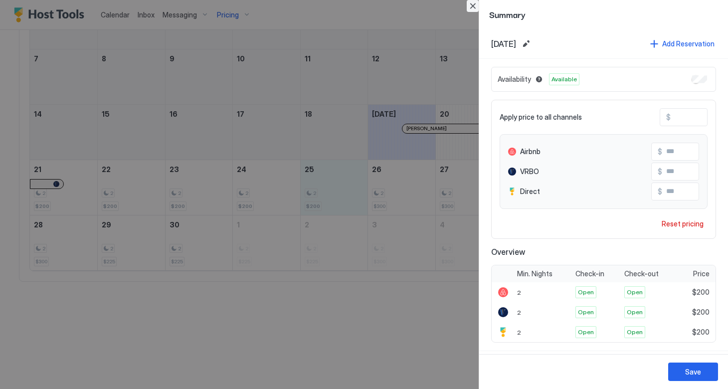
click at [472, 5] on button "Close" at bounding box center [472, 6] width 12 height 12
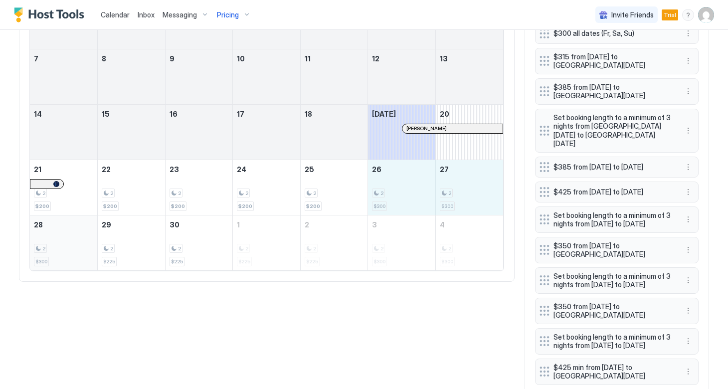
drag, startPoint x: 392, startPoint y: 185, endPoint x: 62, endPoint y: 251, distance: 336.9
click at [62, 251] on tbody "31 1 2 3 4 5 6 7 8 9 10 11 12 13 14 15 16 17 18 [DATE] [PERSON_NAME] 20 21 2 $2…" at bounding box center [266, 132] width 473 height 276
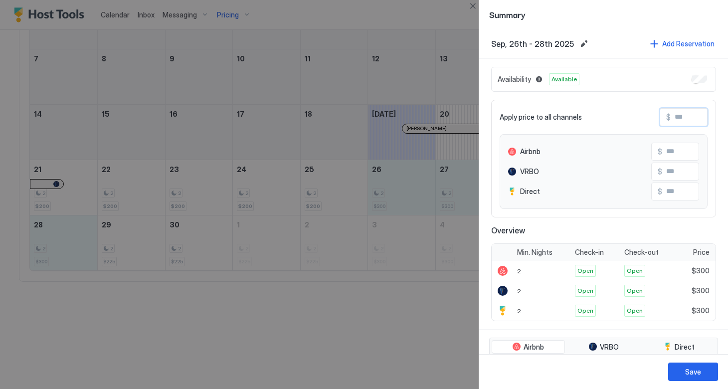
click at [671, 121] on input "Input Field" at bounding box center [710, 117] width 80 height 17
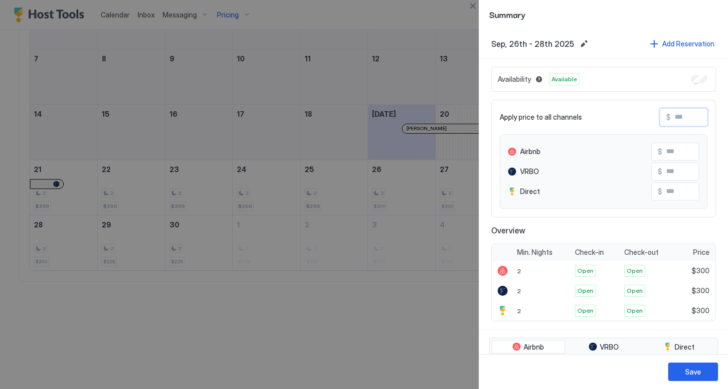
type input "*"
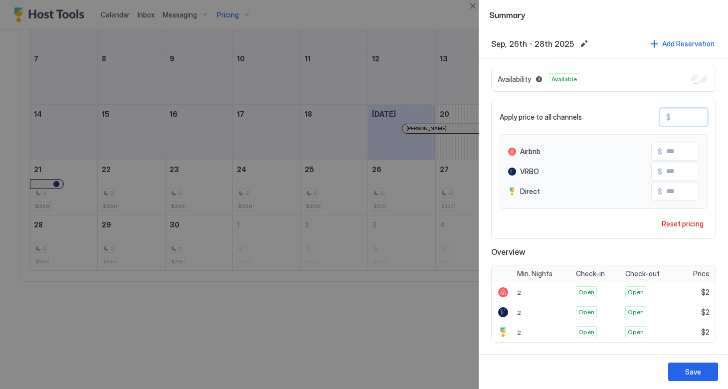
type input "**"
type input "***"
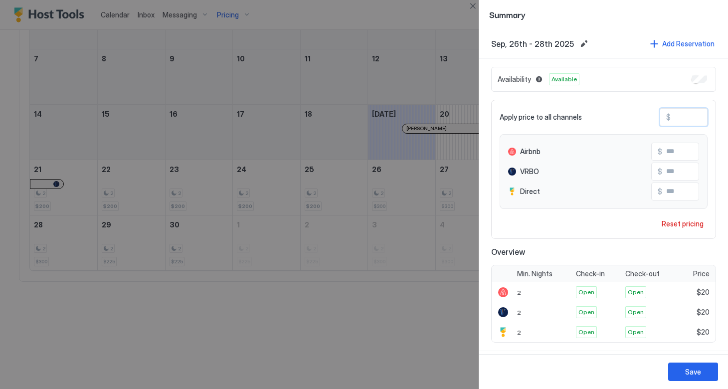
type input "***"
type input "**"
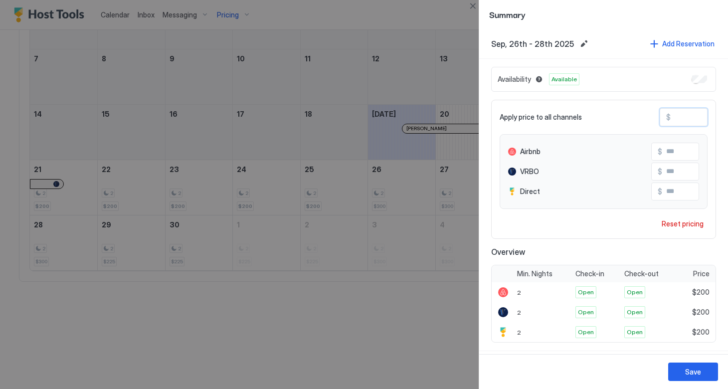
type input "**"
type input "*"
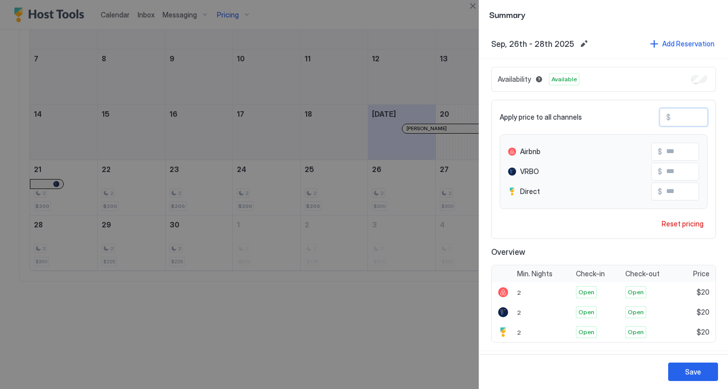
type input "*"
type input "**"
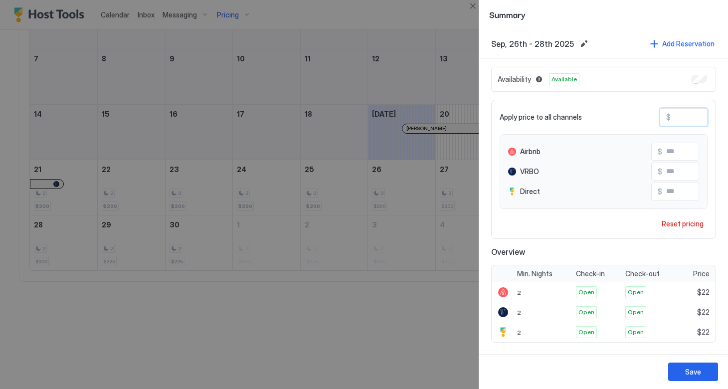
type input "***"
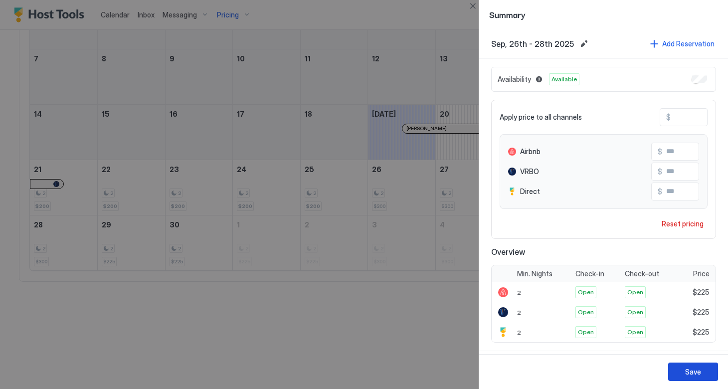
click at [687, 370] on div "Save" at bounding box center [693, 371] width 16 height 10
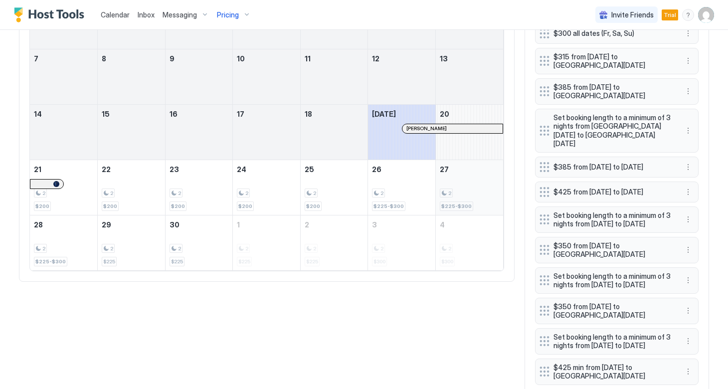
click at [462, 204] on span "$225-$300" at bounding box center [456, 206] width 30 height 6
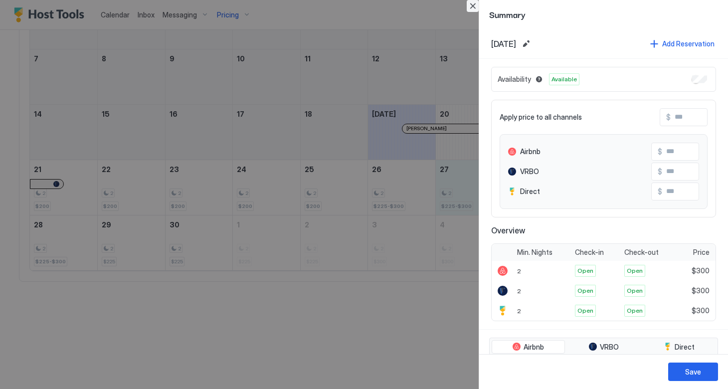
click at [472, 5] on button "Close" at bounding box center [472, 6] width 12 height 12
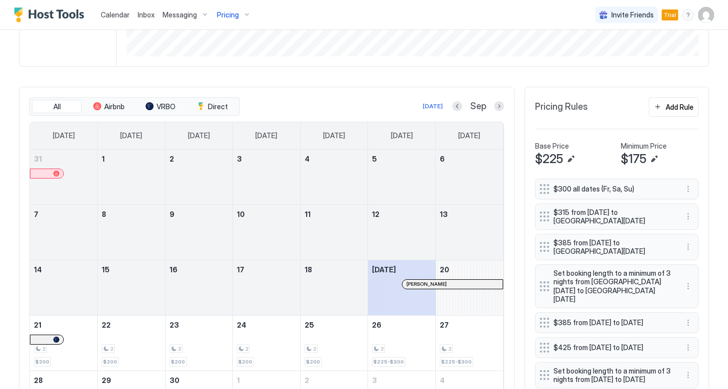
scroll to position [280, 0]
click at [500, 107] on button "Next month" at bounding box center [499, 107] width 10 height 10
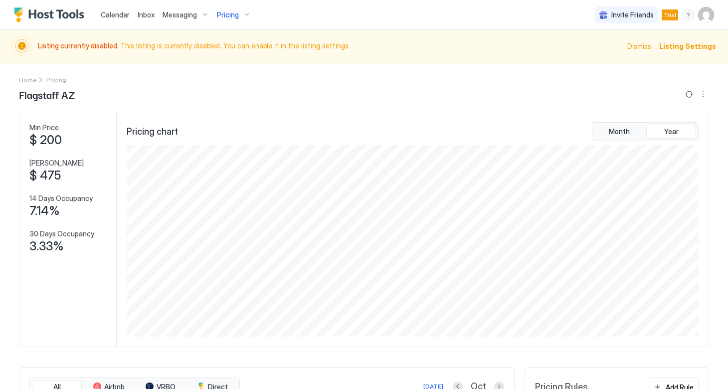
scroll to position [0, 0]
click at [703, 98] on button "More options" at bounding box center [703, 94] width 12 height 12
click at [679, 122] on span "Listing Settings" at bounding box center [685, 124] width 44 height 7
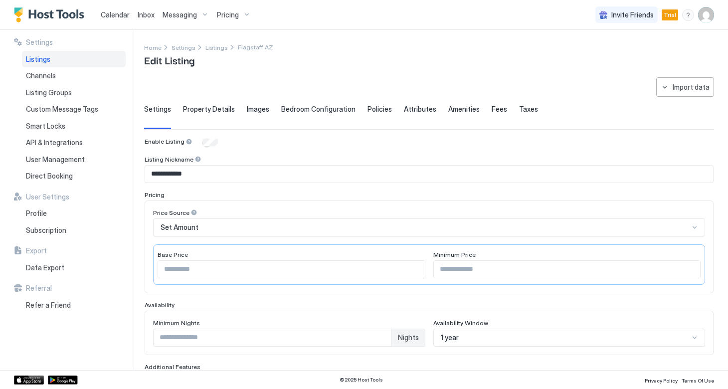
click at [520, 104] on div "**********" at bounding box center [429, 344] width 570 height 534
click at [519, 108] on span "Taxes" at bounding box center [528, 109] width 19 height 9
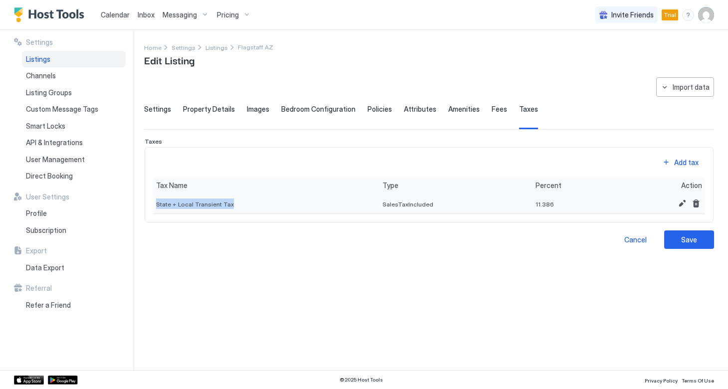
drag, startPoint x: 236, startPoint y: 204, endPoint x: 155, endPoint y: 204, distance: 80.7
click at [155, 204] on div "State + Local Transient Tax" at bounding box center [266, 203] width 226 height 20
copy span "State + Local Transient Tax"
